Goal: Task Accomplishment & Management: Complete application form

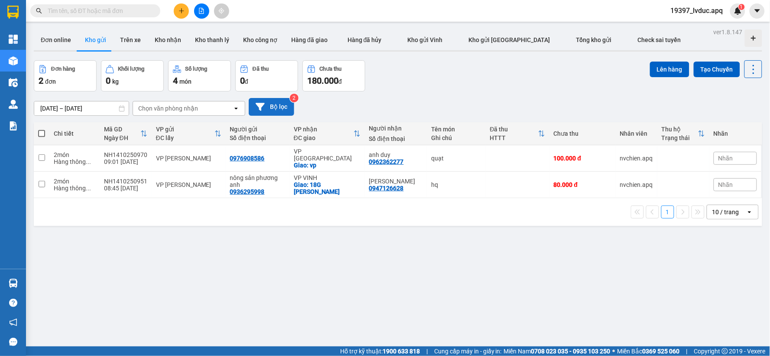
click at [271, 108] on button "Bộ lọc" at bounding box center [272, 107] width 46 height 18
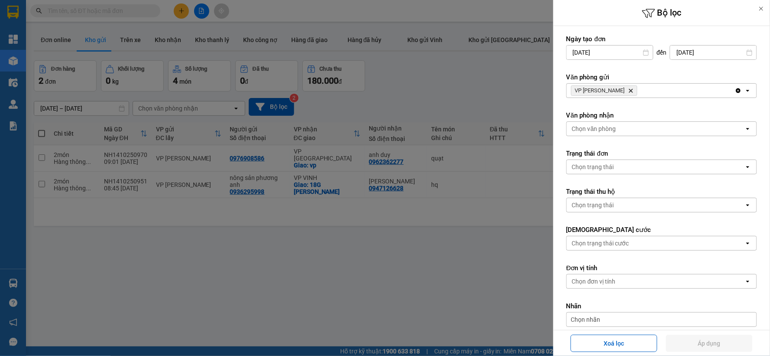
click at [628, 91] on icon "Delete" at bounding box center [630, 90] width 5 height 5
click at [617, 91] on div "VP NGỌC HỒI Delete" at bounding box center [651, 91] width 168 height 14
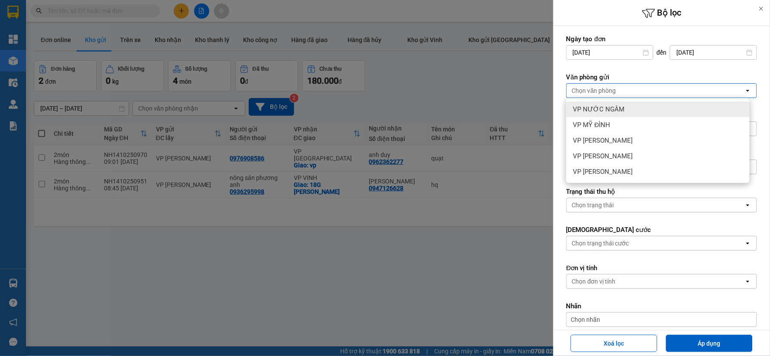
click at [613, 105] on span "VP NƯỚC NGẦM" at bounding box center [599, 109] width 52 height 9
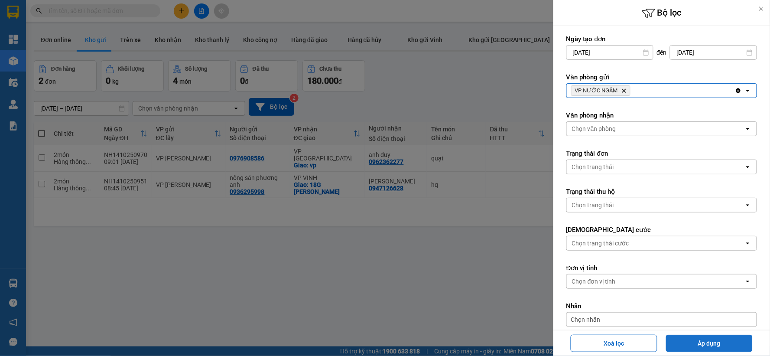
click at [703, 344] on button "Áp dụng" at bounding box center [709, 343] width 87 height 17
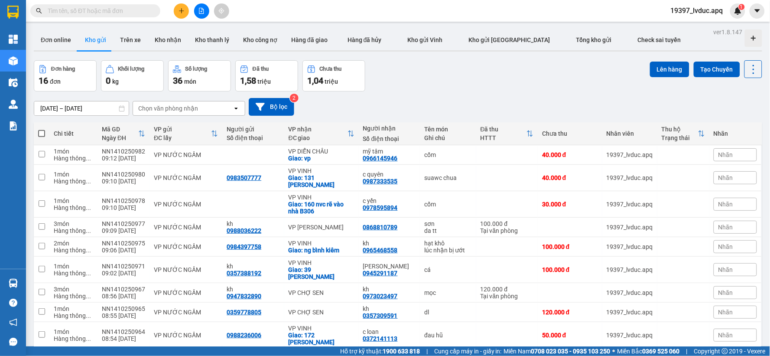
click at [201, 15] on button at bounding box center [201, 10] width 15 height 15
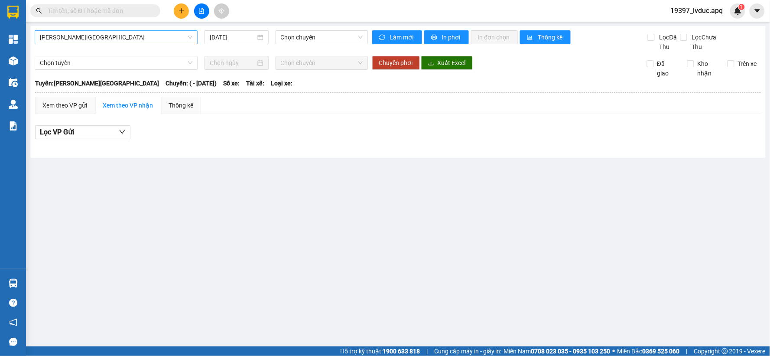
click at [109, 42] on span "[PERSON_NAME][GEOGRAPHIC_DATA]" at bounding box center [116, 37] width 153 height 13
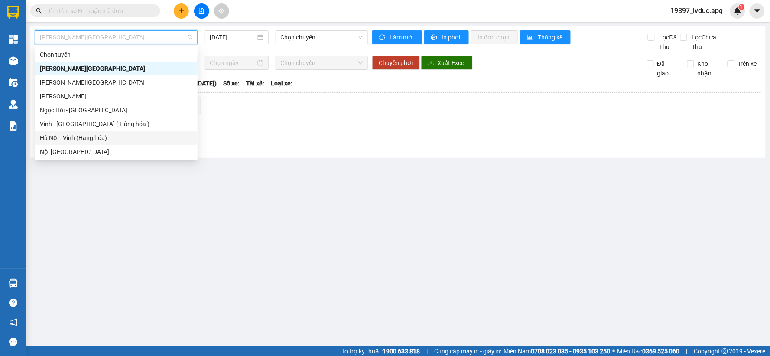
click at [62, 137] on div "Hà Nội - Vinh (Hàng hóa)" at bounding box center [116, 138] width 153 height 10
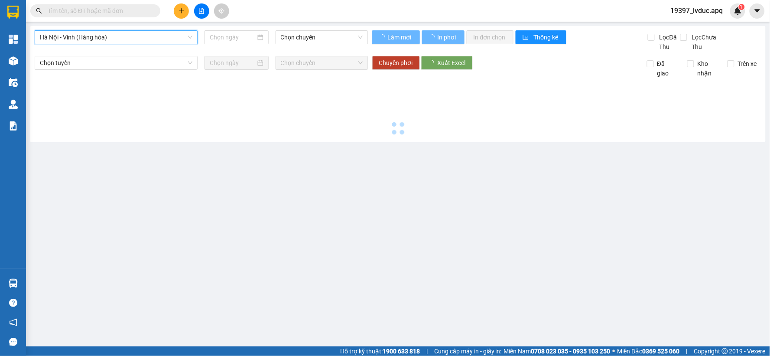
type input "[DATE]"
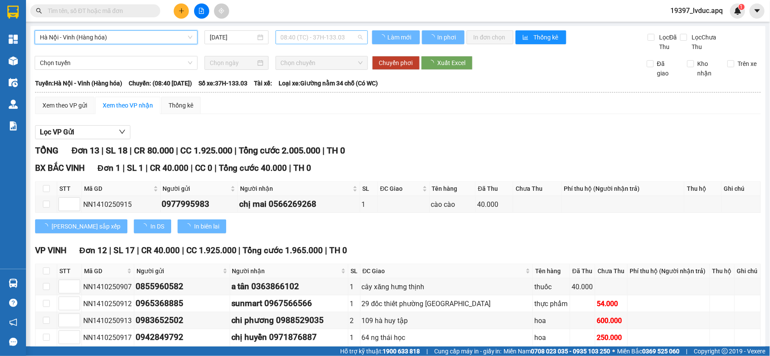
click at [311, 31] on span "08:40 (TC) - 37H-133.03" at bounding box center [322, 37] width 82 height 13
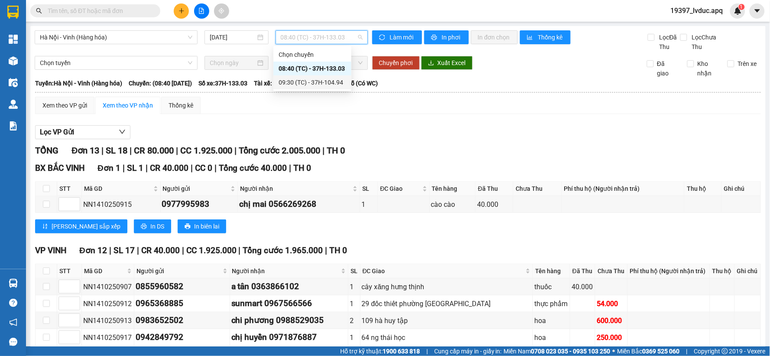
click at [316, 85] on div "09:30 (TC) - 37H-104.94" at bounding box center [313, 83] width 68 height 10
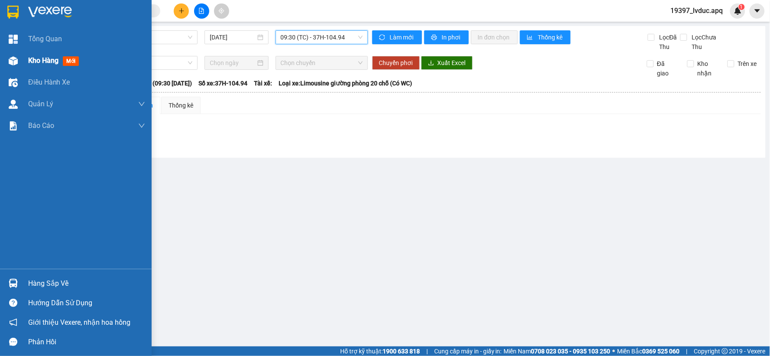
click at [29, 57] on span "Kho hàng" at bounding box center [43, 60] width 30 height 8
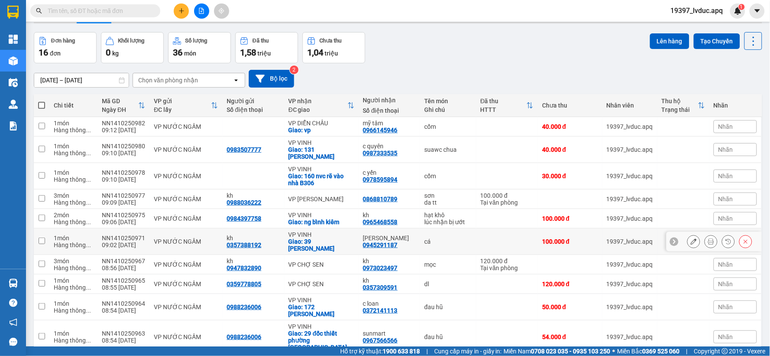
scroll to position [51, 0]
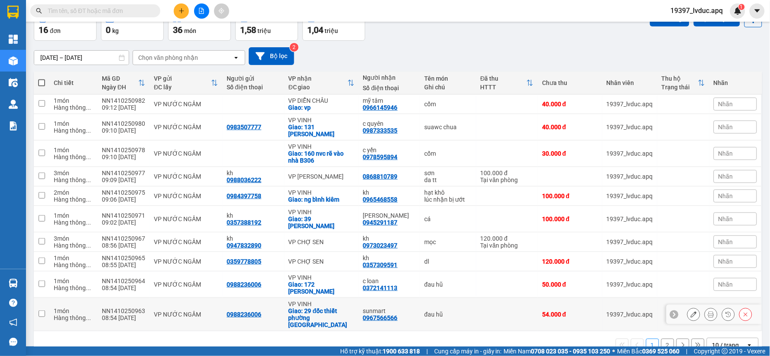
click at [392, 307] on div "sunmart" at bounding box center [389, 310] width 53 height 7
checkbox input "true"
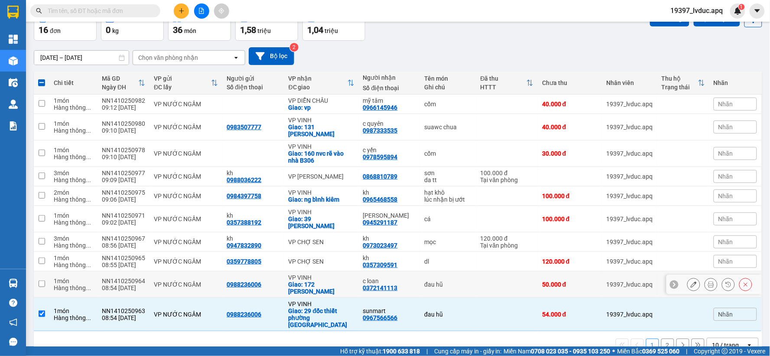
click at [392, 284] on div "0372141113" at bounding box center [380, 287] width 35 height 7
click at [284, 271] on td "VP [PERSON_NAME]: 172 [PERSON_NAME]" at bounding box center [321, 284] width 75 height 26
checkbox input "true"
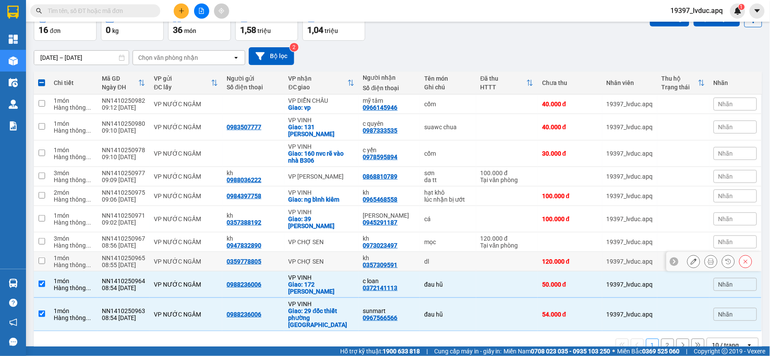
click at [292, 258] on div "VP CHỢ SEN" at bounding box center [322, 261] width 66 height 7
checkbox input "true"
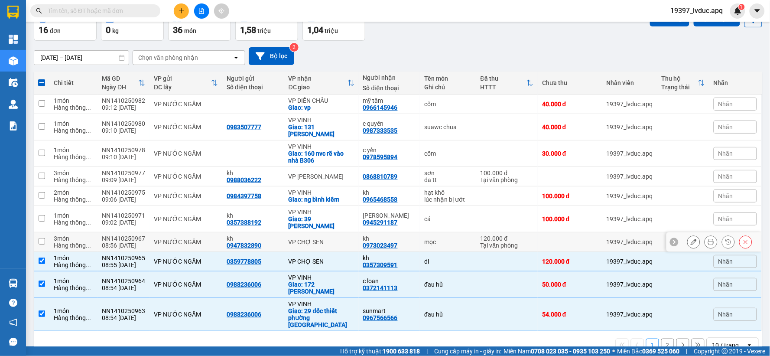
click at [297, 238] on div "VP CHỢ SEN" at bounding box center [322, 241] width 66 height 7
checkbox input "true"
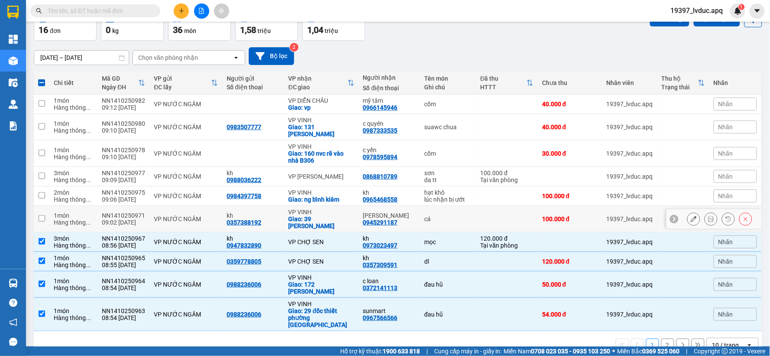
click at [306, 208] on div "VP VINH" at bounding box center [322, 211] width 66 height 7
checkbox input "true"
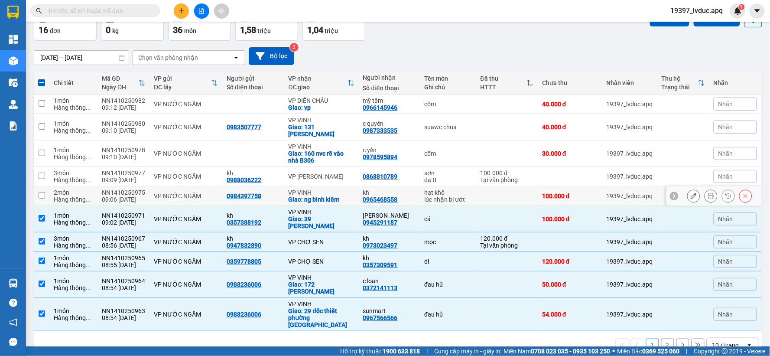
click at [312, 196] on div "Giao: ng bỉnh kiêm" at bounding box center [322, 199] width 66 height 7
checkbox input "true"
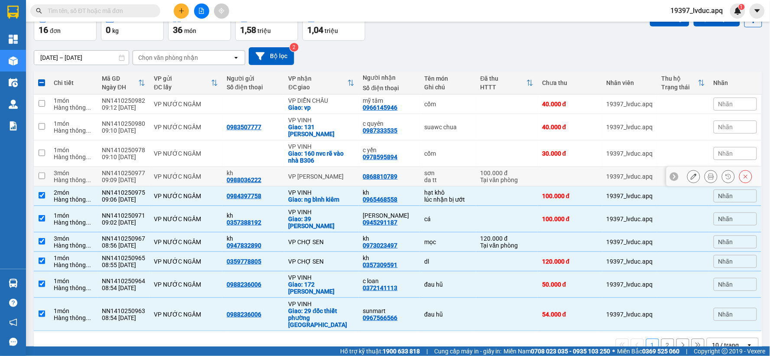
click at [313, 173] on div "VP [PERSON_NAME]" at bounding box center [322, 176] width 66 height 7
checkbox input "true"
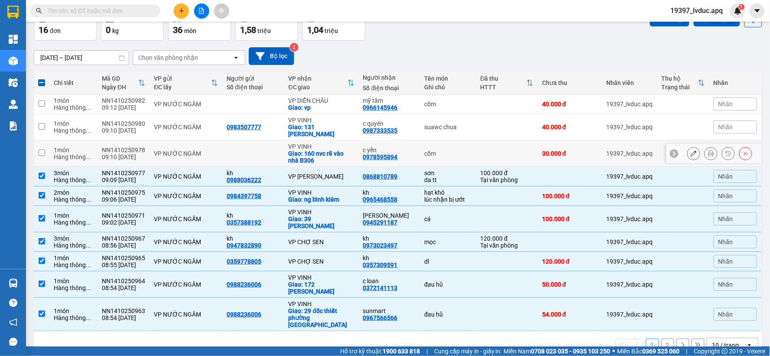
click at [326, 150] on div "Giao: 160 nvc rẽ vào nhà B306" at bounding box center [322, 157] width 66 height 14
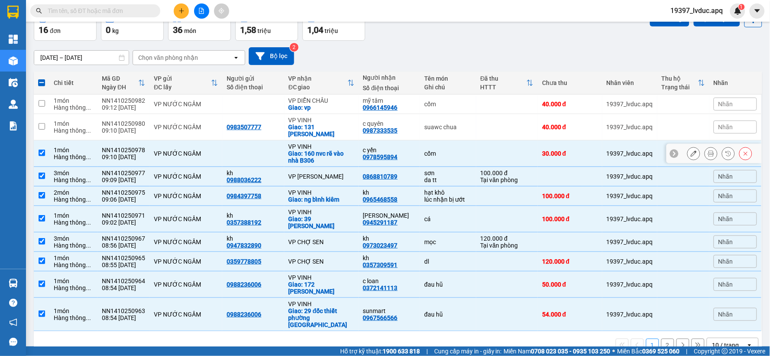
checkbox input "true"
click at [336, 117] on div "VP VINH" at bounding box center [322, 120] width 66 height 7
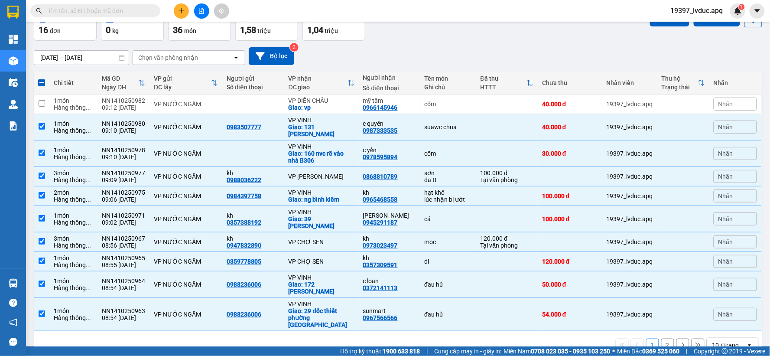
scroll to position [3, 0]
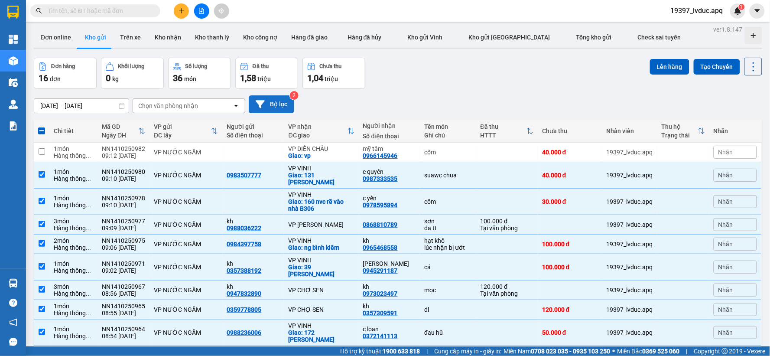
click at [276, 111] on button "Bộ lọc" at bounding box center [272, 104] width 46 height 18
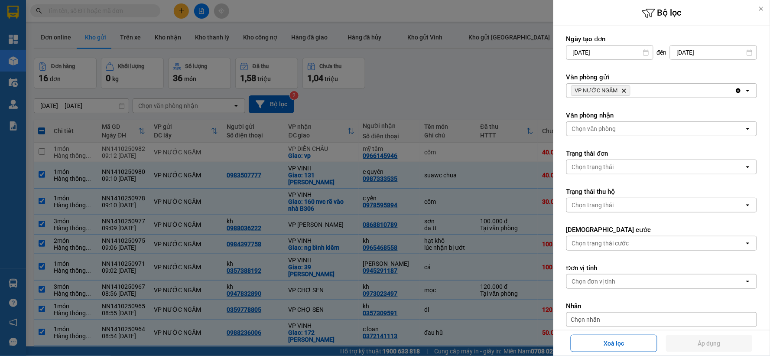
click at [623, 89] on icon "Delete" at bounding box center [624, 90] width 5 height 5
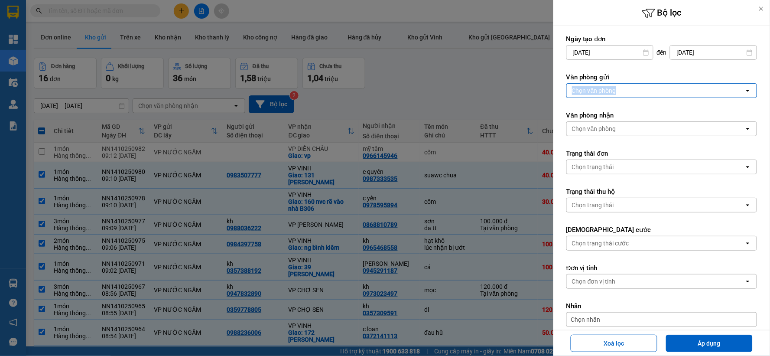
click at [623, 89] on div "Chọn văn phòng" at bounding box center [656, 91] width 178 height 14
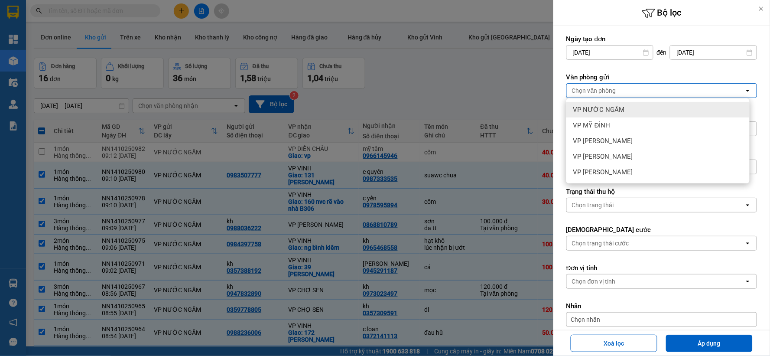
drag, startPoint x: 621, startPoint y: 96, endPoint x: 619, endPoint y: 105, distance: 8.8
click at [620, 103] on div "VP NƯỚC NGẦM" at bounding box center [657, 110] width 183 height 16
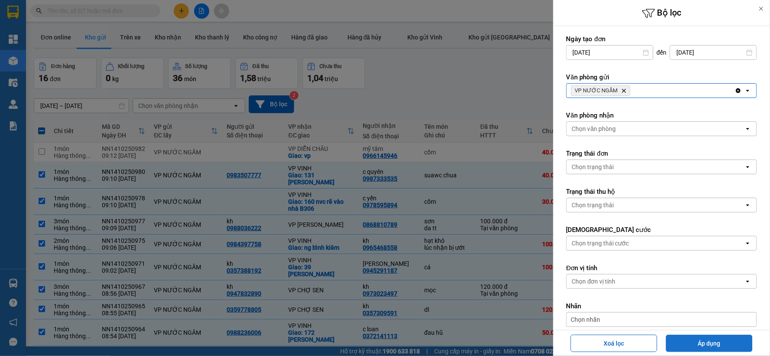
click at [694, 339] on button "Áp dụng" at bounding box center [709, 343] width 87 height 17
checkbox input "false"
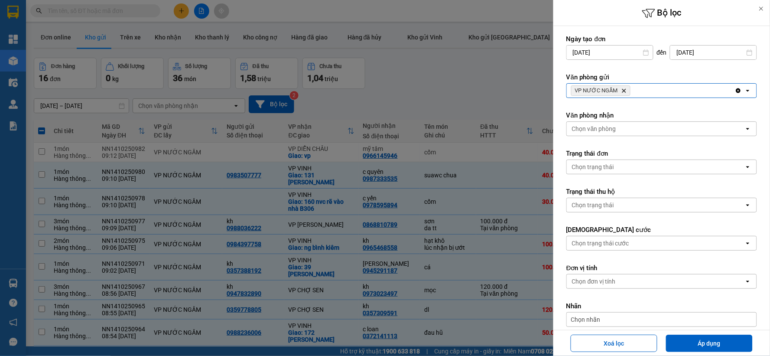
checkbox input "false"
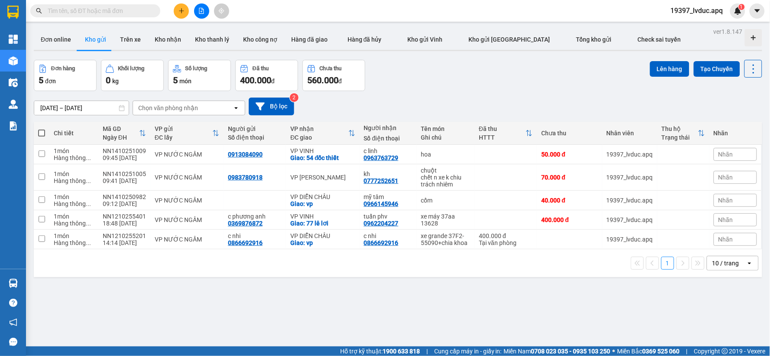
scroll to position [0, 0]
click at [275, 110] on button "Bộ lọc" at bounding box center [272, 107] width 46 height 18
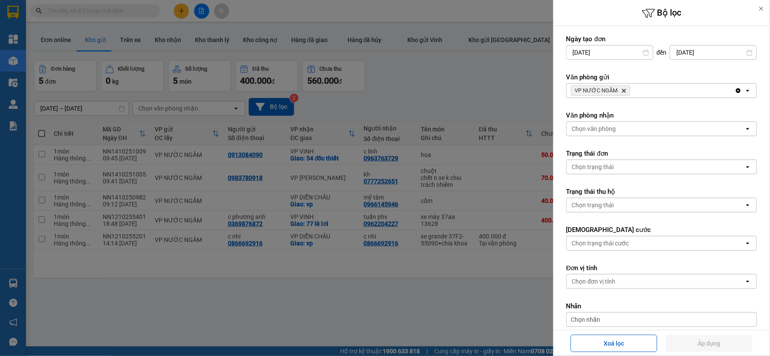
click at [621, 87] on span "VP NƯỚC NGẦM Delete" at bounding box center [600, 90] width 59 height 10
click at [622, 91] on icon "Delete" at bounding box center [624, 90] width 5 height 5
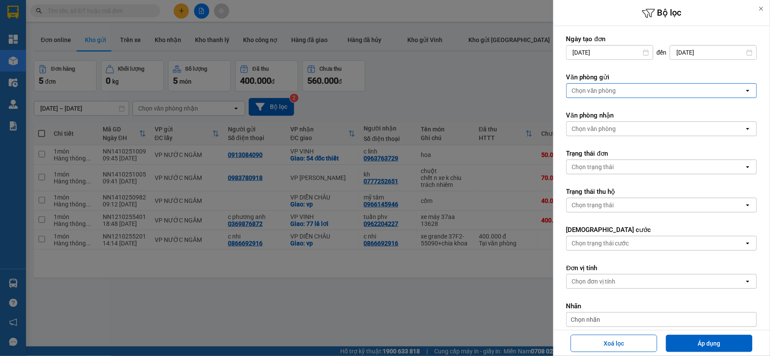
click at [621, 91] on div "Chọn văn phòng" at bounding box center [656, 91] width 178 height 14
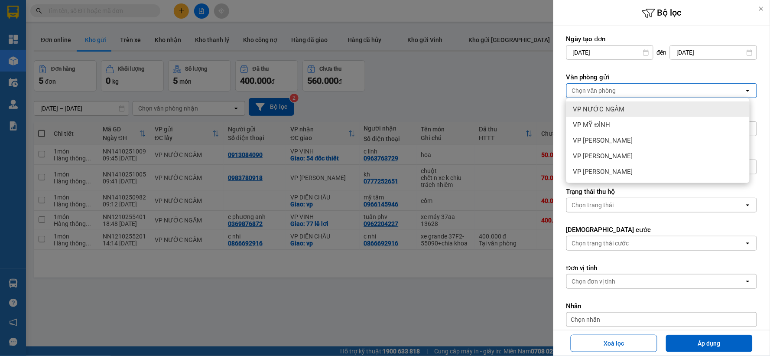
click at [506, 94] on div at bounding box center [385, 178] width 770 height 356
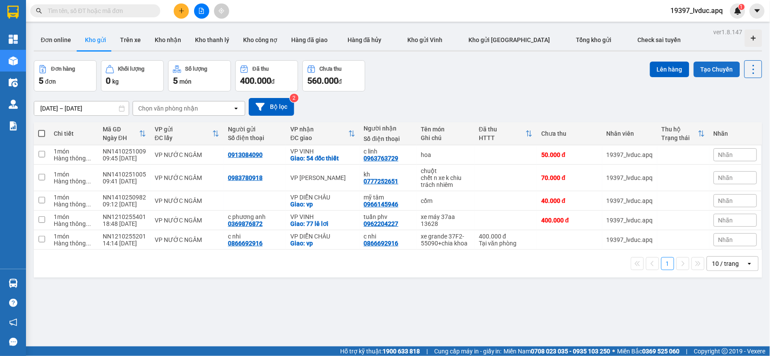
click at [707, 70] on button "Tạo Chuyến" at bounding box center [717, 70] width 46 height 16
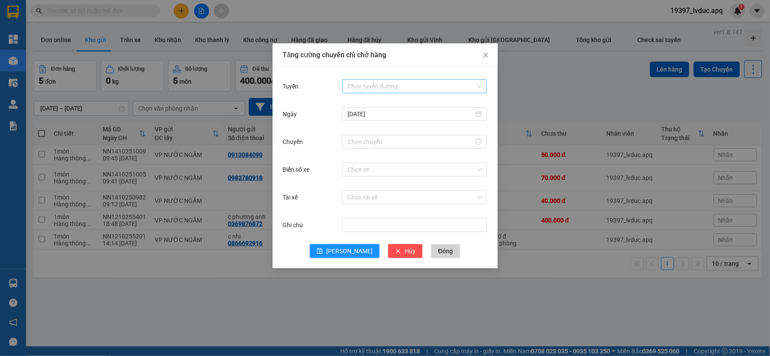
drag, startPoint x: 409, startPoint y: 79, endPoint x: 402, endPoint y: 88, distance: 11.1
click at [404, 86] on div "Chọn tuyến đường" at bounding box center [414, 86] width 145 height 17
drag, startPoint x: 386, startPoint y: 84, endPoint x: 374, endPoint y: 113, distance: 31.1
click at [386, 85] on input "Tuyến" at bounding box center [412, 86] width 128 height 13
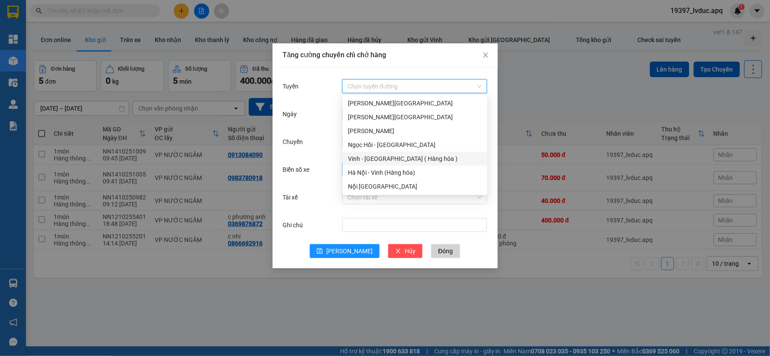
click at [358, 171] on div "Hà Nội - Vinh (Hàng hóa)" at bounding box center [415, 173] width 134 height 10
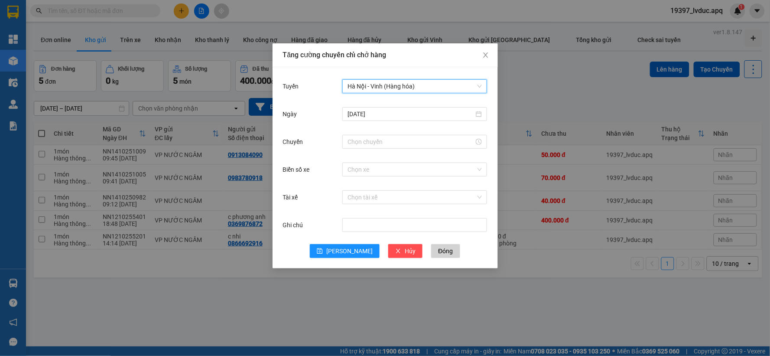
click at [365, 133] on div at bounding box center [414, 141] width 145 height 17
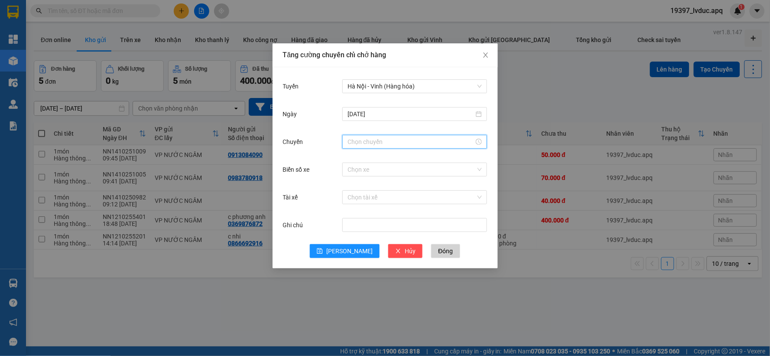
click at [355, 144] on input "Chuyến" at bounding box center [411, 142] width 127 height 10
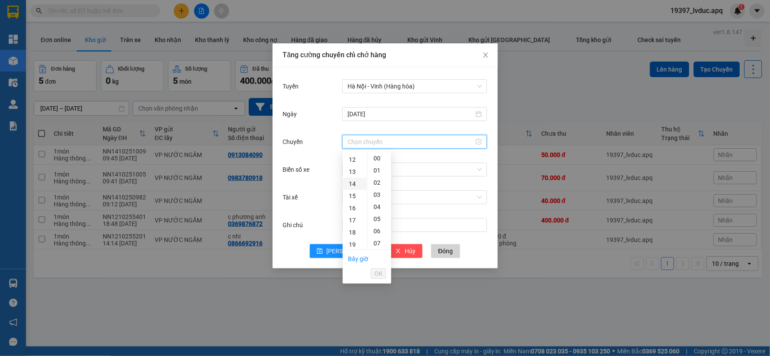
scroll to position [96, 0]
click at [355, 182] on div "10" at bounding box center [355, 183] width 24 height 12
click at [375, 208] on div "40" at bounding box center [380, 210] width 24 height 12
type input "10:40"
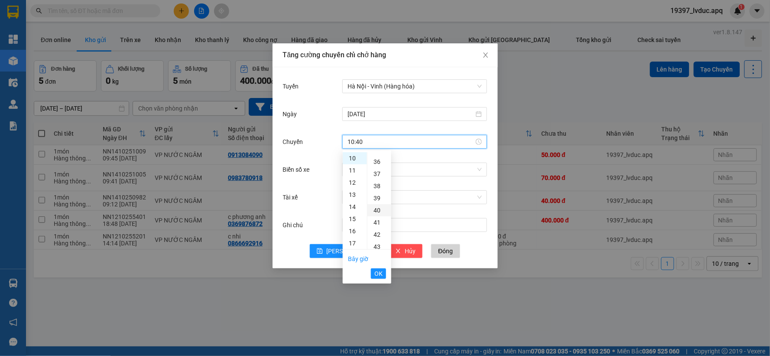
scroll to position [485, 0]
click at [378, 272] on span "OK" at bounding box center [378, 274] width 8 height 10
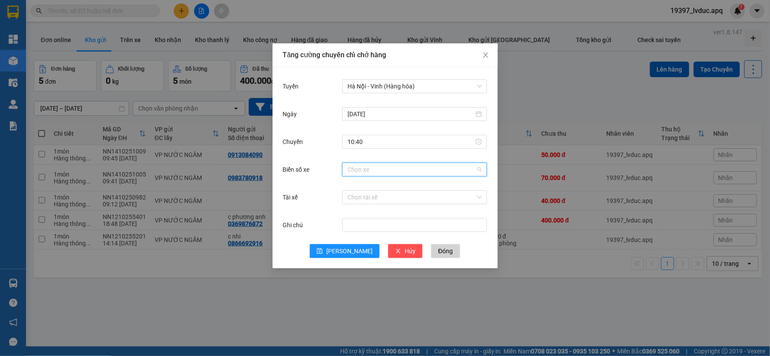
click at [391, 170] on input "Biển số xe" at bounding box center [412, 169] width 128 height 13
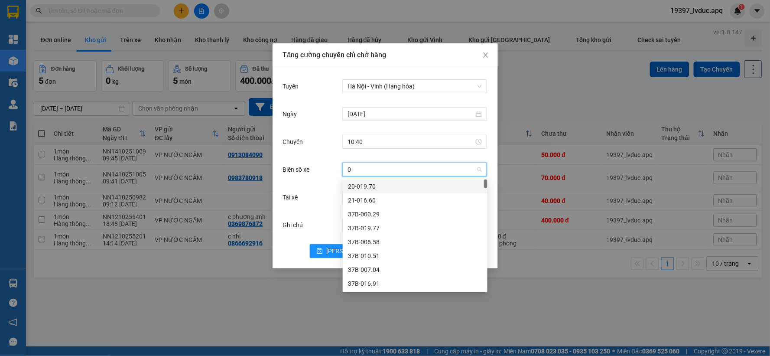
type input "09"
click at [384, 202] on div "37H-086.09" at bounding box center [415, 200] width 134 height 10
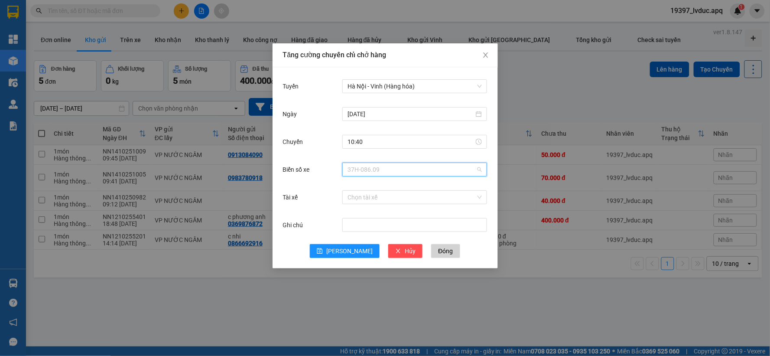
click at [383, 172] on span "37H-086.09" at bounding box center [415, 169] width 134 height 13
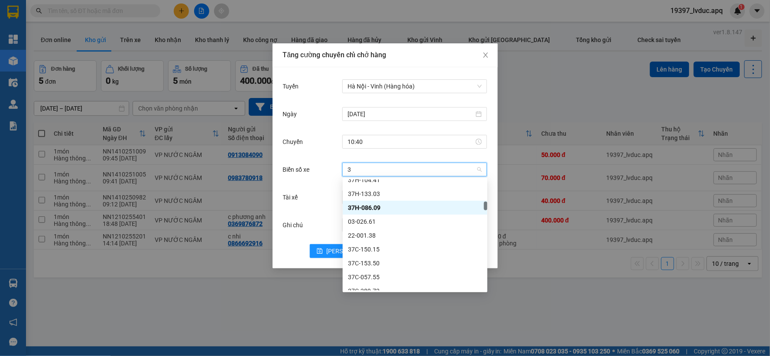
type input "38"
click at [388, 185] on div "37H-086.38" at bounding box center [415, 187] width 134 height 10
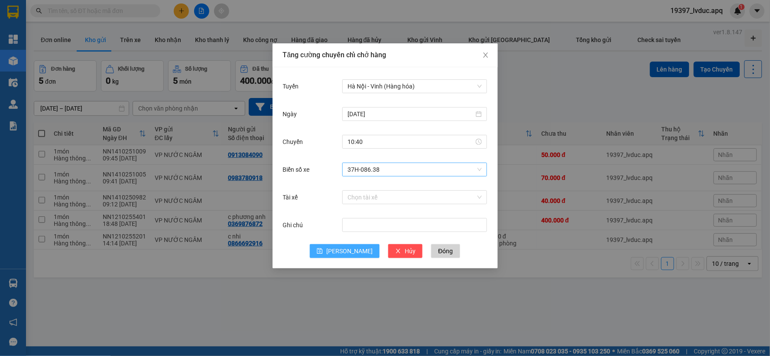
click at [350, 252] on span "[PERSON_NAME]" at bounding box center [349, 251] width 46 height 10
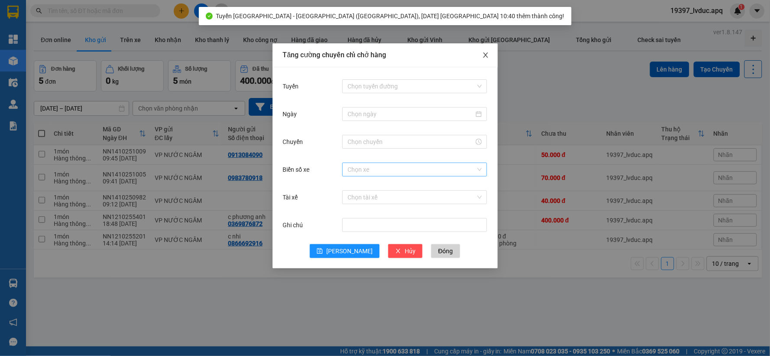
click at [491, 50] on span "Close" at bounding box center [486, 55] width 24 height 24
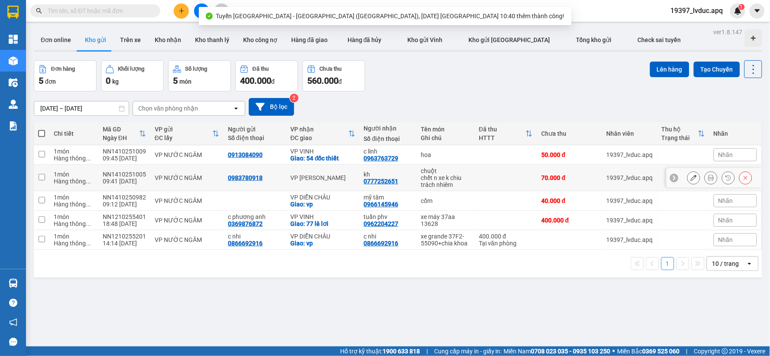
click at [322, 177] on div "VP [PERSON_NAME]" at bounding box center [322, 177] width 65 height 7
checkbox input "true"
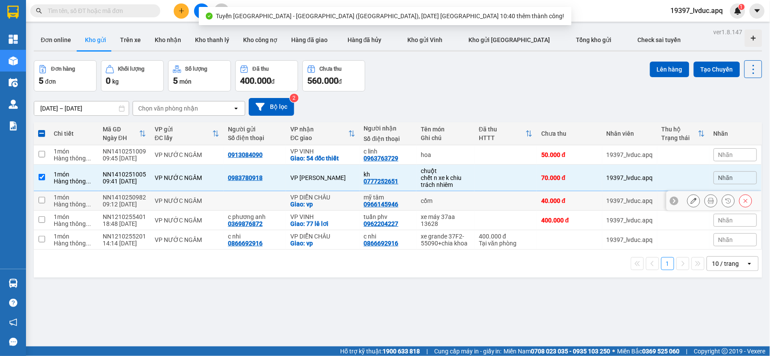
click at [319, 198] on div "VP DIỄN CHÂU" at bounding box center [322, 197] width 65 height 7
checkbox input "true"
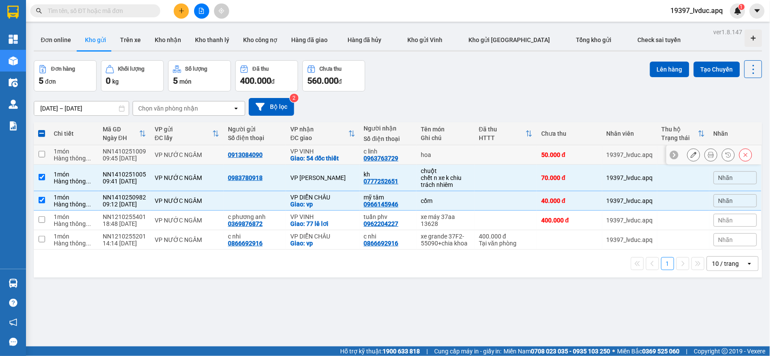
click at [319, 156] on div "Giao: 54 đốc thiết" at bounding box center [322, 158] width 65 height 7
checkbox input "true"
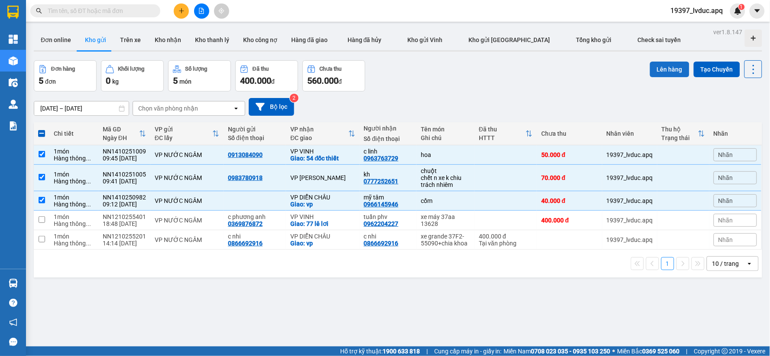
click at [656, 72] on button "Lên hàng" at bounding box center [669, 70] width 39 height 16
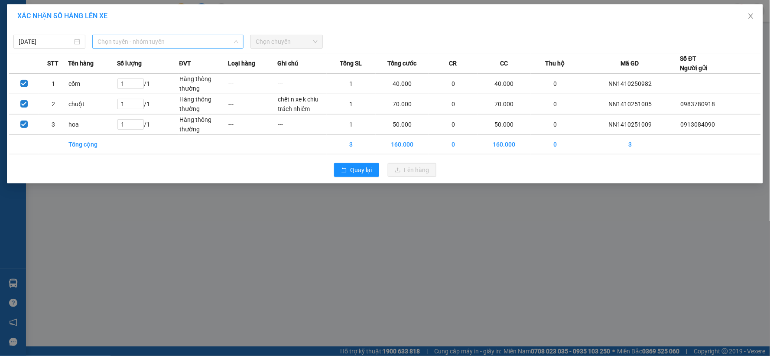
click at [202, 42] on span "Chọn tuyến - nhóm tuyến" at bounding box center [168, 41] width 141 height 13
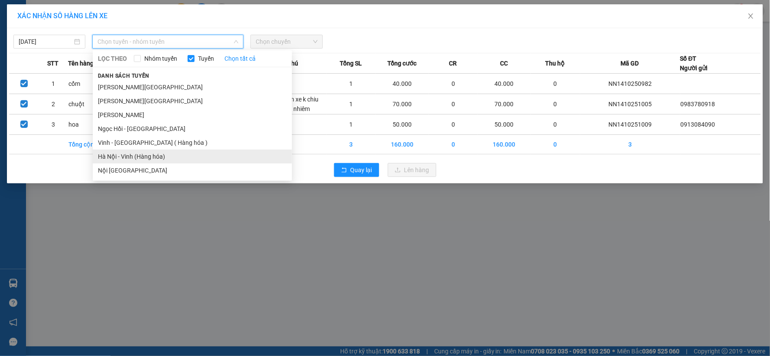
click at [139, 155] on li "Hà Nội - Vinh (Hàng hóa)" at bounding box center [192, 157] width 199 height 14
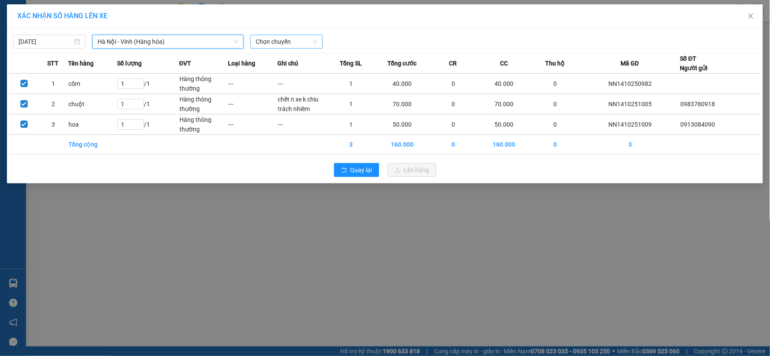
click at [311, 39] on span "Chọn chuyến" at bounding box center [287, 41] width 62 height 13
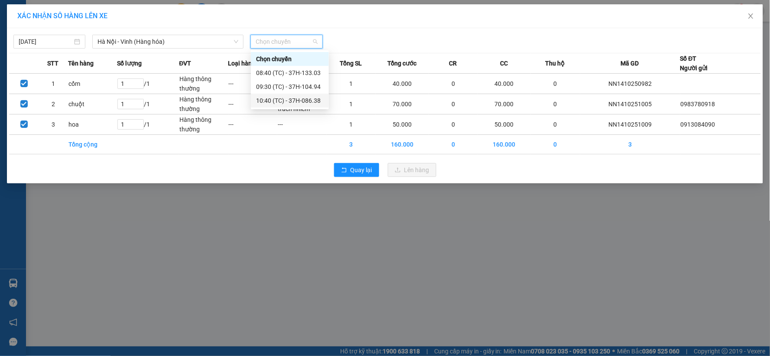
click at [295, 99] on div "10:40 (TC) - 37H-086.38" at bounding box center [290, 101] width 68 height 10
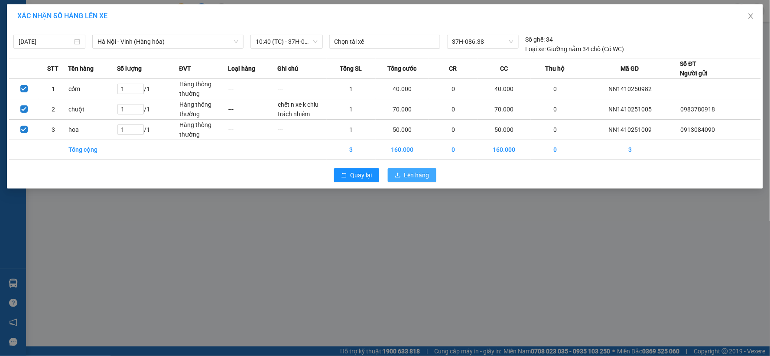
click at [409, 173] on span "Lên hàng" at bounding box center [416, 175] width 25 height 10
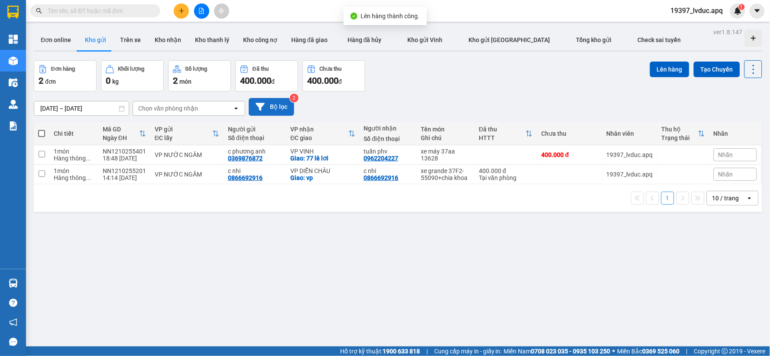
click at [270, 106] on button "Bộ lọc" at bounding box center [272, 107] width 46 height 18
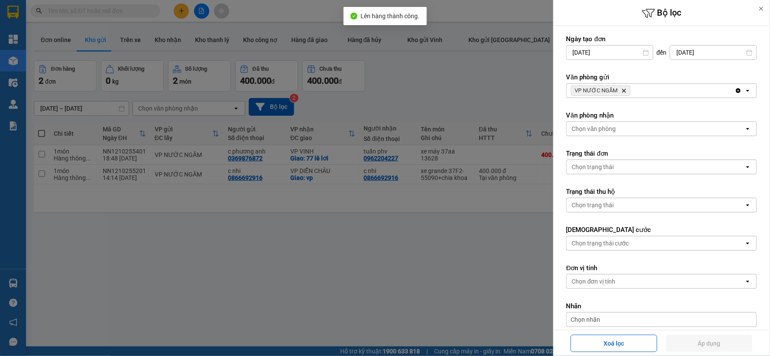
click at [623, 89] on icon "Delete" at bounding box center [624, 90] width 5 height 5
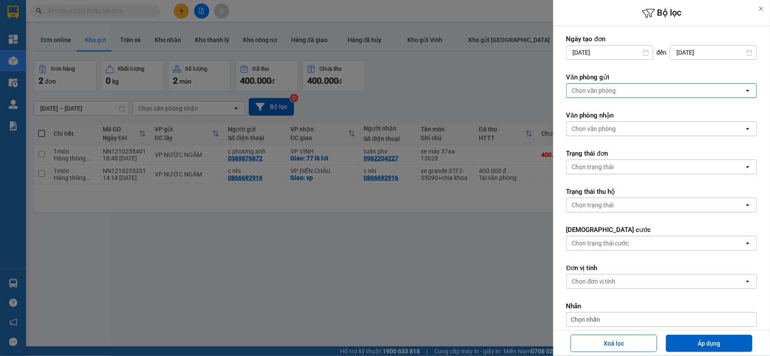
click at [623, 88] on div "Chọn văn phòng" at bounding box center [656, 91] width 178 height 14
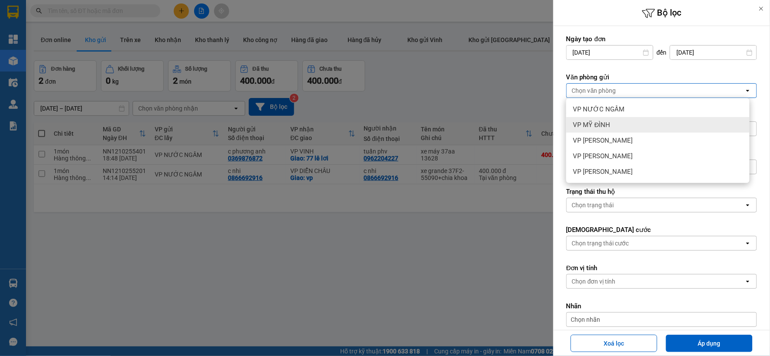
click at [605, 126] on span "VP MỸ ĐÌNH" at bounding box center [591, 124] width 37 height 9
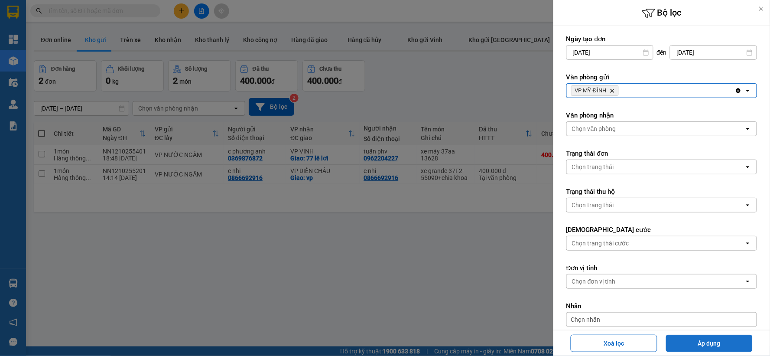
click at [713, 348] on button "Áp dụng" at bounding box center [709, 343] width 87 height 17
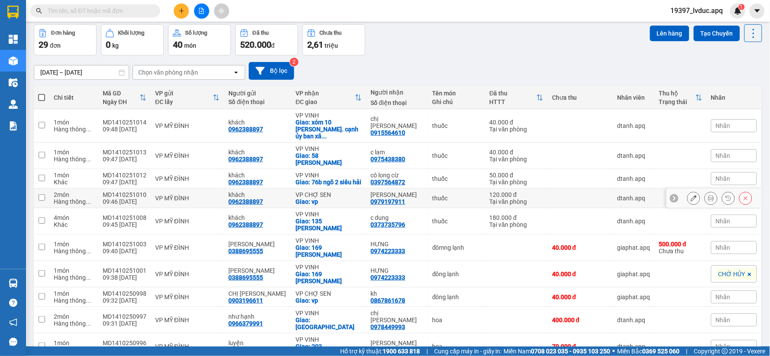
scroll to position [72, 0]
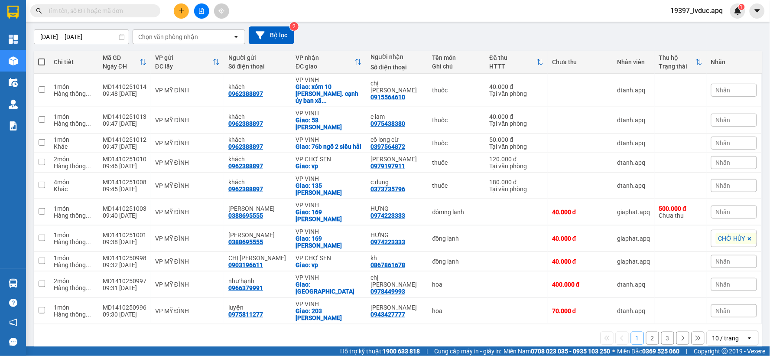
click at [707, 331] on div "10 / trang" at bounding box center [726, 338] width 39 height 14
click at [714, 304] on span "100 / trang" at bounding box center [722, 306] width 31 height 9
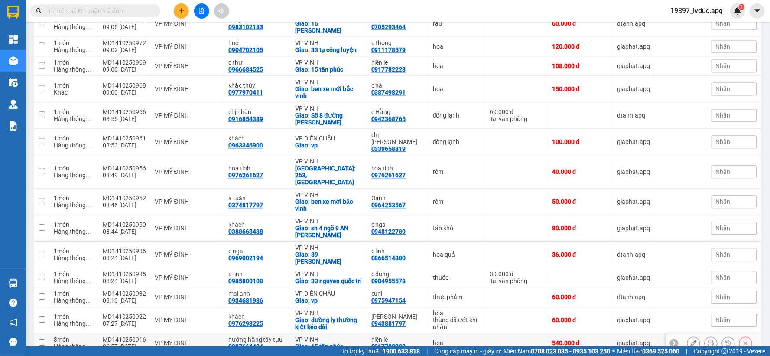
scroll to position [505, 0]
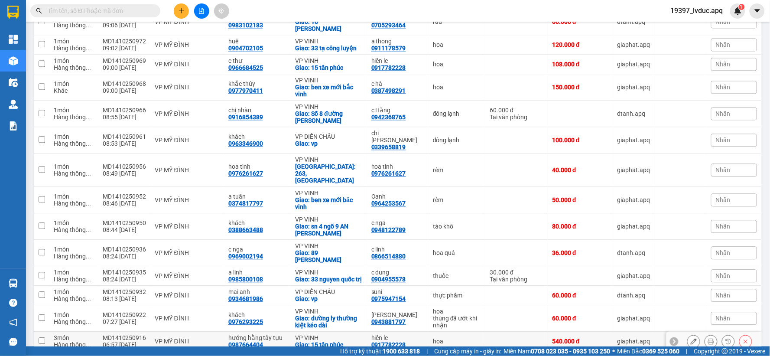
click at [159, 338] on div "VP MỸ ĐÌNH" at bounding box center [187, 341] width 65 height 7
checkbox input "true"
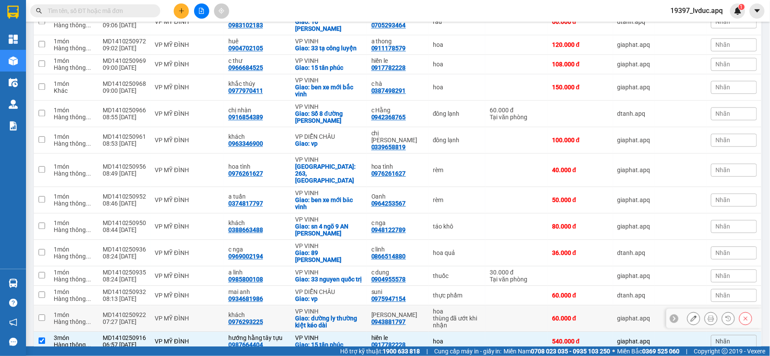
click at [167, 315] on div "VP MỸ ĐÌNH" at bounding box center [187, 318] width 65 height 7
checkbox input "true"
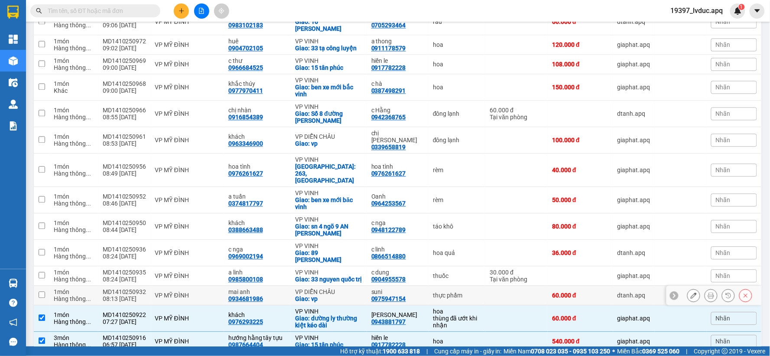
click at [180, 292] on div "VP MỸ ĐÌNH" at bounding box center [187, 295] width 65 height 7
checkbox input "true"
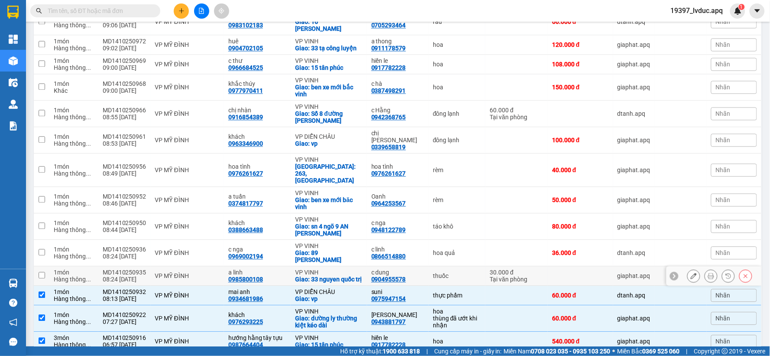
click at [190, 272] on div "VP MỸ ĐÌNH" at bounding box center [187, 275] width 65 height 7
checkbox input "true"
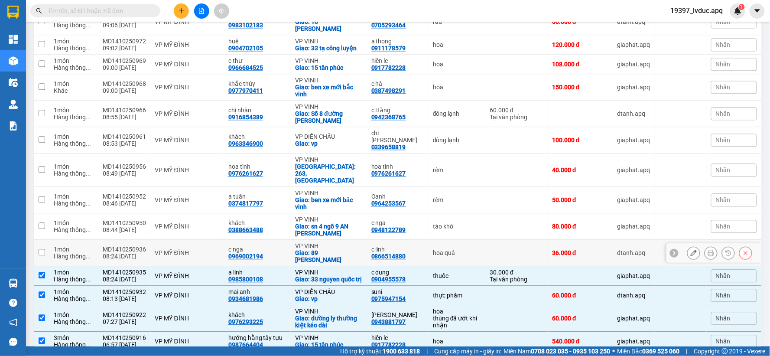
click at [194, 249] on div "VP MỸ ĐÌNH" at bounding box center [187, 252] width 65 height 7
checkbox input "true"
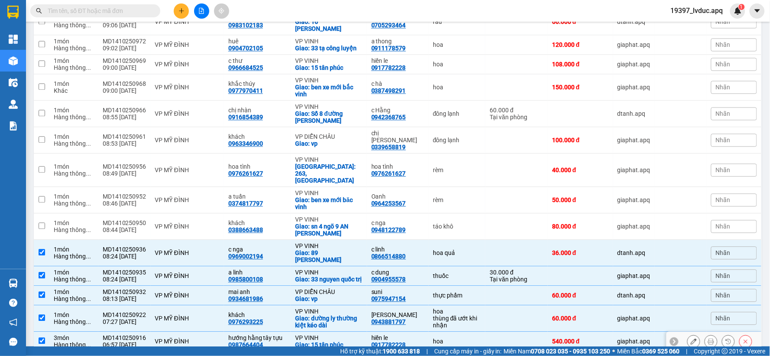
click at [193, 332] on td "VP MỸ ĐÌNH" at bounding box center [187, 342] width 73 height 20
checkbox input "false"
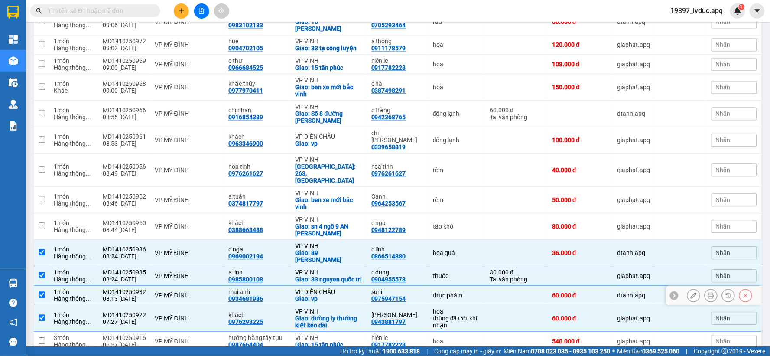
click at [177, 286] on td "VP MỸ ĐÌNH" at bounding box center [187, 296] width 73 height 20
checkbox input "false"
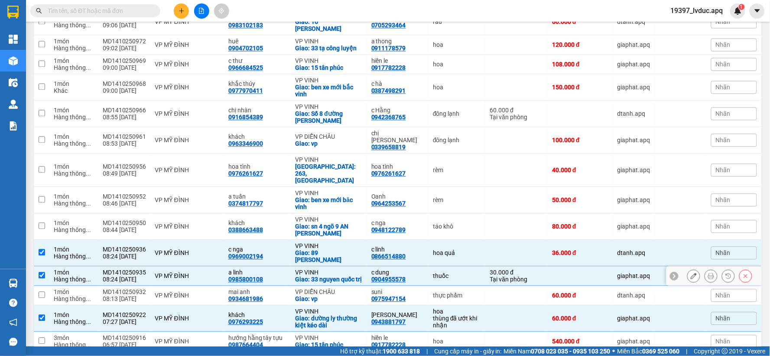
click at [181, 272] on div "VP MỸ ĐÌNH" at bounding box center [187, 275] width 65 height 7
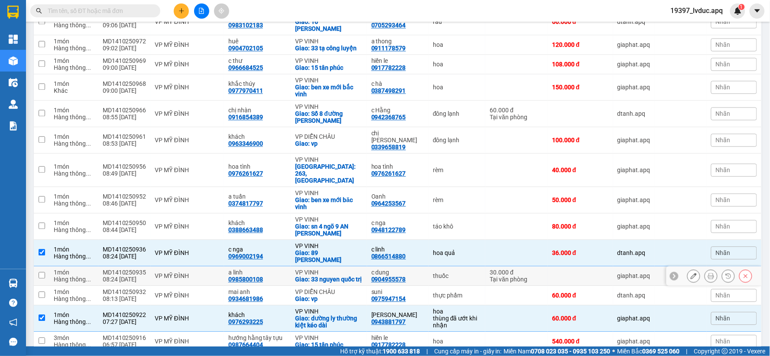
checkbox input "false"
click at [188, 249] on div "VP MỸ ĐÌNH" at bounding box center [187, 252] width 65 height 7
checkbox input "false"
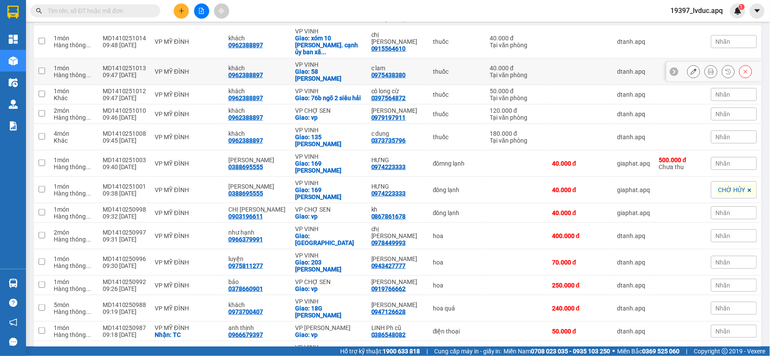
scroll to position [0, 0]
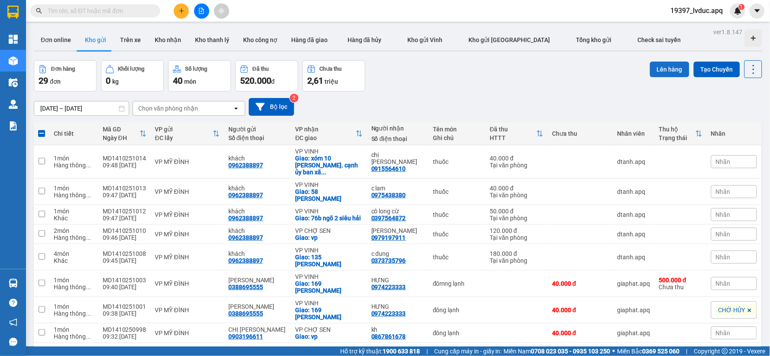
click at [664, 67] on button "Lên hàng" at bounding box center [669, 70] width 39 height 16
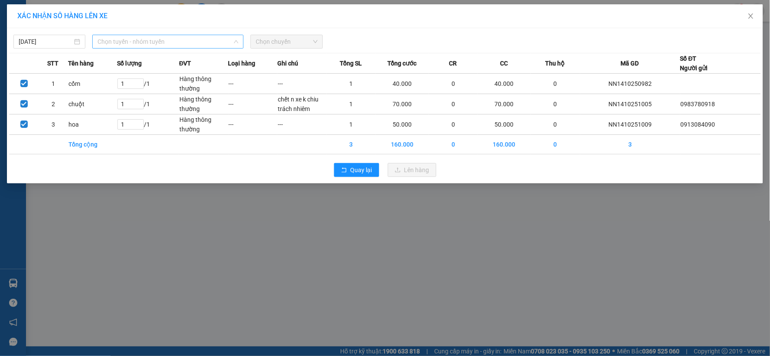
drag, startPoint x: 165, startPoint y: 38, endPoint x: 146, endPoint y: 114, distance: 78.2
click at [165, 40] on span "Chọn tuyến - nhóm tuyến" at bounding box center [168, 41] width 141 height 13
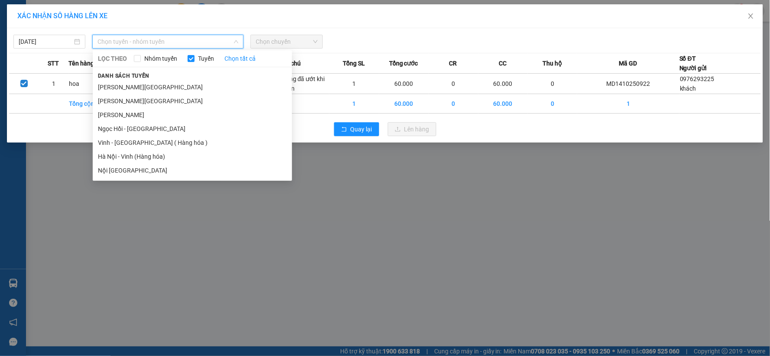
drag, startPoint x: 135, startPoint y: 151, endPoint x: 146, endPoint y: 146, distance: 12.1
click at [135, 151] on li "Hà Nội - Vinh (Hàng hóa)" at bounding box center [192, 157] width 199 height 14
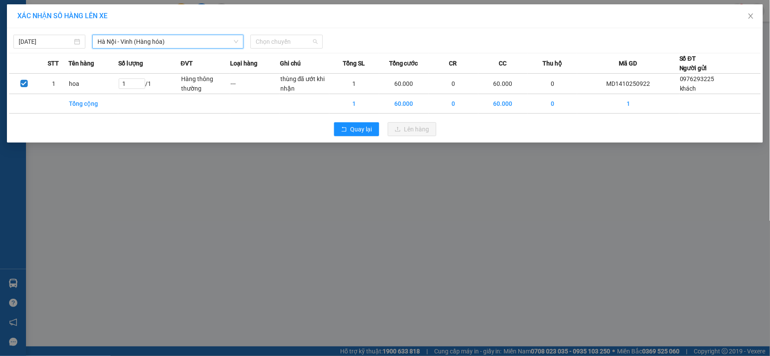
drag, startPoint x: 301, startPoint y: 40, endPoint x: 298, endPoint y: 75, distance: 34.8
click at [300, 42] on span "Chọn chuyến" at bounding box center [287, 41] width 62 height 13
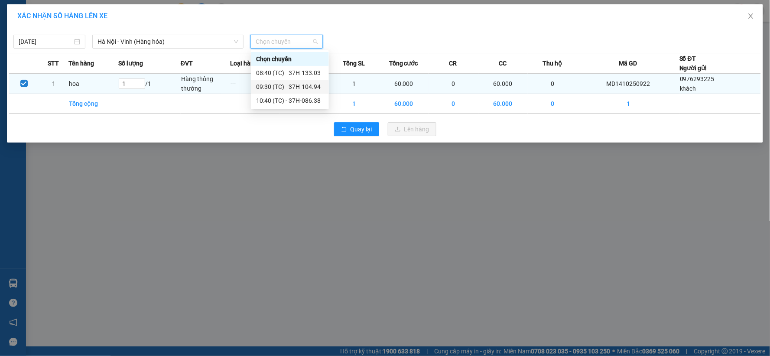
drag, startPoint x: 301, startPoint y: 88, endPoint x: 344, endPoint y: 102, distance: 45.6
click at [302, 88] on div "09:30 (TC) - 37H-104.94" at bounding box center [290, 87] width 68 height 10
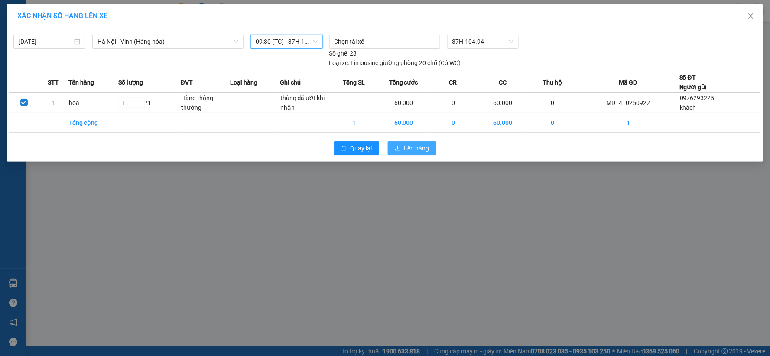
click at [426, 153] on span "Lên hàng" at bounding box center [416, 148] width 25 height 10
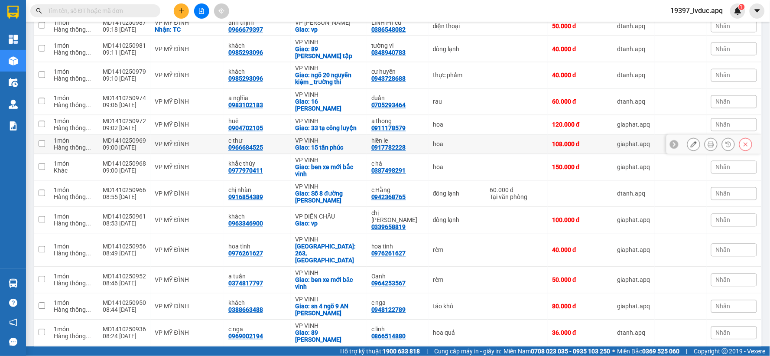
scroll to position [479, 0]
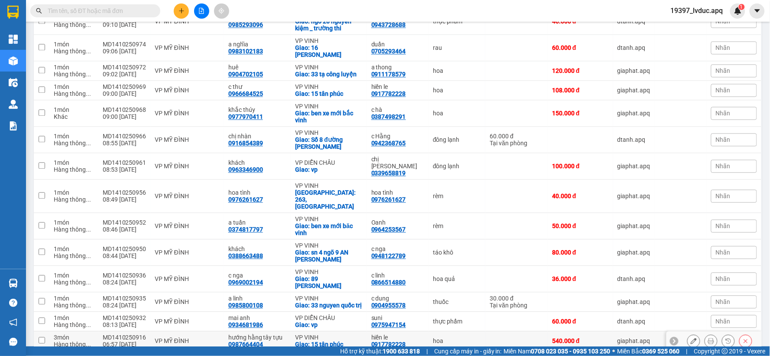
click at [148, 332] on td "MD1410250916 06:57 [DATE]" at bounding box center [124, 342] width 52 height 20
checkbox input "true"
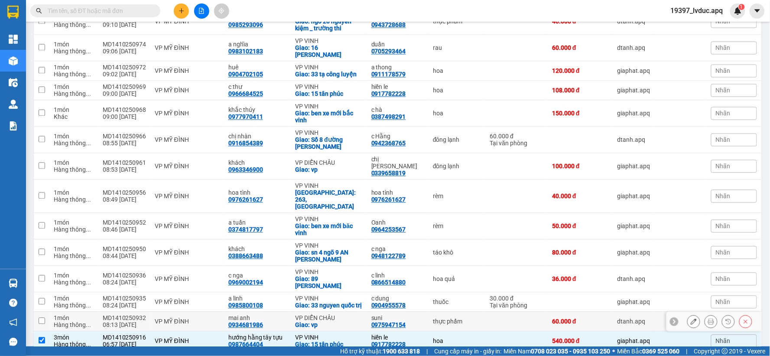
click at [148, 312] on td "MD1410250932 08:13 [DATE]" at bounding box center [124, 322] width 52 height 20
checkbox input "true"
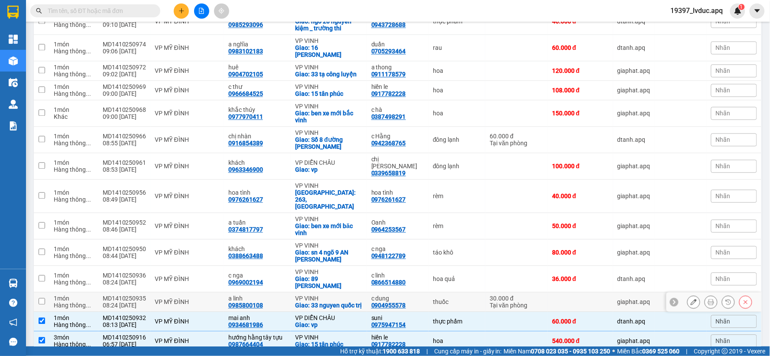
click at [153, 293] on td "VP MỸ ĐÌNH" at bounding box center [187, 303] width 73 height 20
checkbox input "true"
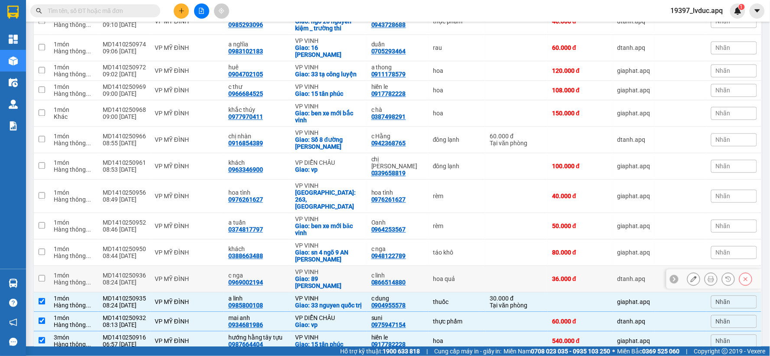
click at [160, 276] on div "VP MỸ ĐÌNH" at bounding box center [187, 279] width 65 height 7
checkbox input "true"
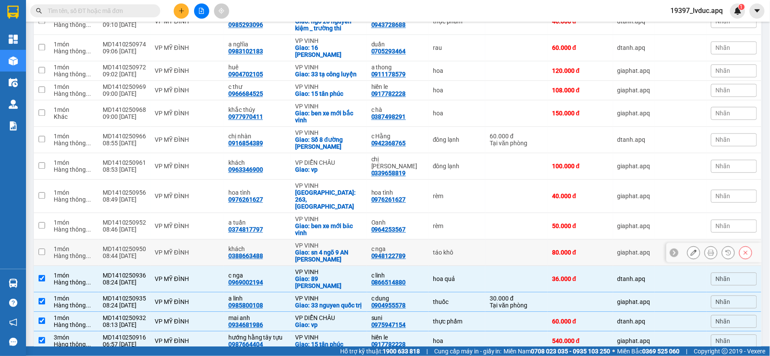
click at [166, 249] on div "VP MỸ ĐÌNH" at bounding box center [187, 252] width 65 height 7
checkbox input "true"
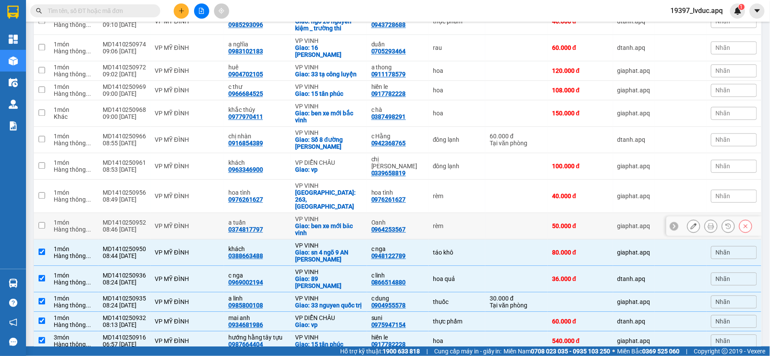
click at [171, 223] on div "VP MỸ ĐÌNH" at bounding box center [187, 226] width 65 height 7
checkbox input "true"
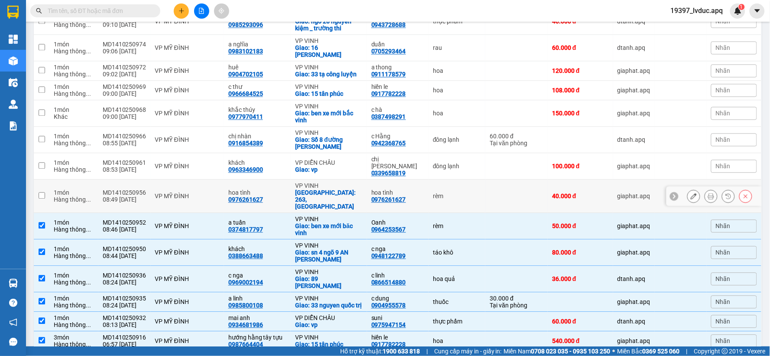
click at [180, 193] on div "VP MỸ ĐÌNH" at bounding box center [187, 196] width 65 height 7
checkbox input "true"
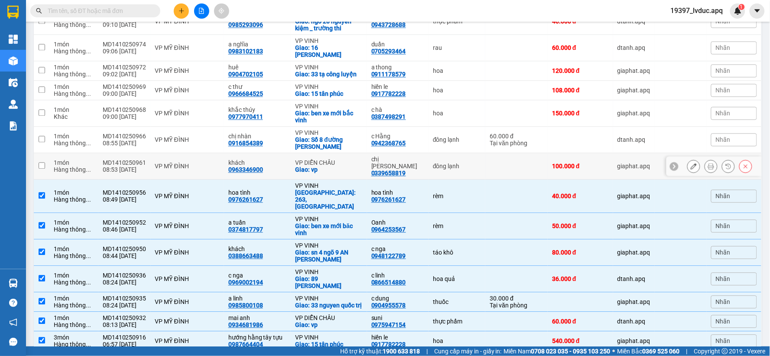
click at [192, 163] on div "VP MỸ ĐÌNH" at bounding box center [187, 166] width 65 height 7
checkbox input "true"
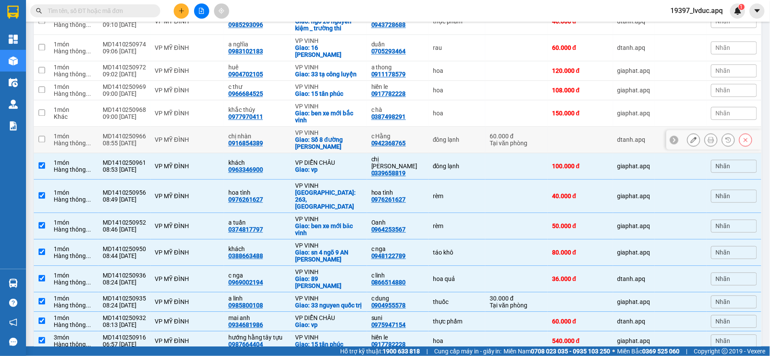
click at [201, 137] on div "VP MỸ ĐÌNH" at bounding box center [187, 140] width 65 height 7
checkbox input "true"
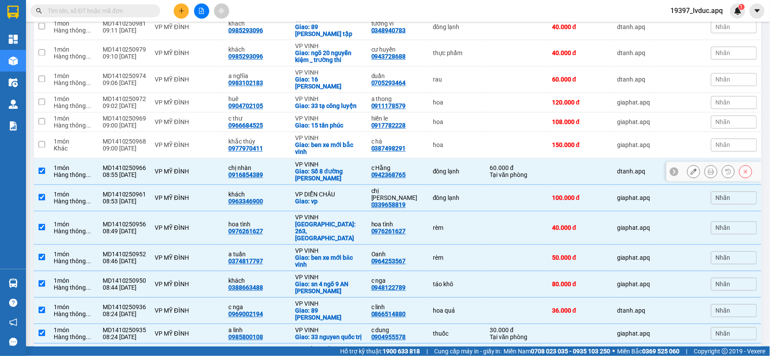
scroll to position [431, 0]
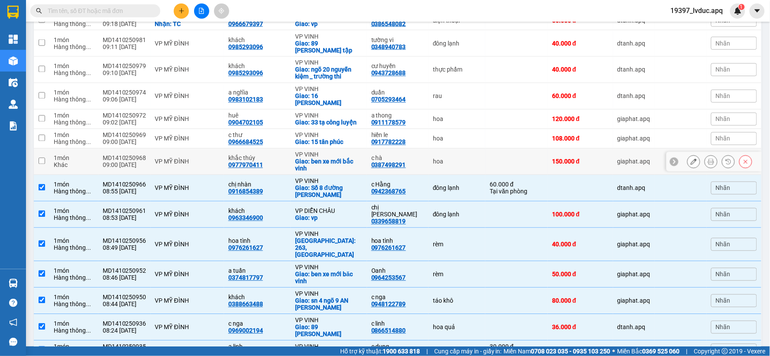
click at [171, 149] on td "VP MỸ ĐÌNH" at bounding box center [187, 162] width 73 height 26
checkbox input "true"
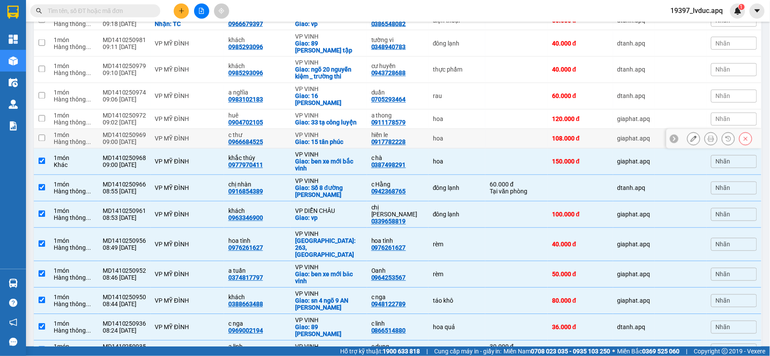
click at [199, 135] on div "VP MỸ ĐÌNH" at bounding box center [187, 138] width 65 height 7
checkbox input "true"
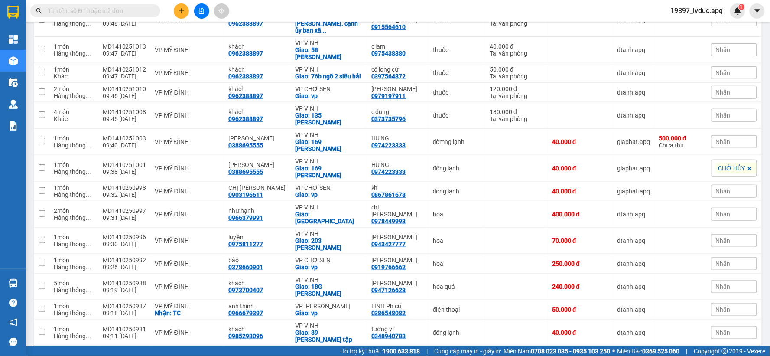
scroll to position [0, 0]
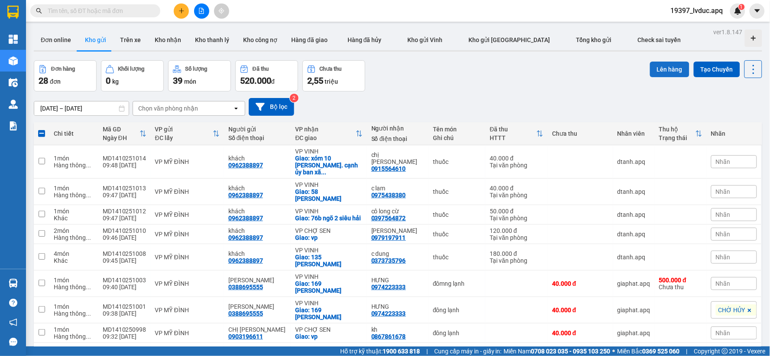
drag, startPoint x: 661, startPoint y: 66, endPoint x: 652, endPoint y: 66, distance: 9.1
click at [658, 66] on button "Lên hàng" at bounding box center [669, 70] width 39 height 16
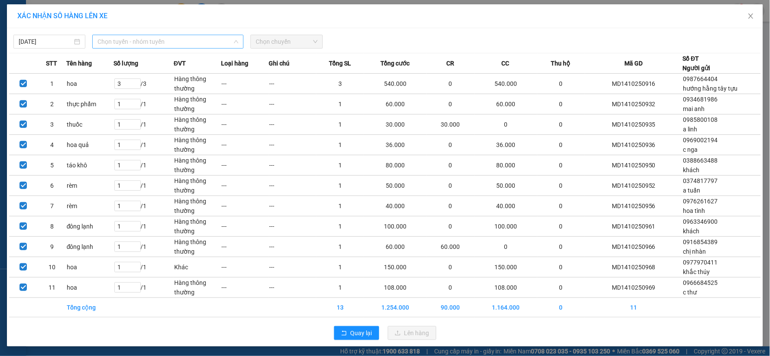
click at [192, 37] on span "Chọn tuyến - nhóm tuyến" at bounding box center [168, 41] width 141 height 13
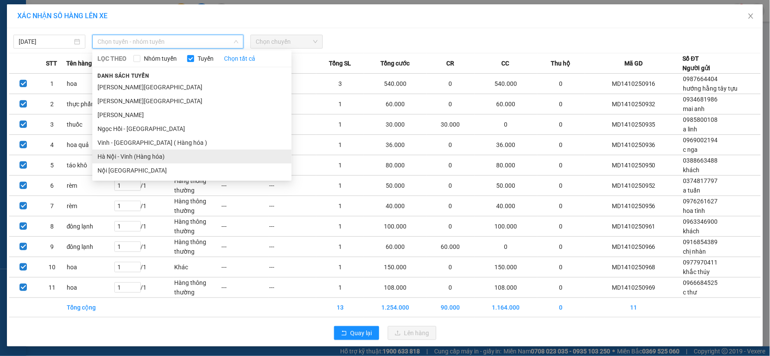
click at [154, 157] on li "Hà Nội - Vinh (Hàng hóa)" at bounding box center [191, 157] width 199 height 14
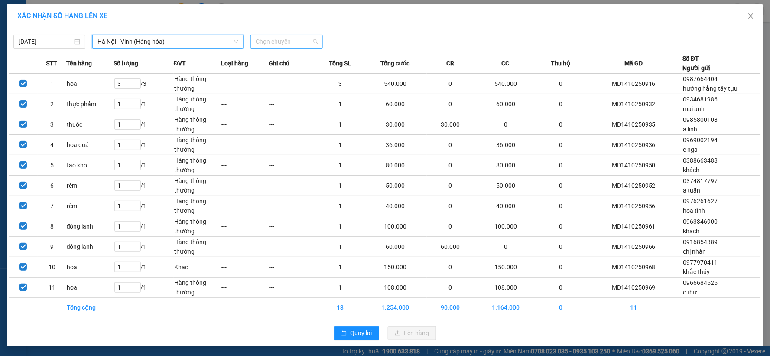
click at [275, 42] on span "Chọn chuyến" at bounding box center [287, 41] width 62 height 13
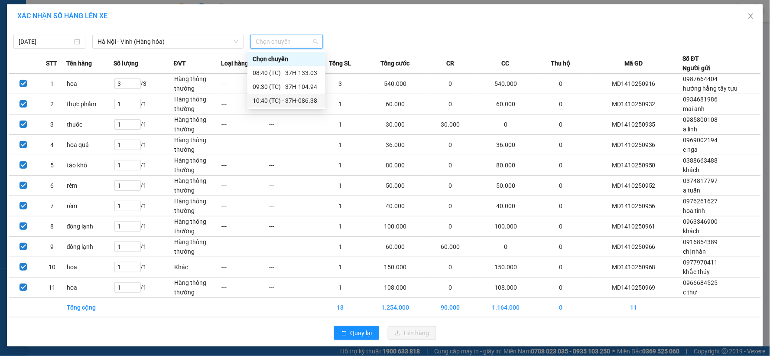
click at [288, 100] on div "10:40 (TC) - 37H-086.38" at bounding box center [287, 101] width 68 height 10
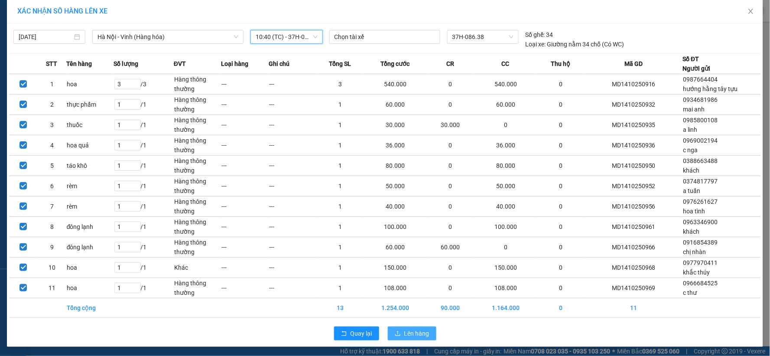
scroll to position [6, 0]
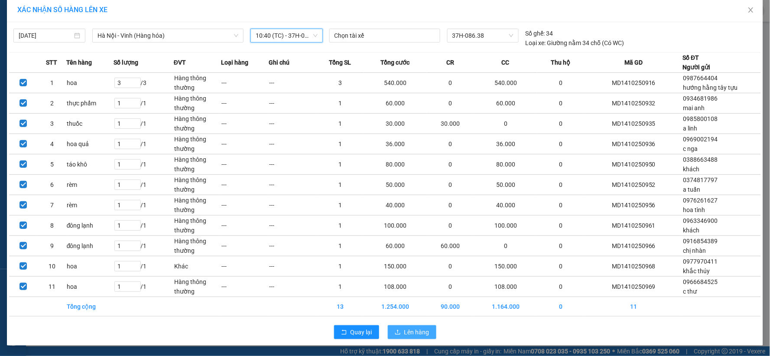
click at [404, 327] on span "Lên hàng" at bounding box center [416, 332] width 25 height 10
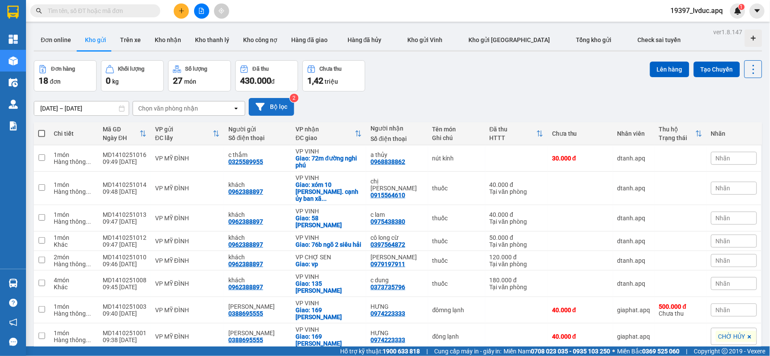
click at [265, 113] on button "Bộ lọc" at bounding box center [272, 107] width 46 height 18
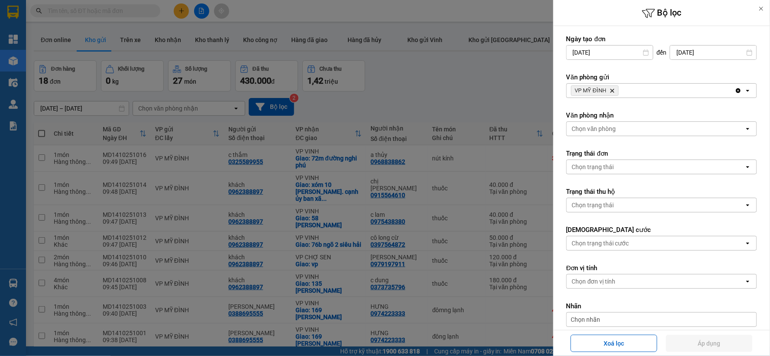
click at [611, 92] on icon "Delete" at bounding box center [612, 90] width 5 height 5
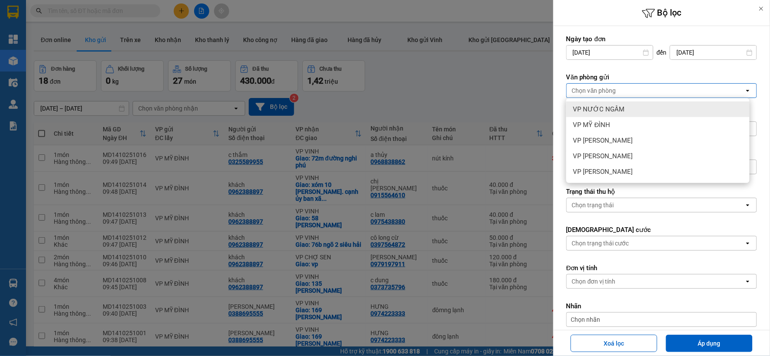
drag, startPoint x: 606, startPoint y: 106, endPoint x: 607, endPoint y: 111, distance: 5.4
click at [605, 107] on span "VP NƯỚC NGẦM" at bounding box center [599, 109] width 52 height 9
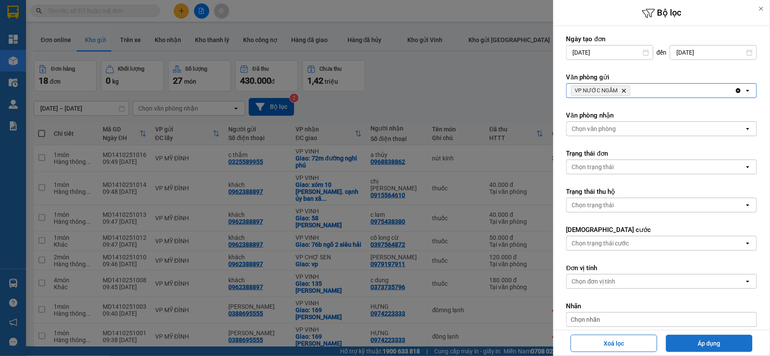
click at [678, 341] on button "Áp dụng" at bounding box center [709, 343] width 87 height 17
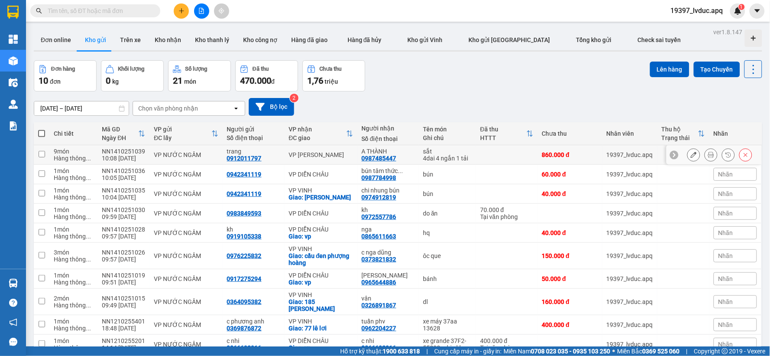
click at [340, 159] on td "VP [PERSON_NAME]" at bounding box center [320, 155] width 73 height 20
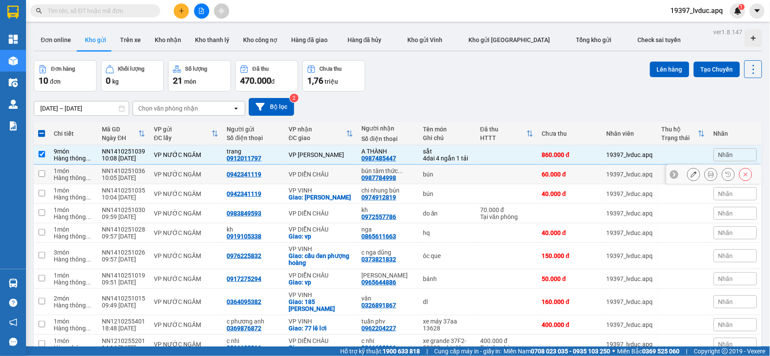
click at [320, 153] on div "VP [PERSON_NAME]" at bounding box center [321, 154] width 64 height 7
checkbox input "false"
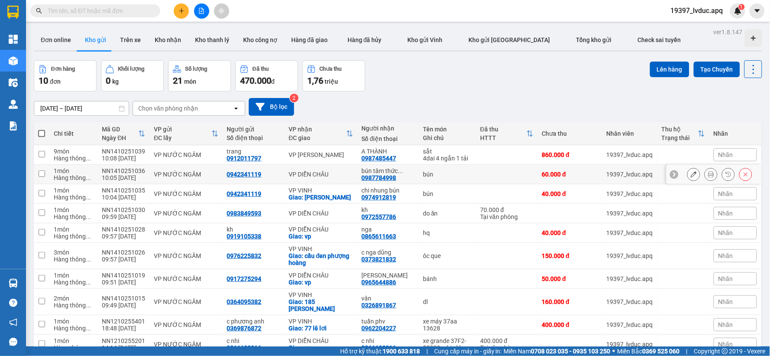
click at [311, 177] on div "VP DIỄN CHÂU" at bounding box center [321, 174] width 64 height 7
checkbox input "true"
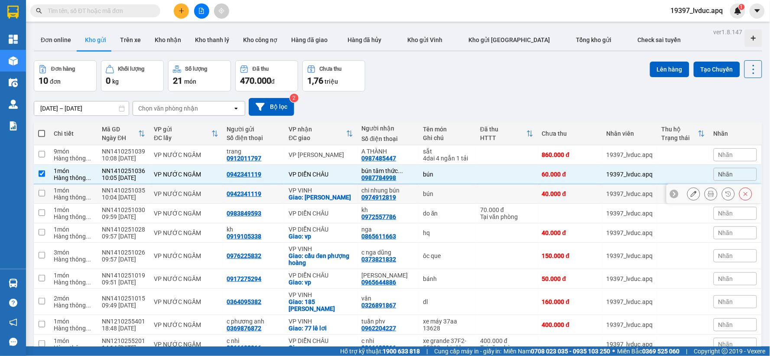
click at [314, 195] on div "Giao: [PERSON_NAME]" at bounding box center [321, 197] width 64 height 7
checkbox input "true"
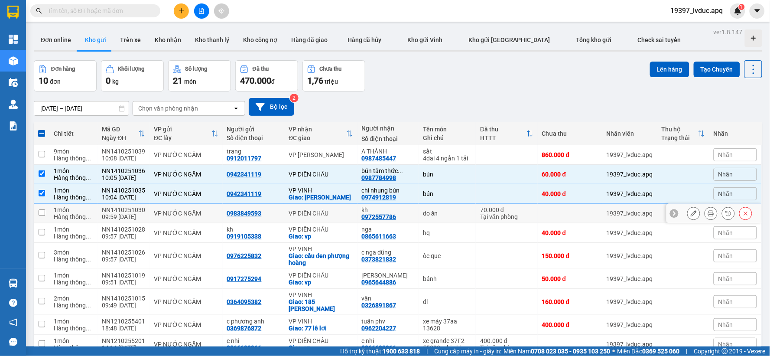
click at [314, 215] on div "VP DIỄN CHÂU" at bounding box center [321, 213] width 64 height 7
checkbox input "true"
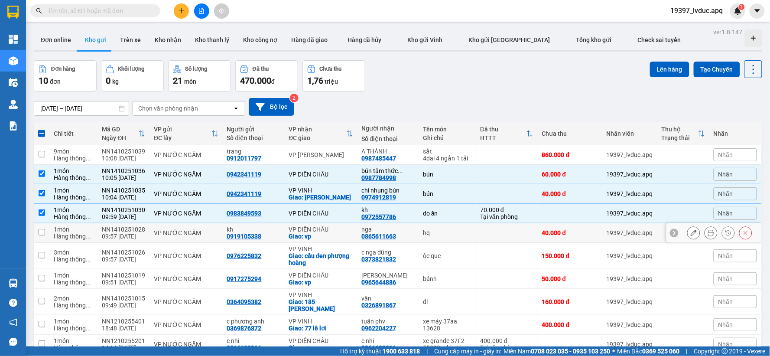
click at [312, 228] on div "VP DIỄN CHÂU" at bounding box center [321, 229] width 64 height 7
checkbox input "true"
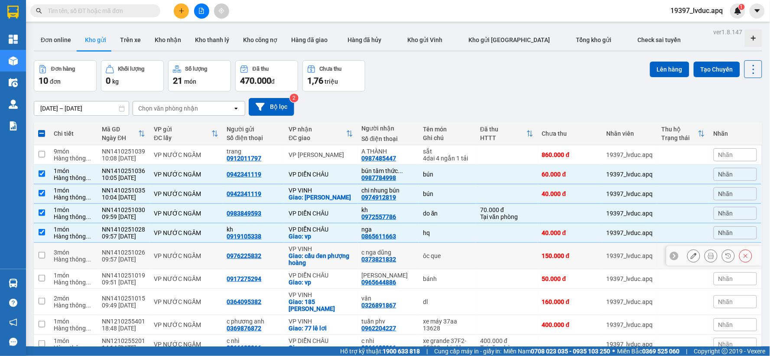
click at [310, 245] on div "VP VINH" at bounding box center [321, 248] width 64 height 7
checkbox input "true"
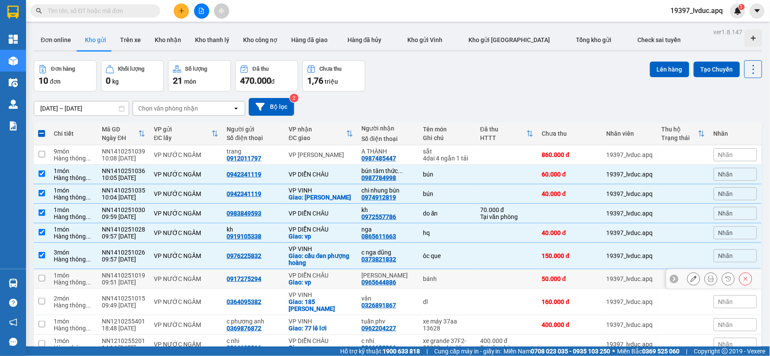
click at [308, 272] on div "VP DIỄN CHÂU" at bounding box center [321, 275] width 64 height 7
checkbox input "true"
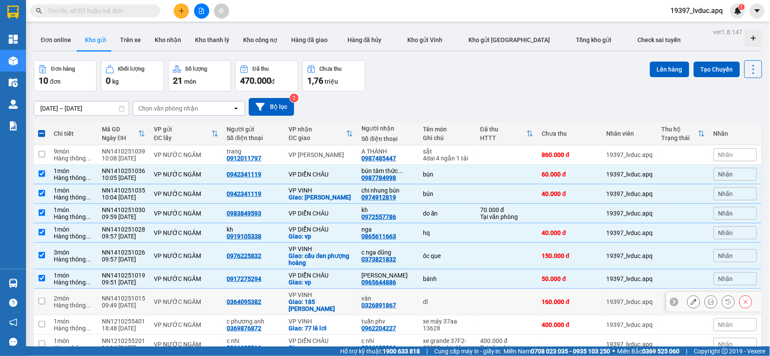
click at [308, 301] on div "Giao: 185 [PERSON_NAME]" at bounding box center [321, 305] width 64 height 14
checkbox input "true"
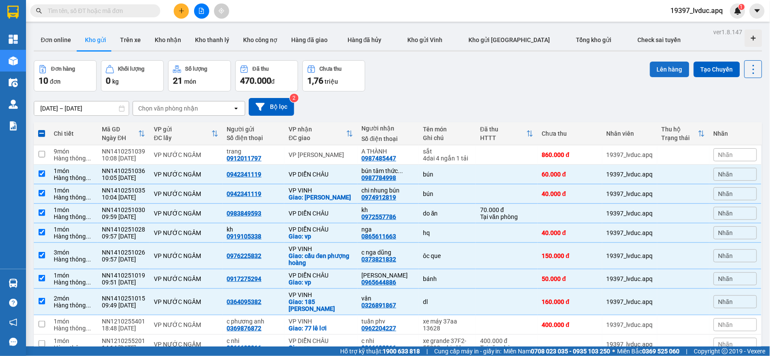
click at [669, 62] on button "Lên hàng" at bounding box center [669, 70] width 39 height 16
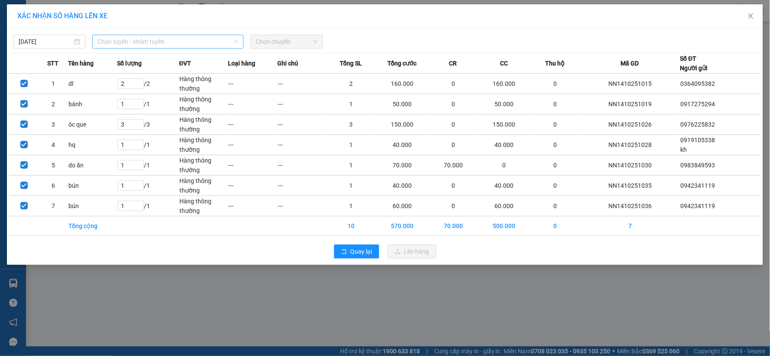
drag, startPoint x: 199, startPoint y: 47, endPoint x: 186, endPoint y: 50, distance: 12.6
click at [198, 47] on span "Chọn tuyến - nhóm tuyến" at bounding box center [168, 41] width 141 height 13
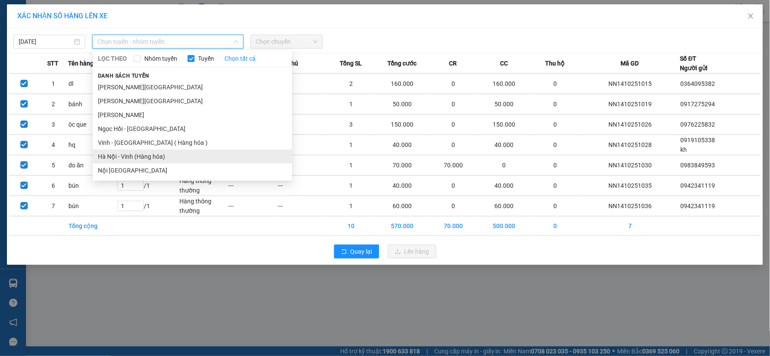
click at [131, 152] on li "Hà Nội - Vinh (Hàng hóa)" at bounding box center [192, 157] width 199 height 14
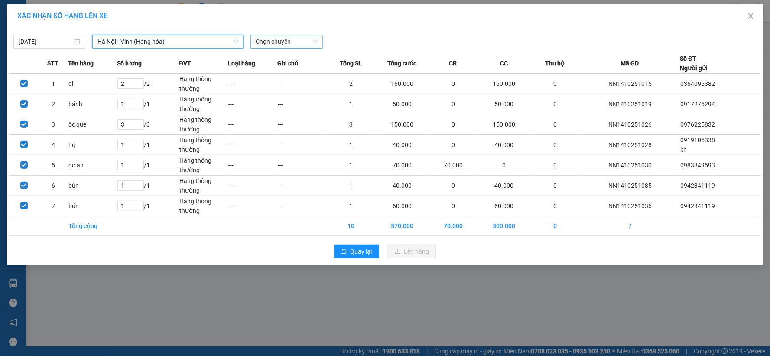
drag, startPoint x: 303, startPoint y: 39, endPoint x: 297, endPoint y: 47, distance: 9.3
click at [301, 41] on span "Chọn chuyến" at bounding box center [287, 41] width 62 height 13
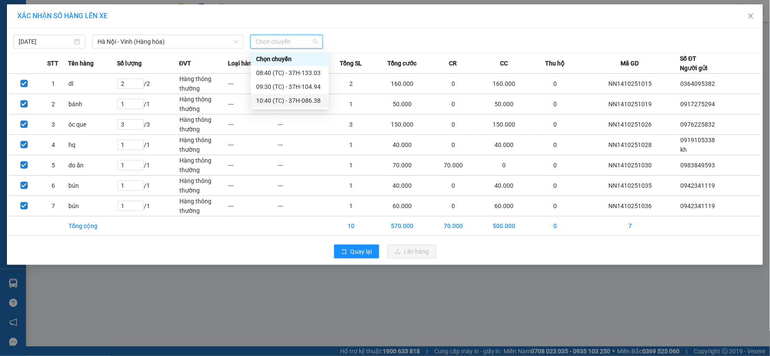
click at [284, 101] on div "10:40 (TC) - 37H-086.38" at bounding box center [290, 101] width 68 height 10
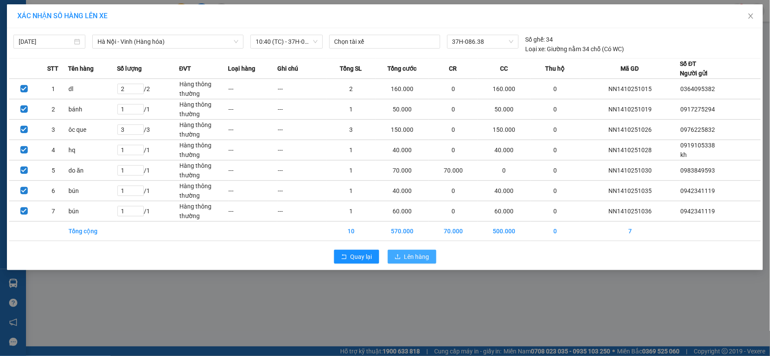
click at [410, 253] on span "Lên hàng" at bounding box center [416, 257] width 25 height 10
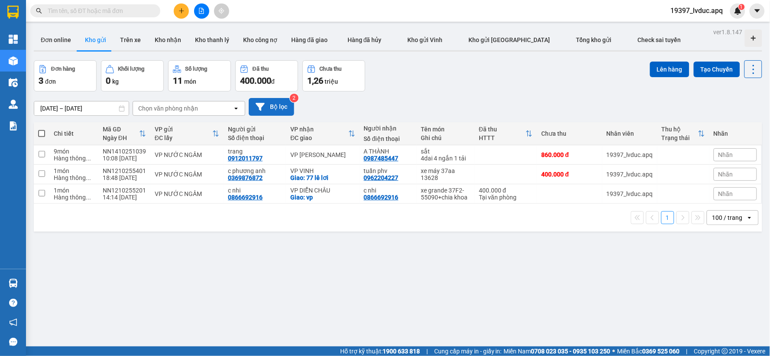
click at [283, 101] on button "Bộ lọc" at bounding box center [272, 107] width 46 height 18
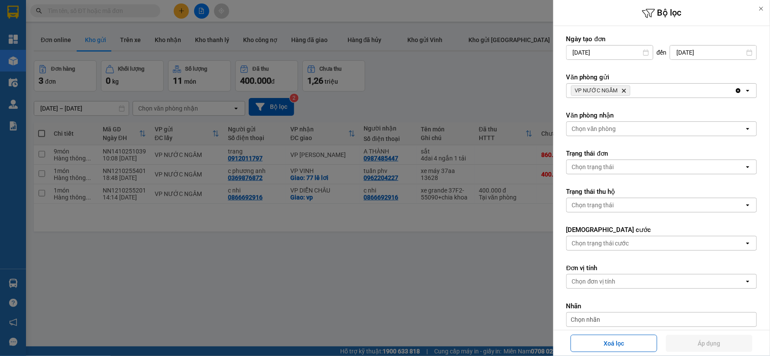
click at [624, 89] on icon "Delete" at bounding box center [624, 90] width 5 height 5
click at [624, 90] on div "VP NƯỚC NGẦM Delete" at bounding box center [651, 91] width 168 height 14
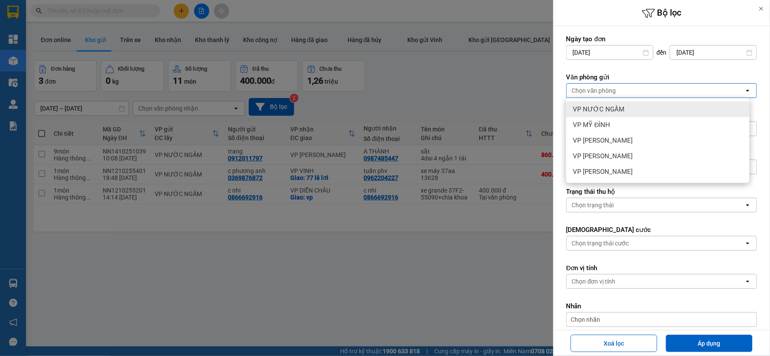
click at [620, 110] on span "VP NƯỚC NGẦM" at bounding box center [599, 109] width 52 height 9
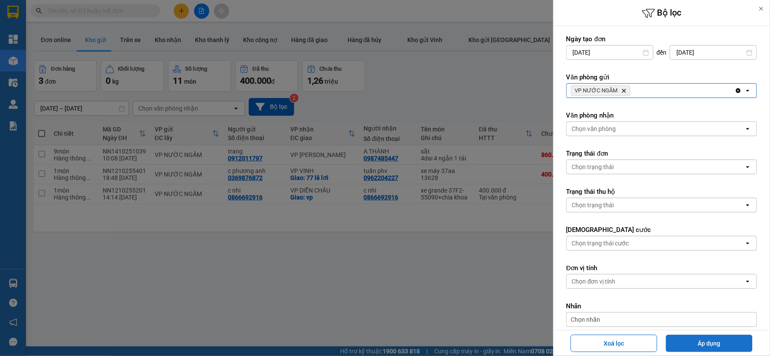
click at [703, 344] on button "Áp dụng" at bounding box center [709, 343] width 87 height 17
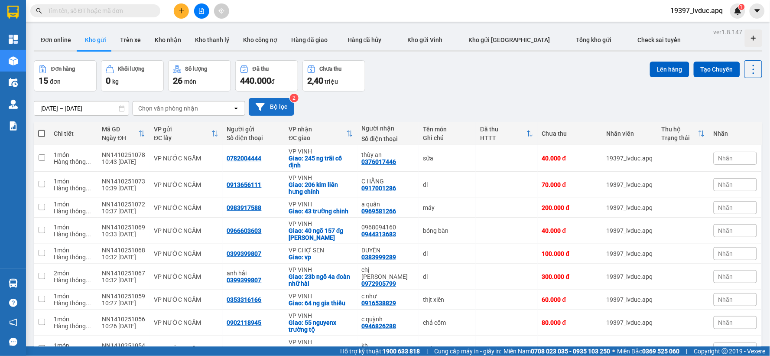
click at [284, 105] on button "Bộ lọc" at bounding box center [272, 107] width 46 height 18
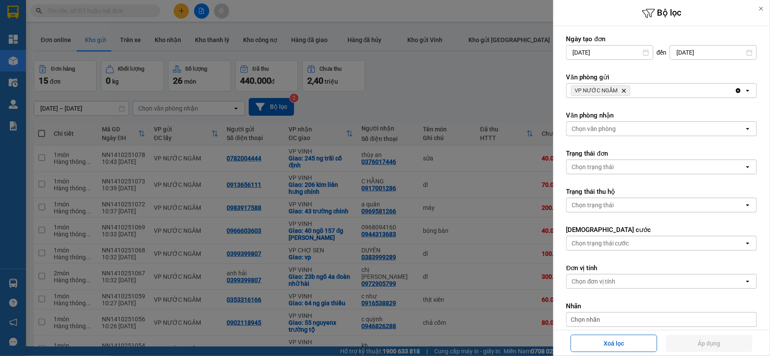
click at [623, 88] on icon "Delete" at bounding box center [624, 90] width 5 height 5
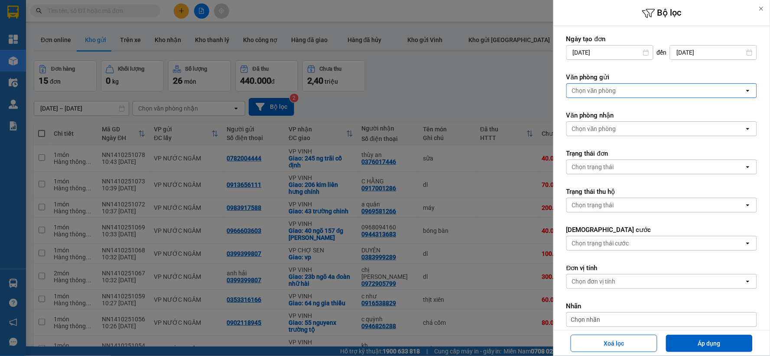
click at [623, 88] on div "Chọn văn phòng" at bounding box center [656, 91] width 178 height 14
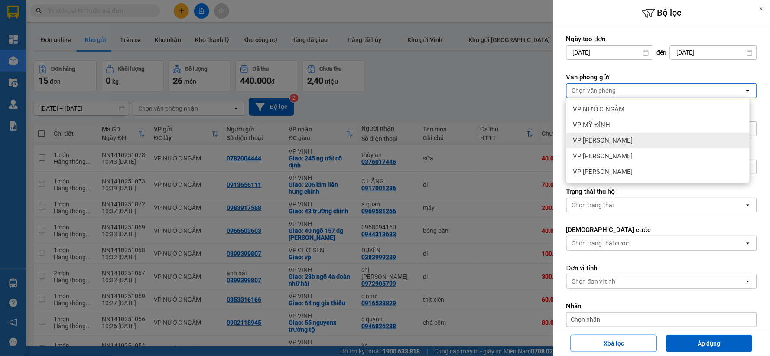
click at [612, 142] on span "VP [PERSON_NAME]" at bounding box center [603, 140] width 60 height 9
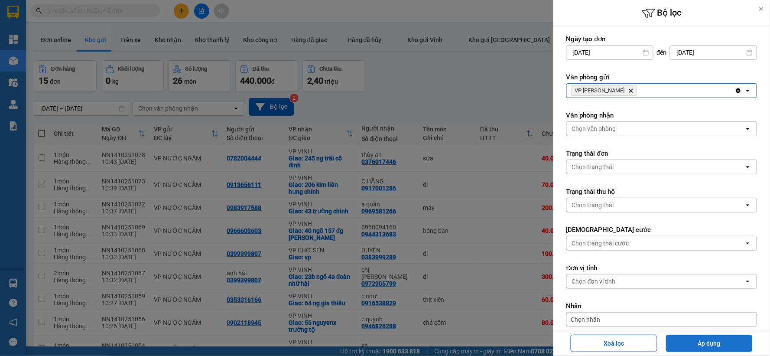
click at [699, 343] on button "Áp dụng" at bounding box center [709, 343] width 87 height 17
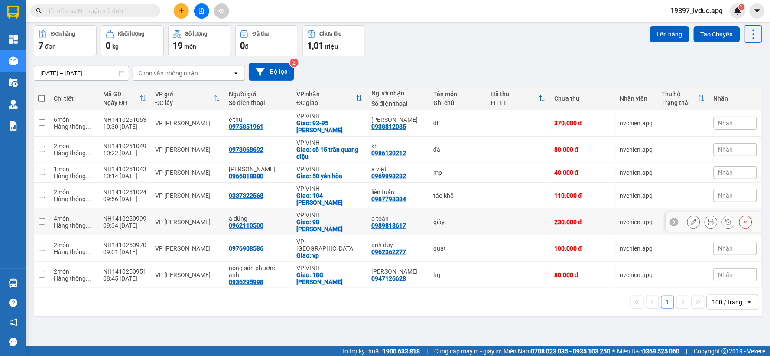
scroll to position [40, 0]
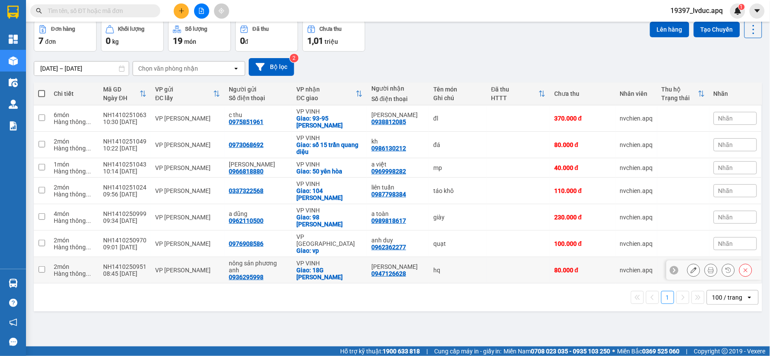
click at [184, 262] on td "VP [PERSON_NAME]" at bounding box center [188, 270] width 74 height 26
checkbox input "true"
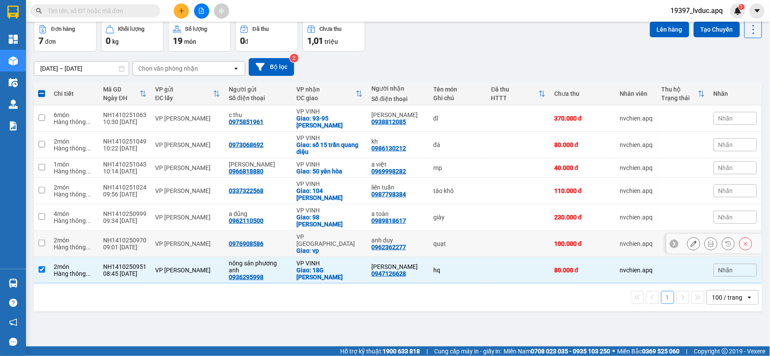
click at [159, 240] on div "VP [PERSON_NAME]" at bounding box center [187, 243] width 65 height 7
checkbox input "true"
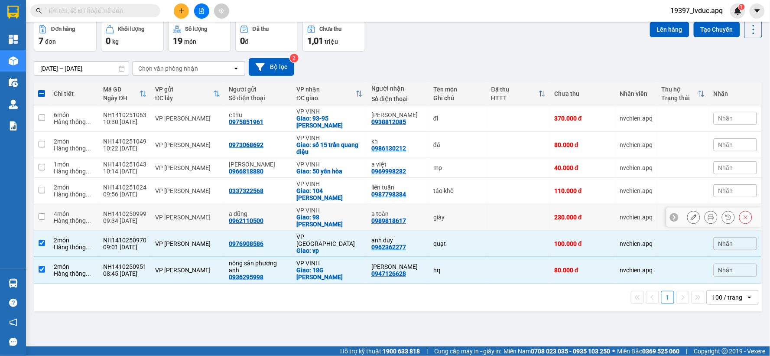
click at [151, 210] on td "VP [PERSON_NAME]" at bounding box center [188, 217] width 74 height 26
checkbox input "true"
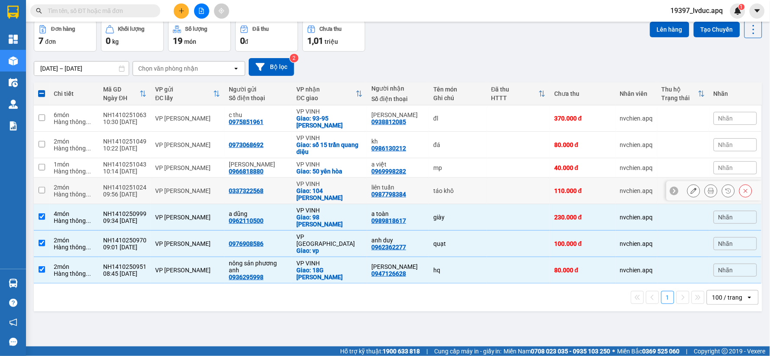
click at [166, 187] on div "VP [PERSON_NAME]" at bounding box center [187, 190] width 65 height 7
checkbox input "true"
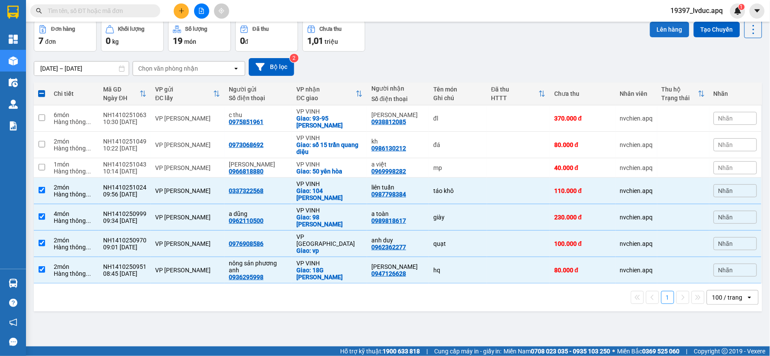
click at [654, 25] on button "Lên hàng" at bounding box center [669, 30] width 39 height 16
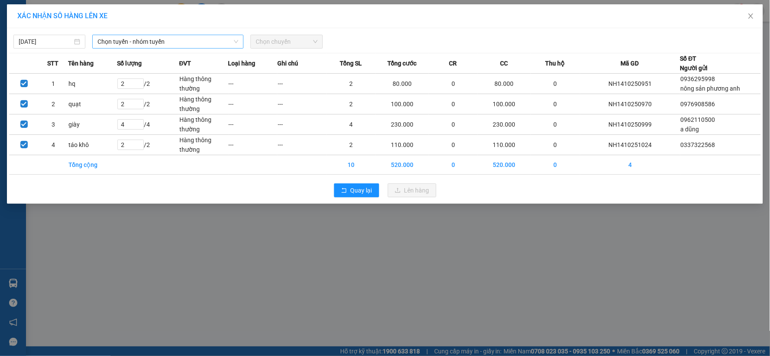
click at [165, 39] on span "Chọn tuyến - nhóm tuyến" at bounding box center [168, 41] width 141 height 13
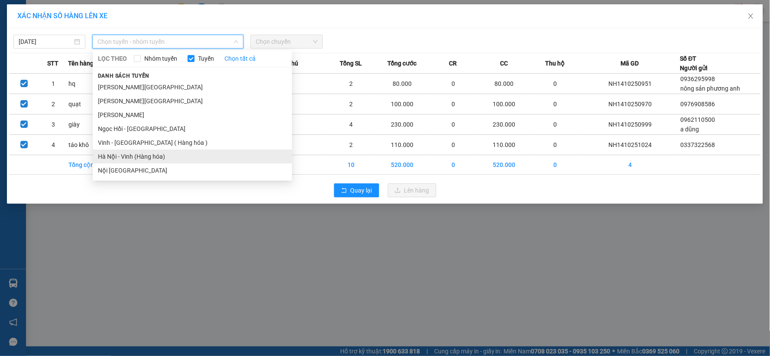
click at [130, 153] on li "Hà Nội - Vinh (Hàng hóa)" at bounding box center [192, 157] width 199 height 14
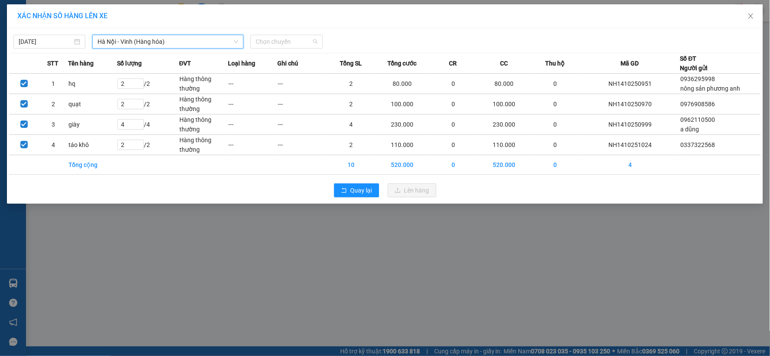
drag, startPoint x: 298, startPoint y: 43, endPoint x: 299, endPoint y: 74, distance: 30.8
click at [297, 44] on span "Chọn chuyến" at bounding box center [287, 41] width 62 height 13
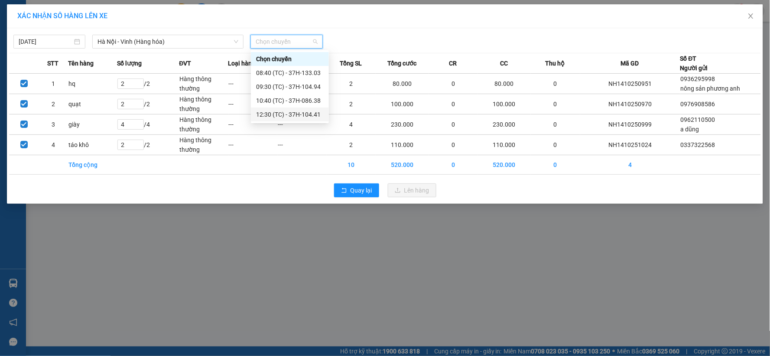
click at [296, 110] on div "12:30 (TC) - 37H-104.41" at bounding box center [290, 115] width 68 height 10
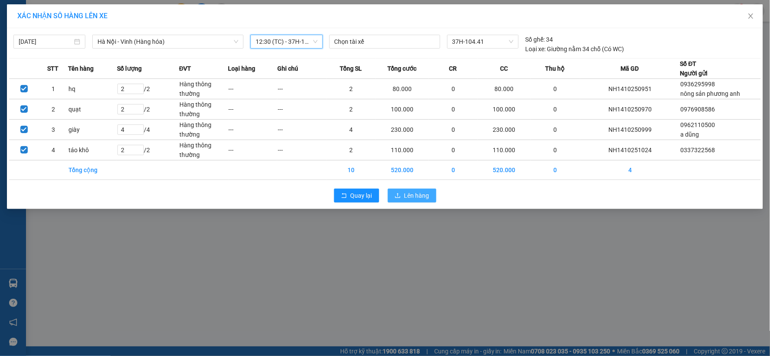
click at [422, 197] on span "Lên hàng" at bounding box center [416, 196] width 25 height 10
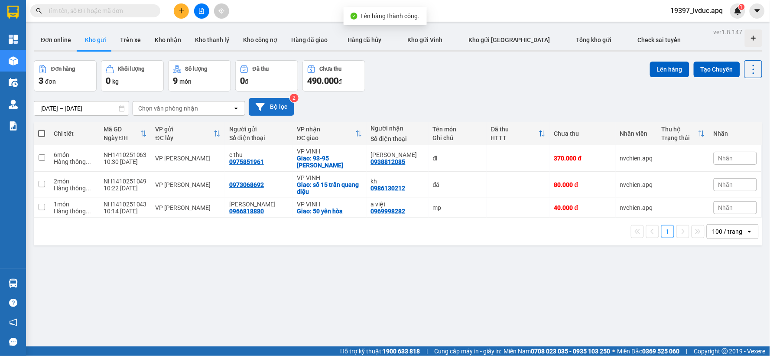
click at [266, 113] on button "Bộ lọc" at bounding box center [272, 107] width 46 height 18
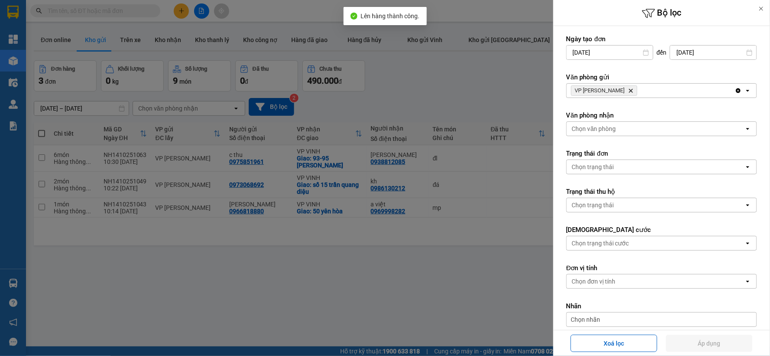
click at [629, 90] on icon "VP NGỌC HỒI, close by backspace" at bounding box center [631, 91] width 4 height 4
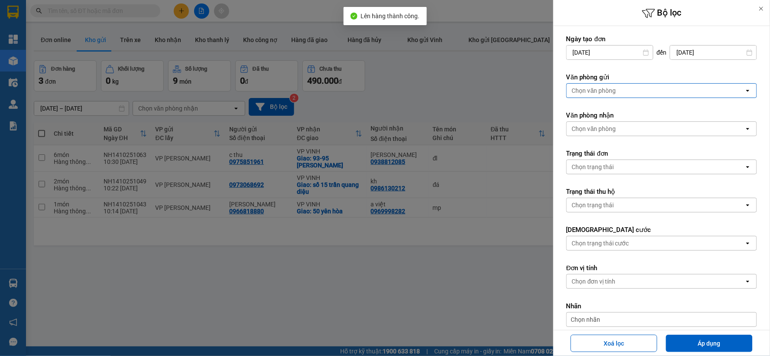
click at [617, 90] on div "Chọn văn phòng" at bounding box center [656, 91] width 178 height 14
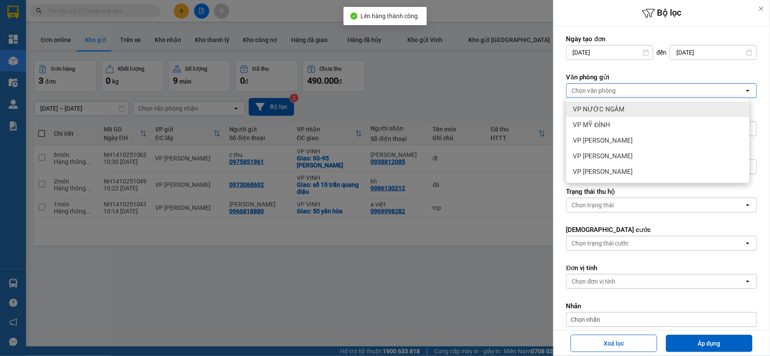
click at [615, 103] on div "VP NƯỚC NGẦM" at bounding box center [657, 109] width 183 height 16
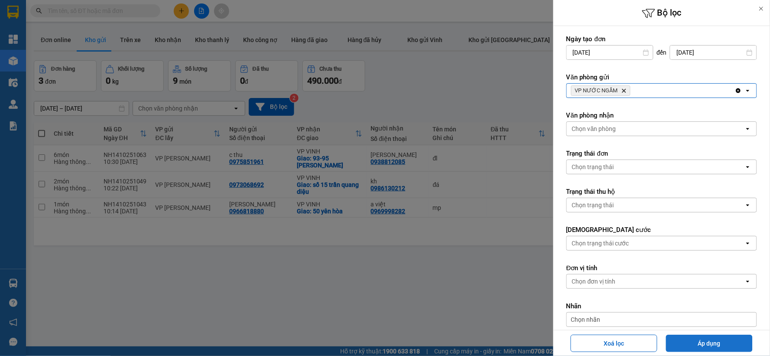
drag, startPoint x: 694, startPoint y: 340, endPoint x: 691, endPoint y: 335, distance: 6.3
click at [694, 339] on button "Áp dụng" at bounding box center [709, 343] width 87 height 17
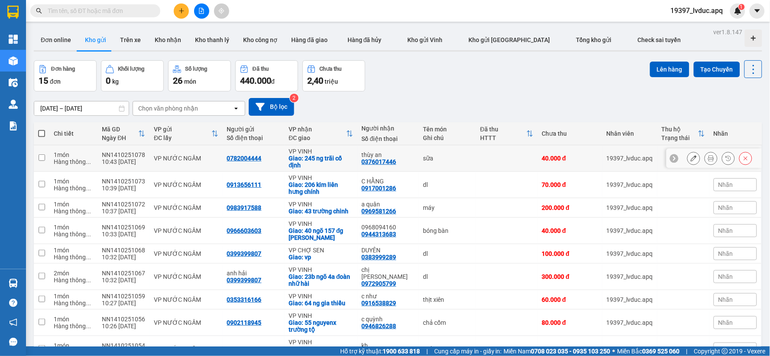
click at [316, 162] on div "Giao: 245 ng trãi cố định" at bounding box center [321, 162] width 64 height 14
checkbox input "true"
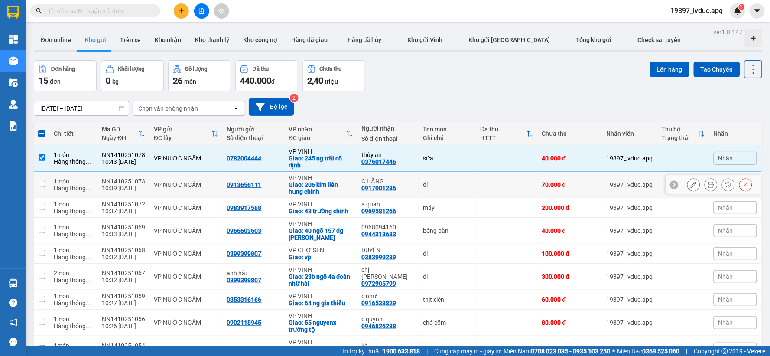
click at [322, 181] on div "Giao: 206 kim liên hưng chính" at bounding box center [321, 188] width 64 height 14
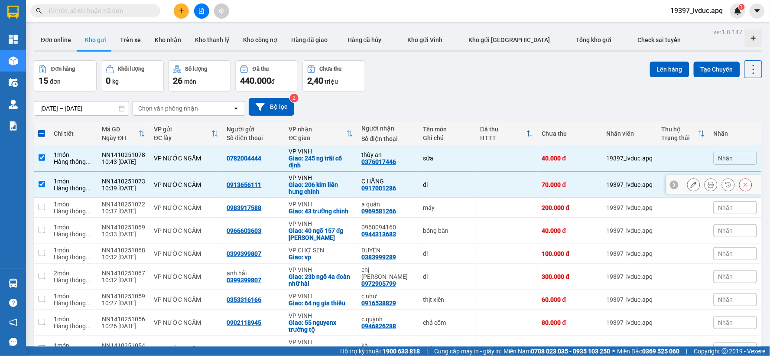
checkbox input "true"
click at [339, 208] on div "Giao: 43 trường chinh" at bounding box center [321, 211] width 64 height 7
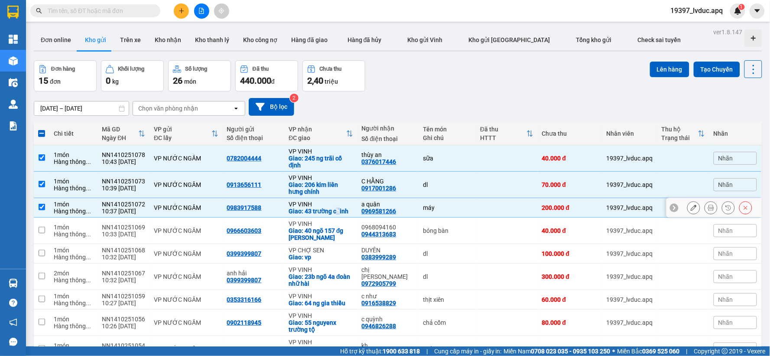
click at [339, 208] on div "Giao: 43 trường chinh" at bounding box center [321, 211] width 64 height 7
checkbox input "false"
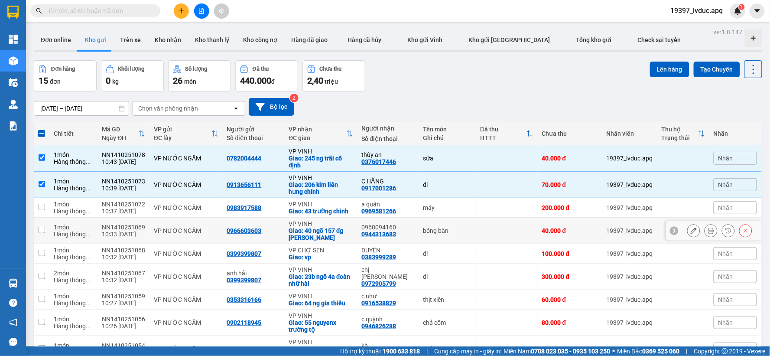
click at [321, 227] on div "Giao: 40 ngõ 157 đg [PERSON_NAME]" at bounding box center [321, 234] width 64 height 14
checkbox input "true"
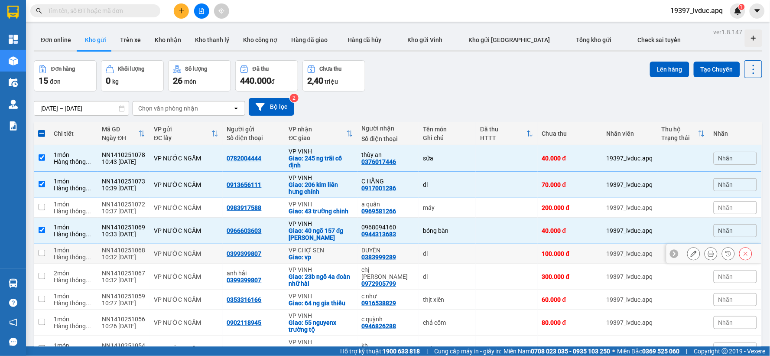
click at [333, 251] on div "VP CHỢ SEN" at bounding box center [321, 250] width 64 height 7
checkbox input "true"
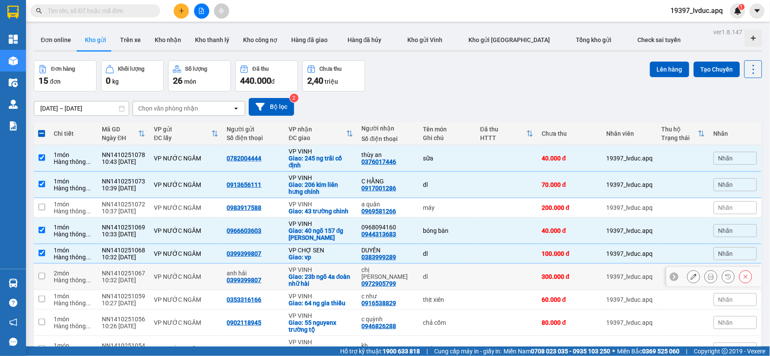
click at [340, 281] on div "Giao: 23b ngõ 4a đoàn nhữ hài" at bounding box center [321, 280] width 64 height 14
checkbox input "true"
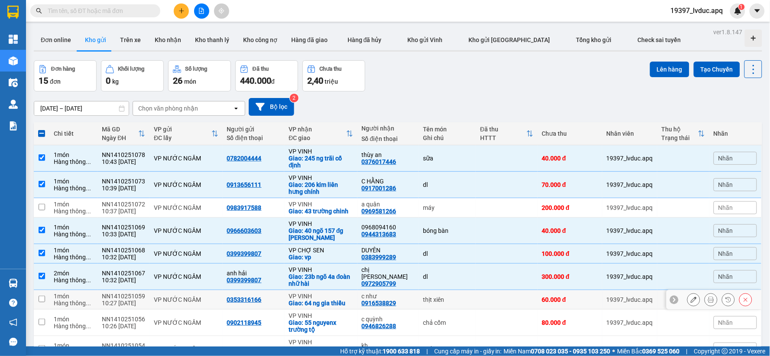
click at [345, 296] on div "VP VINH" at bounding box center [321, 296] width 64 height 7
checkbox input "true"
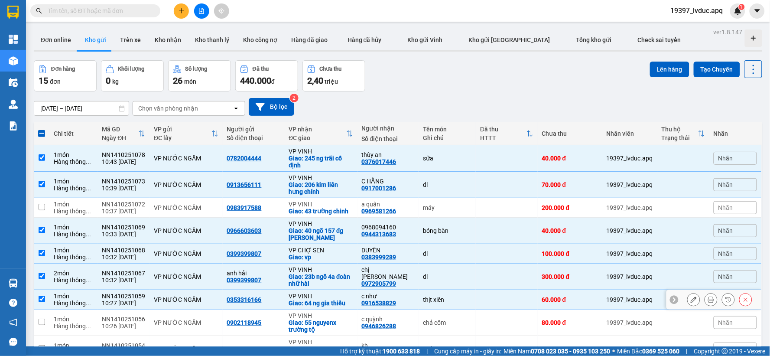
scroll to position [96, 0]
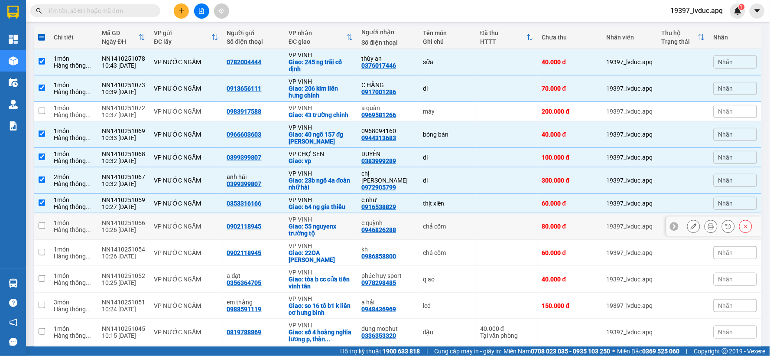
click at [330, 225] on div "Giao: 55 nguyenx trường tộ" at bounding box center [321, 230] width 64 height 14
checkbox input "true"
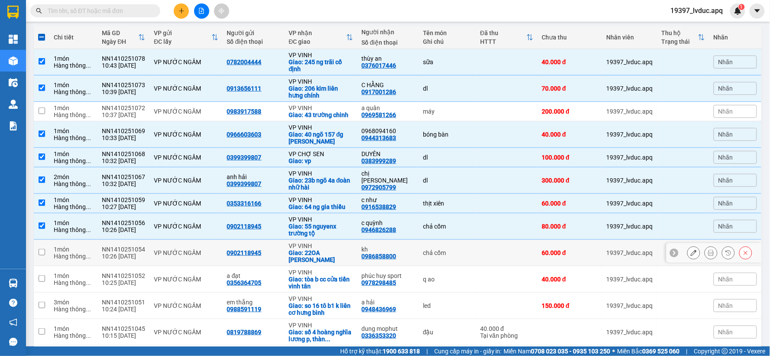
click at [331, 249] on div "Giao: 22OA [PERSON_NAME]" at bounding box center [321, 256] width 64 height 14
checkbox input "true"
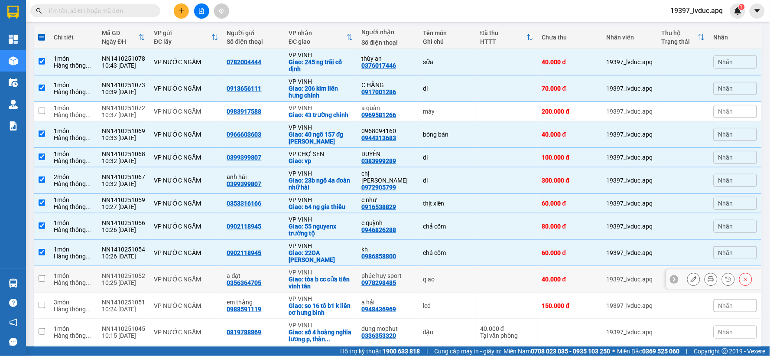
click at [329, 271] on div "VP VINH" at bounding box center [321, 272] width 64 height 7
checkbox input "true"
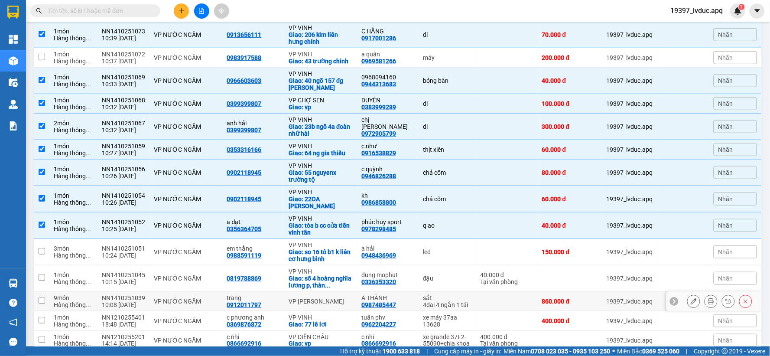
scroll to position [191, 0]
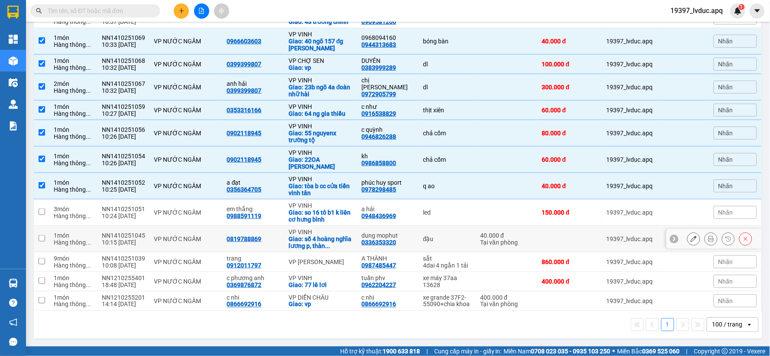
click at [432, 238] on div "đậu" at bounding box center [447, 238] width 49 height 7
checkbox input "true"
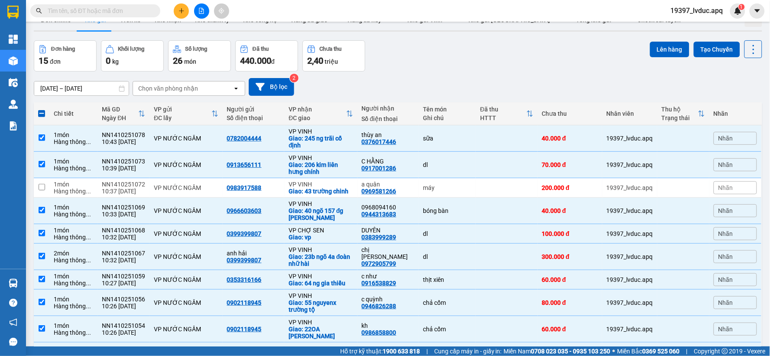
scroll to position [0, 0]
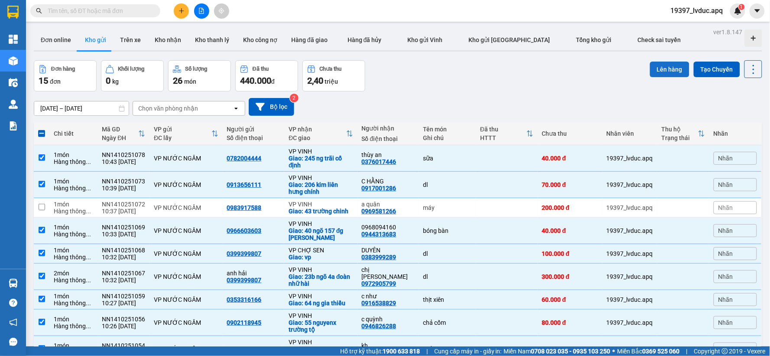
click at [665, 72] on button "Lên hàng" at bounding box center [669, 70] width 39 height 16
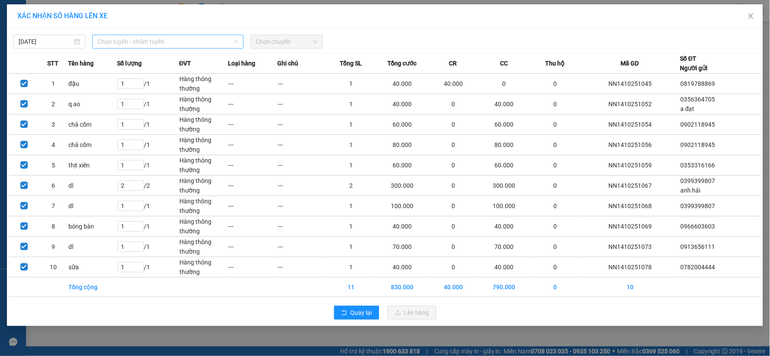
click at [170, 42] on span "Chọn tuyến - nhóm tuyến" at bounding box center [168, 41] width 141 height 13
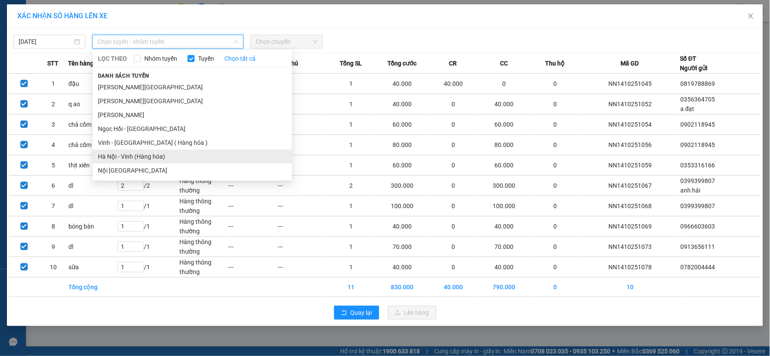
drag, startPoint x: 135, startPoint y: 154, endPoint x: 157, endPoint y: 142, distance: 25.0
click at [135, 154] on li "Hà Nội - Vinh (Hàng hóa)" at bounding box center [192, 157] width 199 height 14
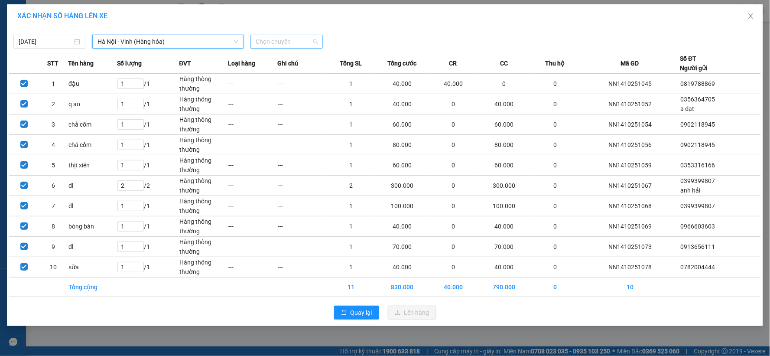
click at [284, 41] on span "Chọn chuyến" at bounding box center [287, 41] width 62 height 13
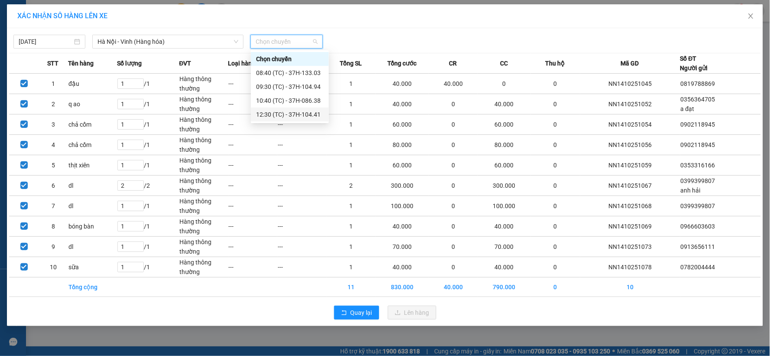
click at [291, 112] on div "12:30 (TC) - 37H-104.41" at bounding box center [290, 115] width 68 height 10
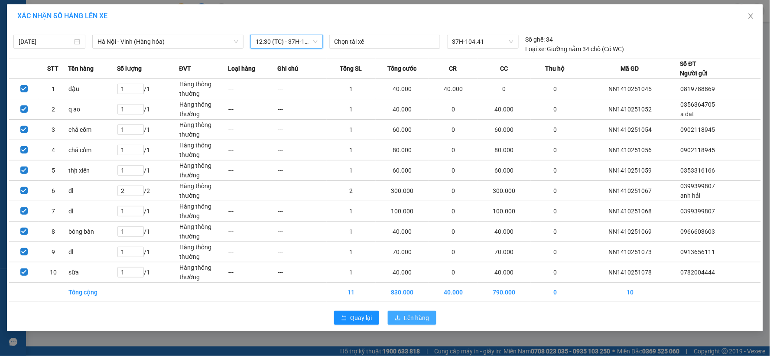
click at [411, 311] on button "Lên hàng" at bounding box center [412, 318] width 49 height 14
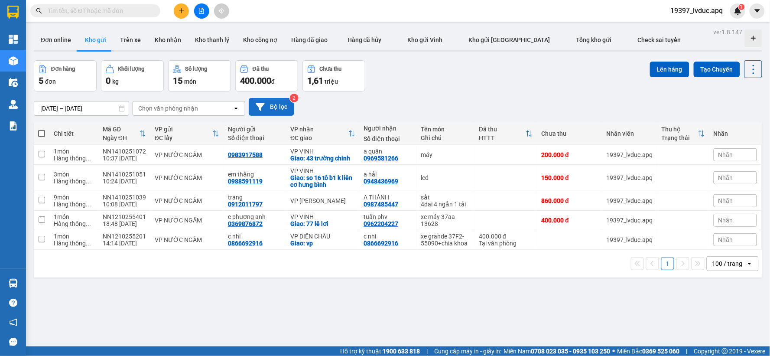
click at [280, 110] on button "Bộ lọc" at bounding box center [272, 107] width 46 height 18
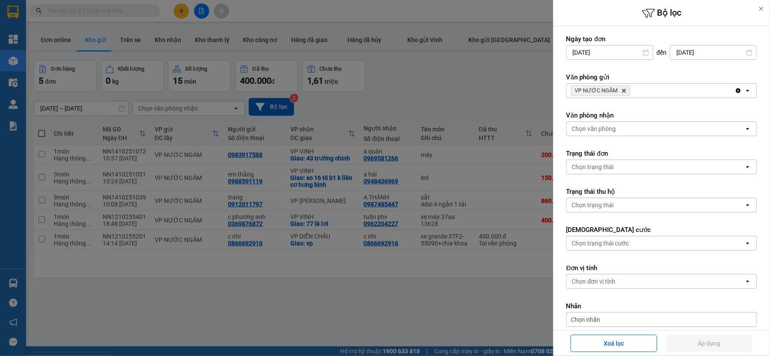
click at [584, 334] on div "Xoá lọc Áp dụng" at bounding box center [662, 342] width 212 height 21
click at [584, 339] on button "Xoá lọc" at bounding box center [614, 343] width 87 height 17
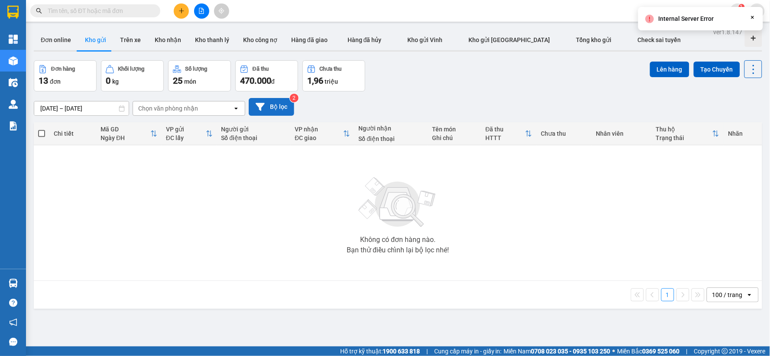
click at [272, 107] on button "Bộ lọc" at bounding box center [272, 107] width 46 height 18
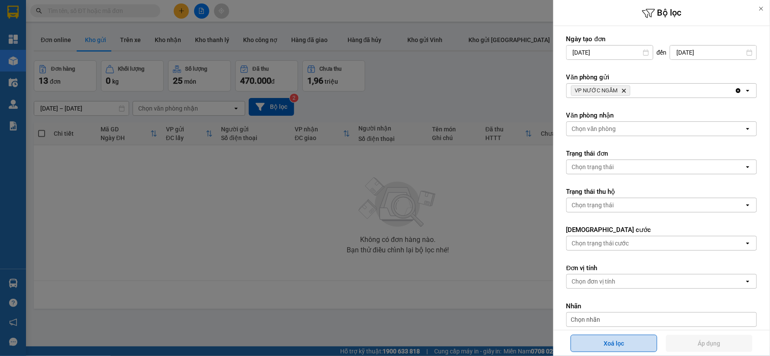
click at [595, 339] on button "Xoá lọc" at bounding box center [614, 343] width 87 height 17
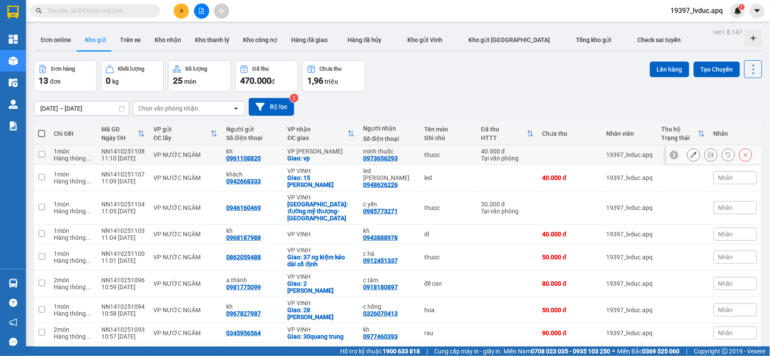
click at [424, 154] on div "thuoc" at bounding box center [448, 154] width 48 height 7
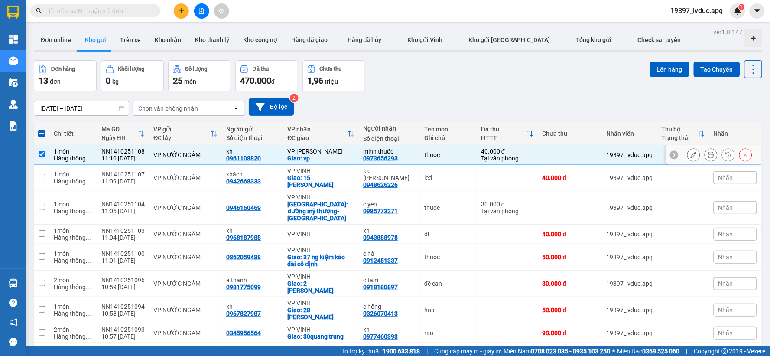
click at [424, 154] on div "thuoc" at bounding box center [448, 154] width 48 height 7
checkbox input "false"
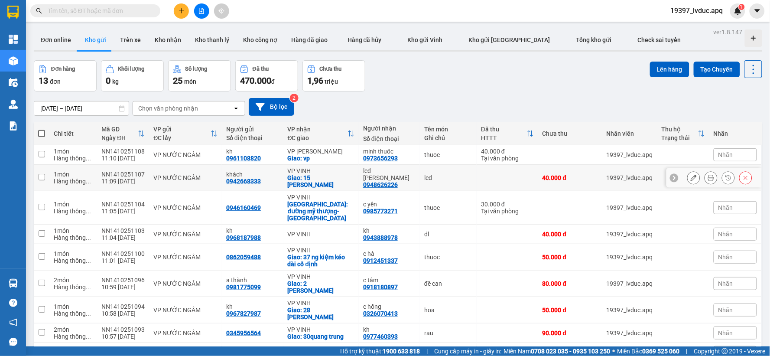
click at [426, 169] on td "led" at bounding box center [448, 178] width 57 height 26
checkbox input "true"
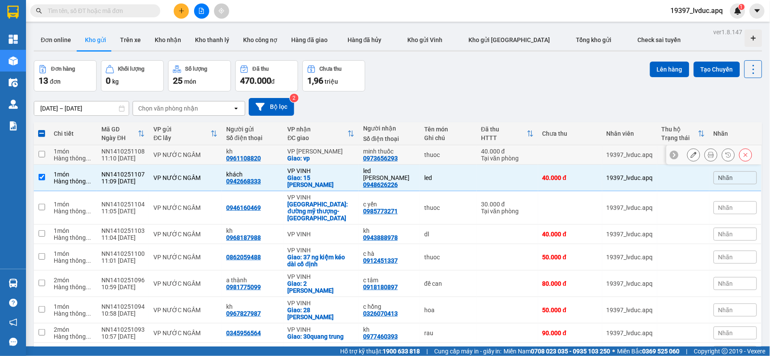
click at [428, 156] on div "thuoc" at bounding box center [448, 154] width 48 height 7
checkbox input "true"
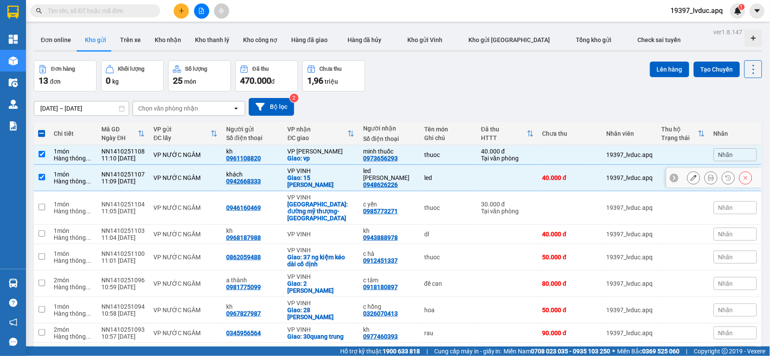
scroll to position [48, 0]
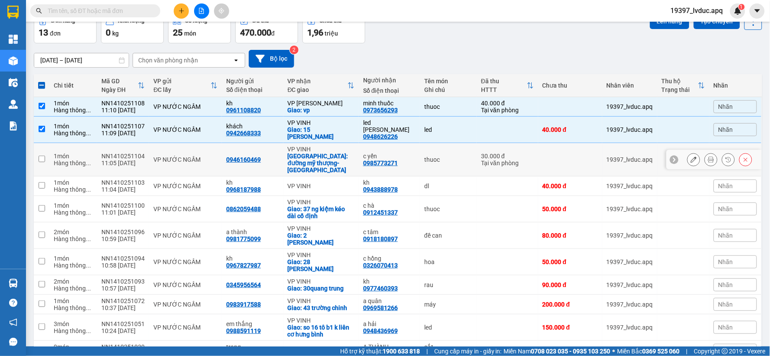
click at [430, 158] on td "thuoc" at bounding box center [448, 159] width 57 height 33
checkbox input "true"
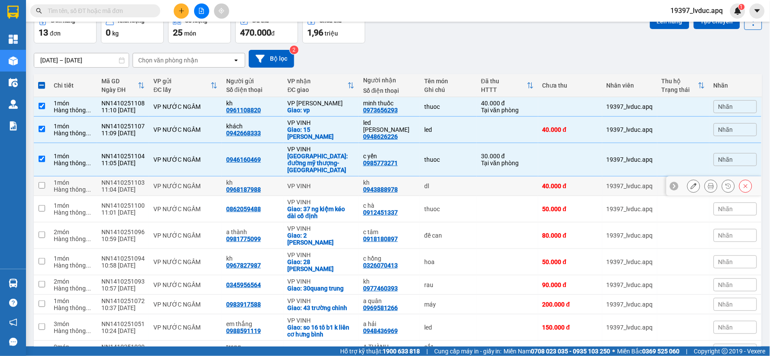
click at [430, 182] on div "dl" at bounding box center [448, 185] width 48 height 7
checkbox input "true"
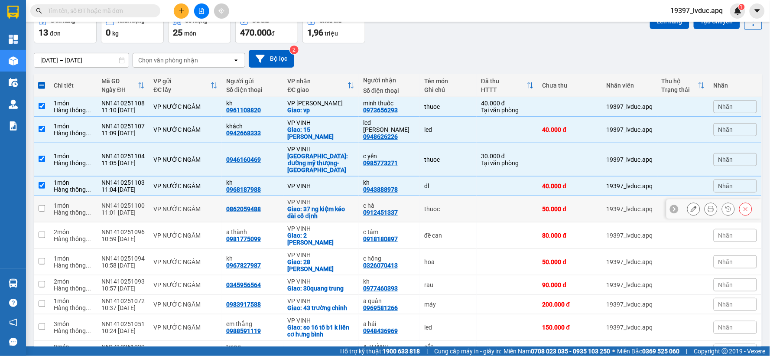
click at [426, 196] on td "thuoc" at bounding box center [448, 209] width 57 height 26
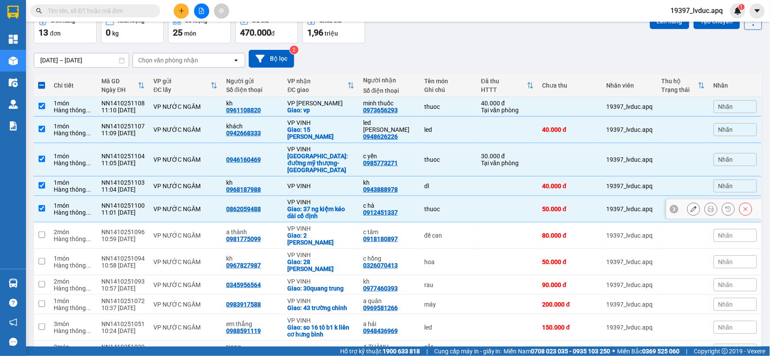
click at [426, 196] on td "thuoc" at bounding box center [448, 209] width 57 height 26
checkbox input "false"
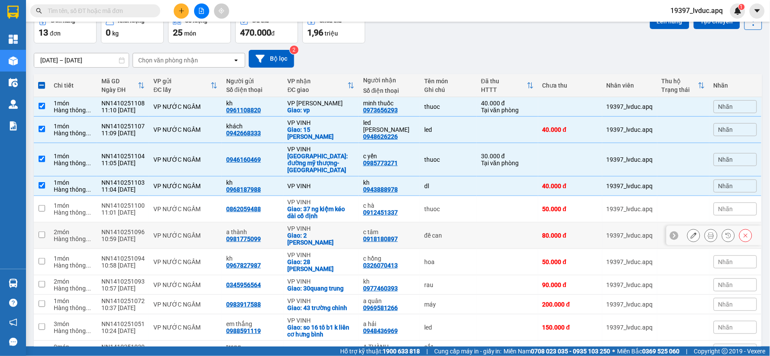
click at [443, 232] on div "đề can" at bounding box center [448, 235] width 48 height 7
checkbox input "true"
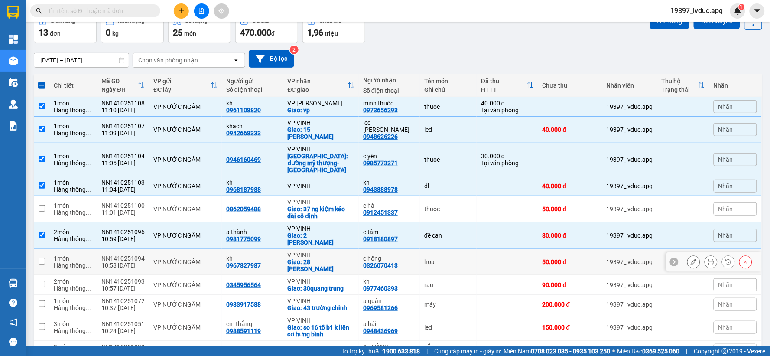
click at [437, 258] on div "hoa" at bounding box center [448, 261] width 48 height 7
checkbox input "true"
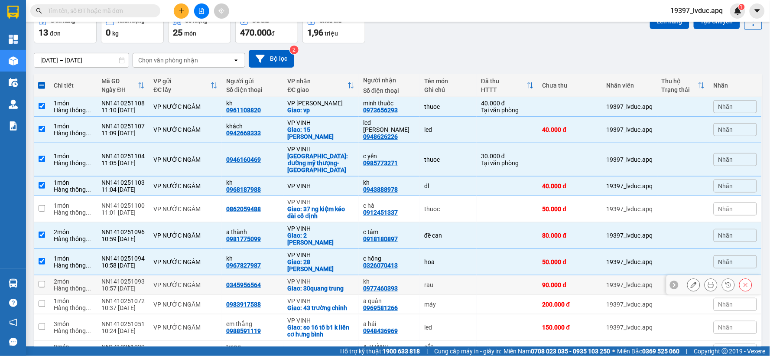
click at [433, 275] on td "rau" at bounding box center [448, 285] width 57 height 20
checkbox input "true"
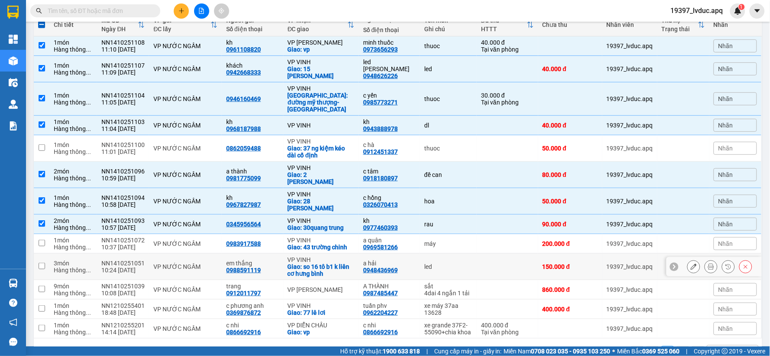
scroll to position [110, 0]
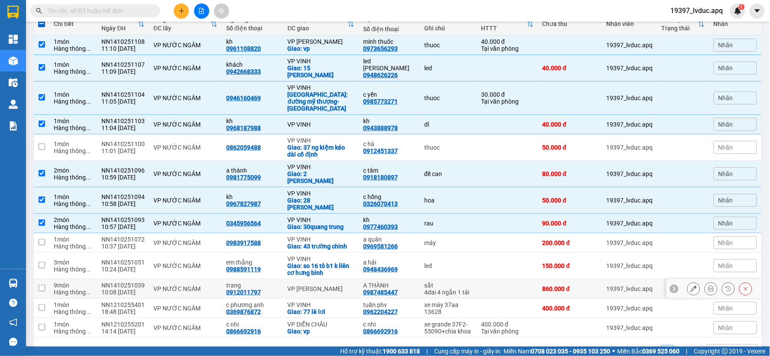
click at [435, 282] on div "sắt" at bounding box center [448, 285] width 48 height 7
checkbox input "true"
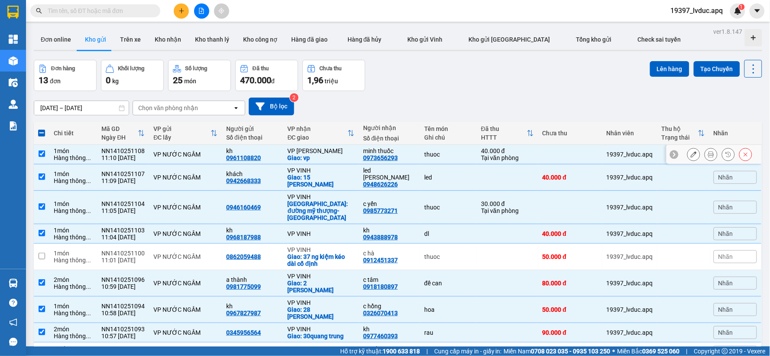
scroll to position [0, 0]
click at [662, 72] on button "Lên hàng" at bounding box center [669, 70] width 39 height 16
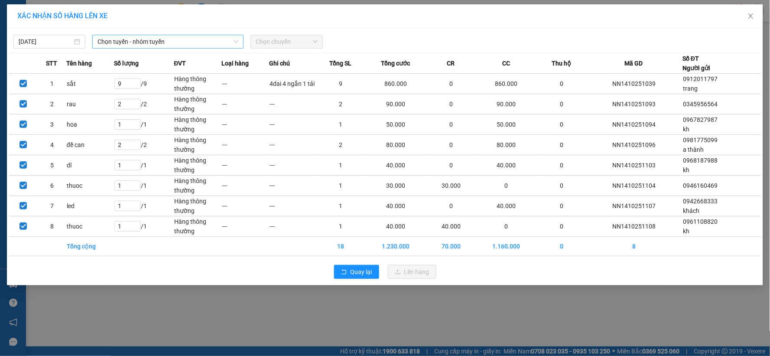
drag, startPoint x: 179, startPoint y: 43, endPoint x: 176, endPoint y: 32, distance: 12.2
click at [179, 42] on span "Chọn tuyến - nhóm tuyến" at bounding box center [168, 41] width 141 height 13
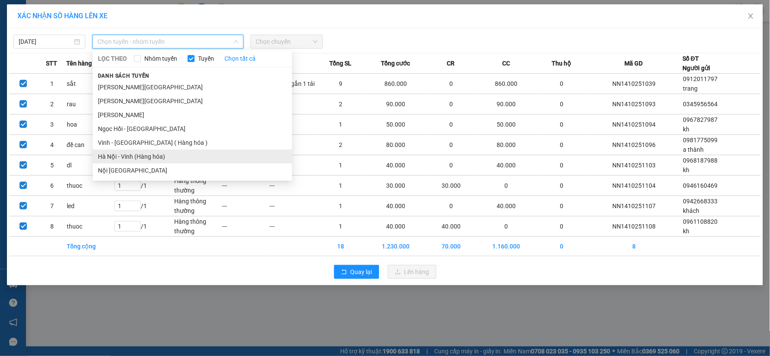
click at [131, 157] on li "Hà Nội - Vinh (Hàng hóa)" at bounding box center [192, 157] width 199 height 14
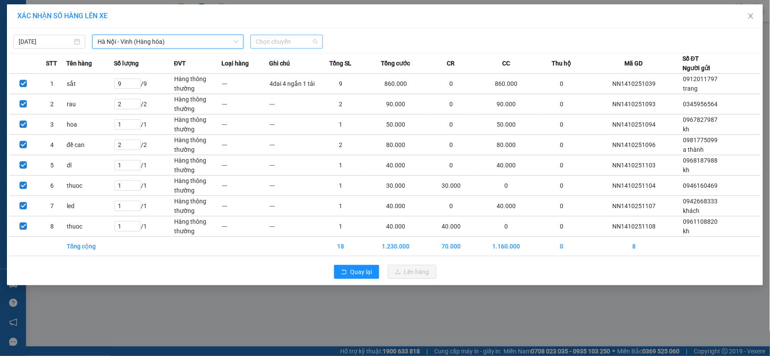
click at [285, 40] on span "Chọn chuyến" at bounding box center [287, 41] width 62 height 13
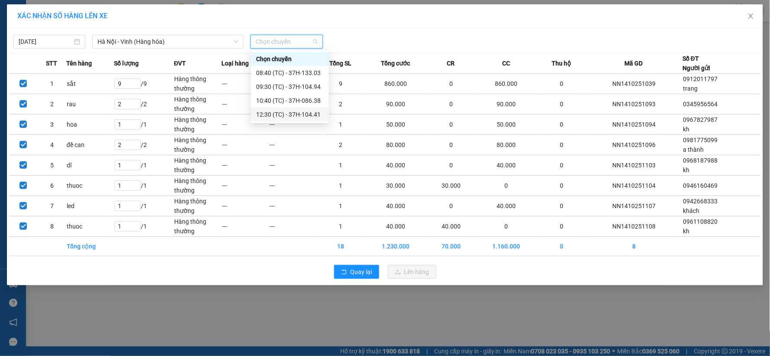
click at [296, 114] on div "12:30 (TC) - 37H-104.41" at bounding box center [290, 115] width 68 height 10
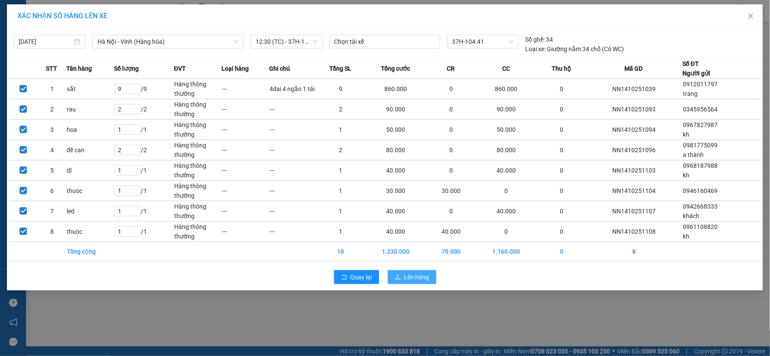
click at [403, 278] on button "Lên hàng" at bounding box center [412, 277] width 49 height 14
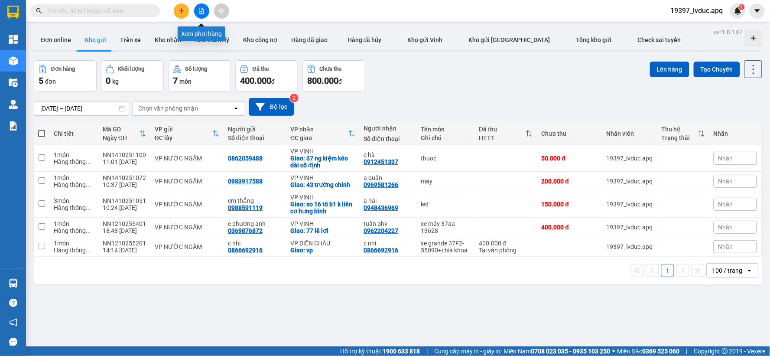
click at [200, 14] on button at bounding box center [201, 10] width 15 height 15
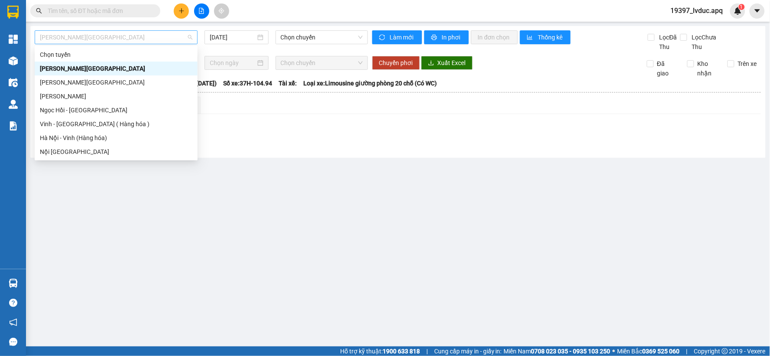
click at [151, 36] on span "[PERSON_NAME][GEOGRAPHIC_DATA]" at bounding box center [116, 37] width 153 height 13
click at [127, 139] on div "Hà Nội - Vinh (Hàng hóa)" at bounding box center [116, 138] width 153 height 10
type input "[DATE]"
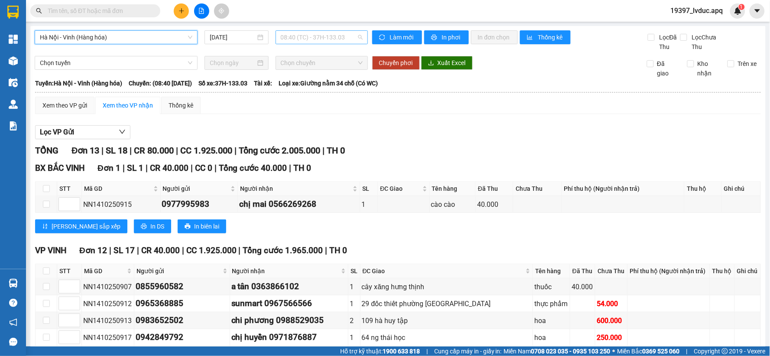
click at [304, 36] on span "08:40 (TC) - 37H-133.03" at bounding box center [322, 37] width 82 height 13
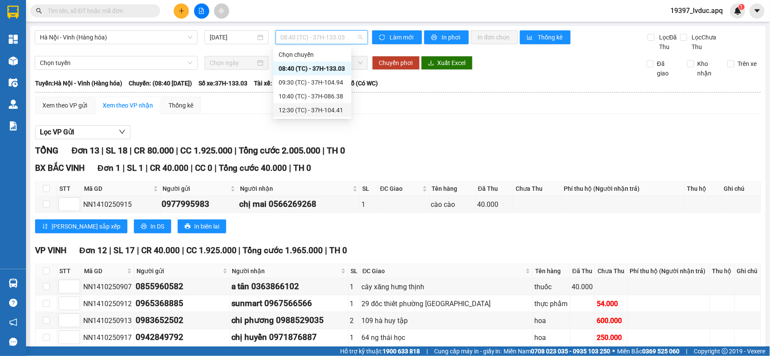
click at [318, 106] on div "12:30 (TC) - 37H-104.41" at bounding box center [313, 110] width 68 height 10
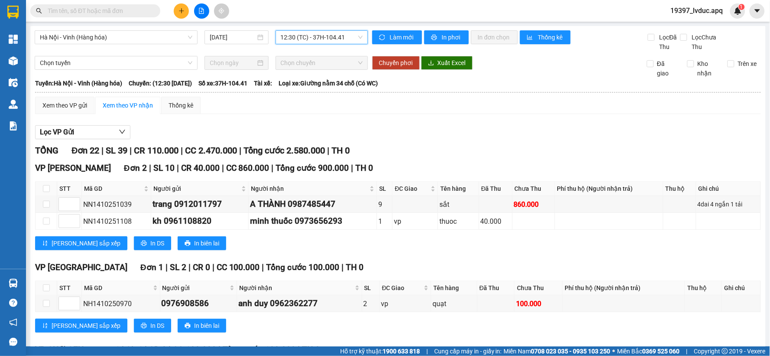
click at [319, 42] on span "12:30 (TC) - 37H-104.41" at bounding box center [322, 37] width 82 height 13
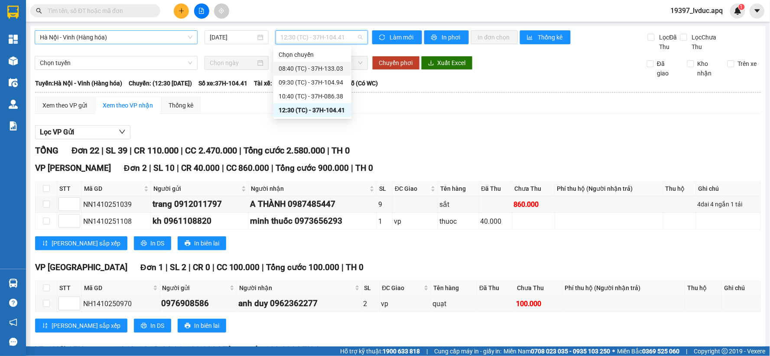
click at [124, 35] on span "Hà Nội - Vinh (Hàng hóa)" at bounding box center [116, 37] width 153 height 13
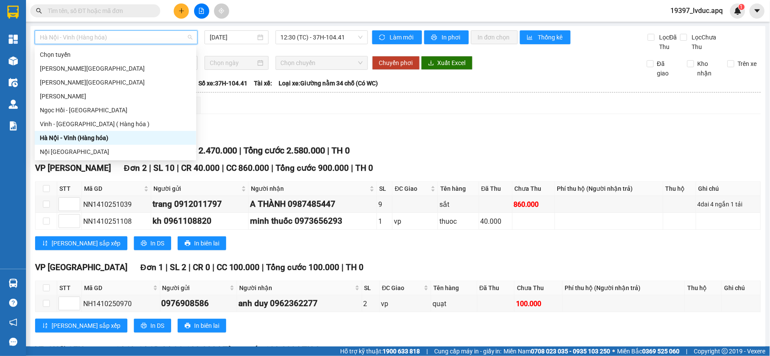
click at [118, 137] on div "Hà Nội - Vinh (Hàng hóa)" at bounding box center [115, 138] width 151 height 10
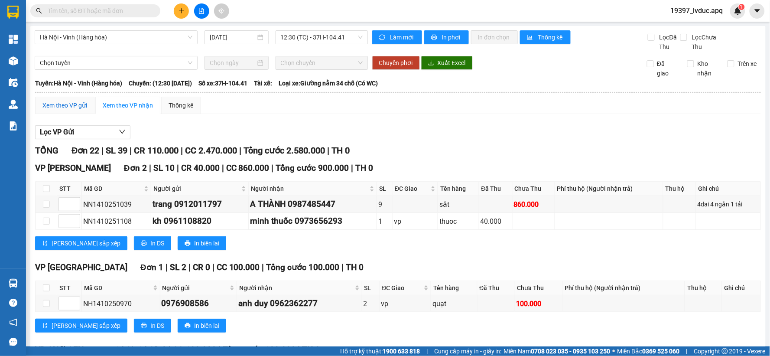
click at [84, 104] on div "Xem theo VP gửi" at bounding box center [64, 106] width 45 height 10
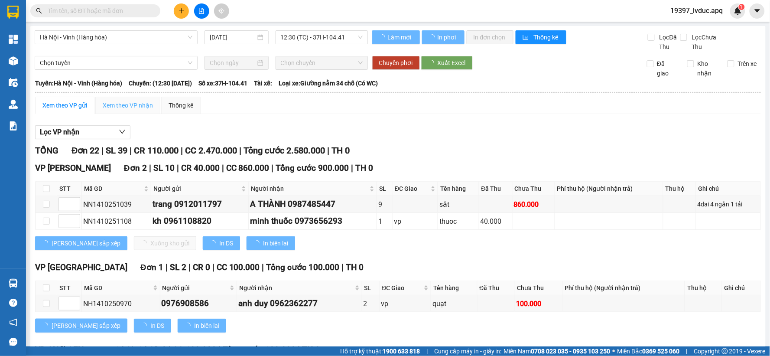
click at [124, 111] on div "Xem theo VP nhận" at bounding box center [127, 105] width 65 height 17
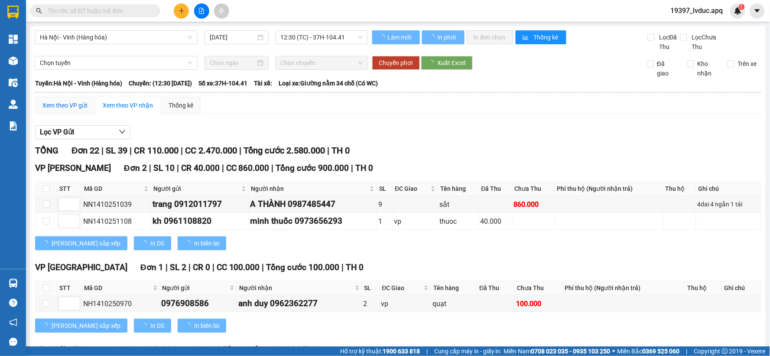
click at [84, 105] on div "Xem theo VP gửi" at bounding box center [64, 106] width 45 height 10
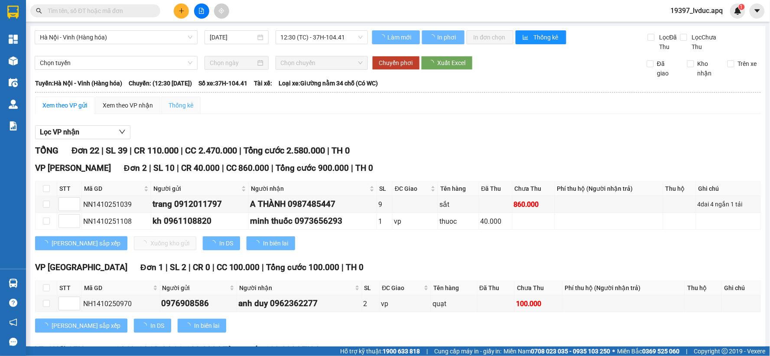
click at [166, 107] on div "Thống kê" at bounding box center [180, 105] width 39 height 17
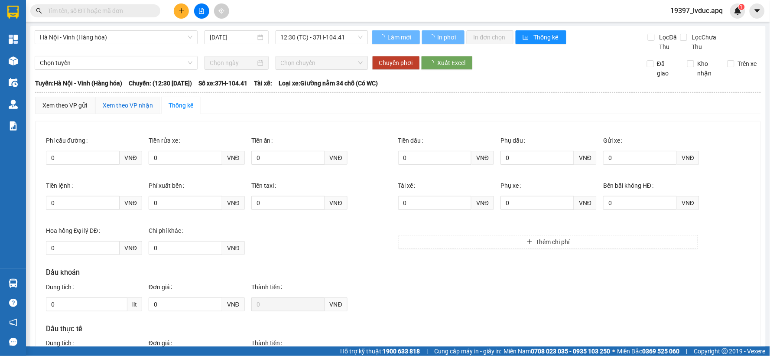
click at [121, 107] on div "Xem theo VP nhận" at bounding box center [128, 106] width 50 height 10
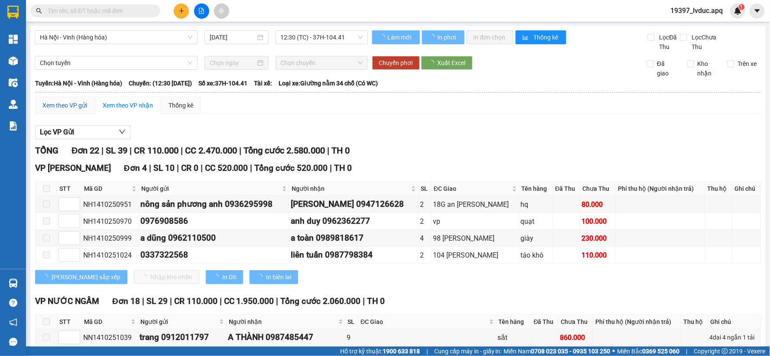
click at [62, 102] on div "Xem theo VP gửi" at bounding box center [64, 106] width 45 height 10
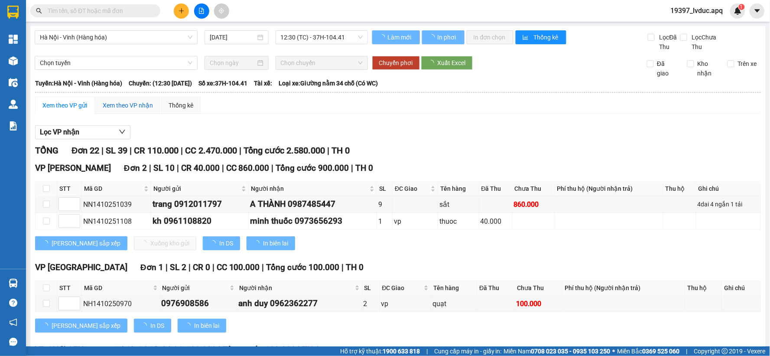
click at [105, 102] on div "Xem theo VP nhận" at bounding box center [128, 106] width 50 height 10
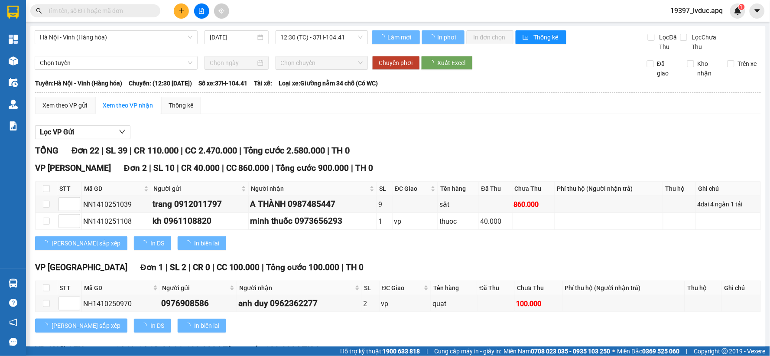
click at [88, 103] on div "Xem theo VP gửi" at bounding box center [64, 105] width 59 height 17
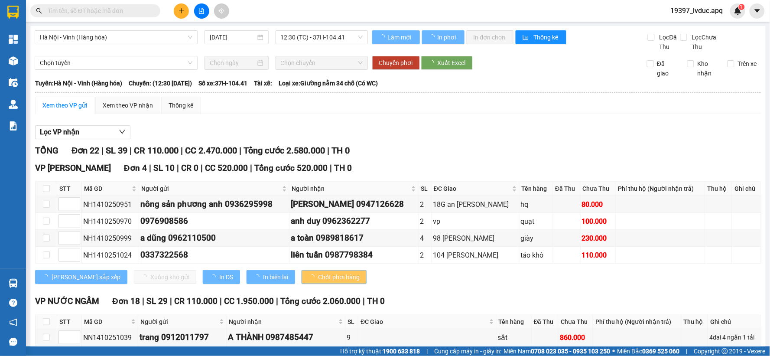
click at [101, 103] on div "Xem theo VP nhận" at bounding box center [127, 105] width 65 height 17
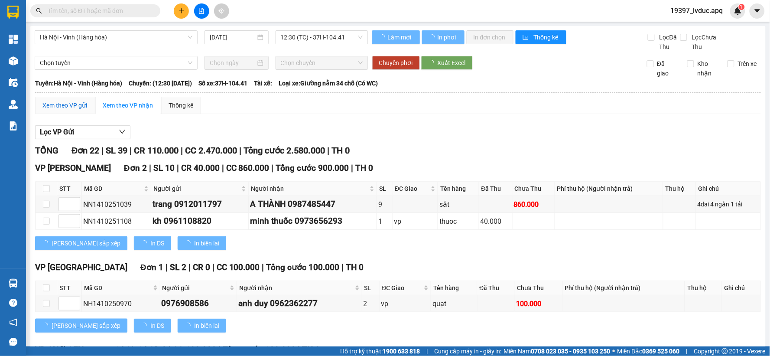
click at [82, 103] on div "Xem theo VP gửi" at bounding box center [64, 106] width 45 height 10
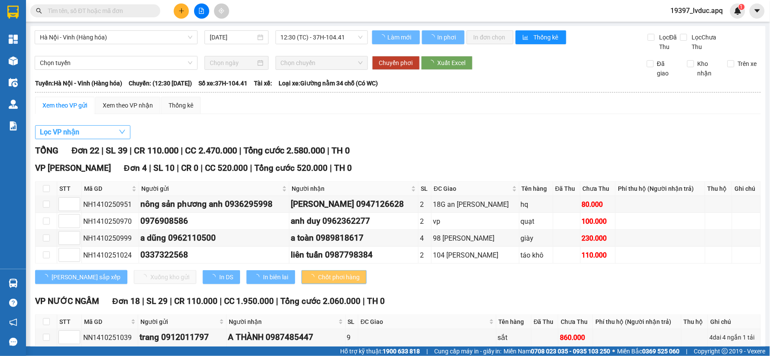
click at [119, 128] on span "button" at bounding box center [122, 132] width 7 height 11
click at [113, 130] on button "Lọc VP nhận" at bounding box center [82, 132] width 95 height 14
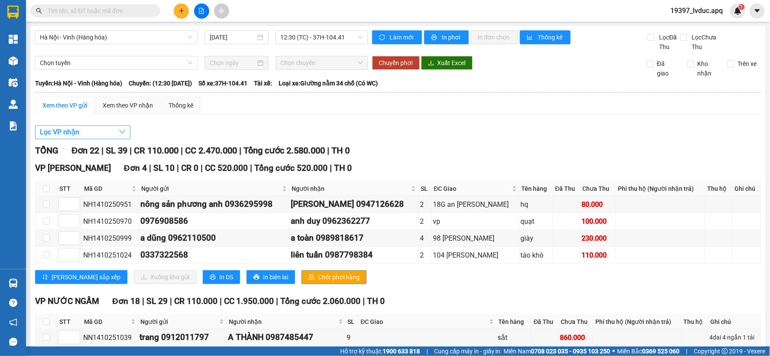
click at [110, 134] on button "Lọc VP nhận" at bounding box center [82, 132] width 95 height 14
click at [127, 131] on button "Lọc VP nhận" at bounding box center [82, 132] width 95 height 14
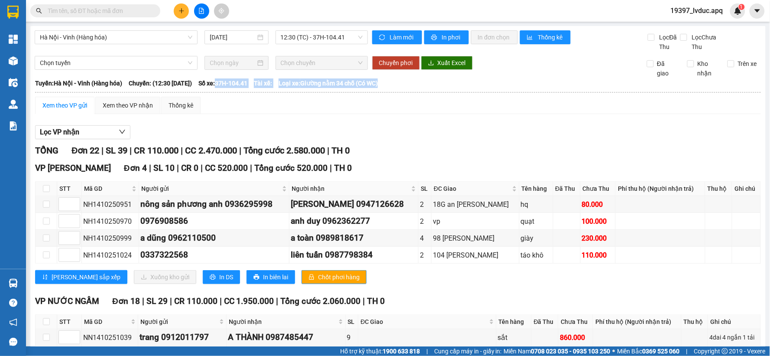
drag, startPoint x: 245, startPoint y: 84, endPoint x: 446, endPoint y: 91, distance: 200.4
click at [446, 91] on thead "An Phú Quý 1900 54 5555 K7 - TT [GEOGRAPHIC_DATA] PHƠI HÀNG 11:16 [DATE] [GEOGR…" at bounding box center [398, 87] width 727 height 18
click at [416, 108] on div "Xem theo VP gửi Xem theo VP nhận Thống kê" at bounding box center [398, 105] width 726 height 17
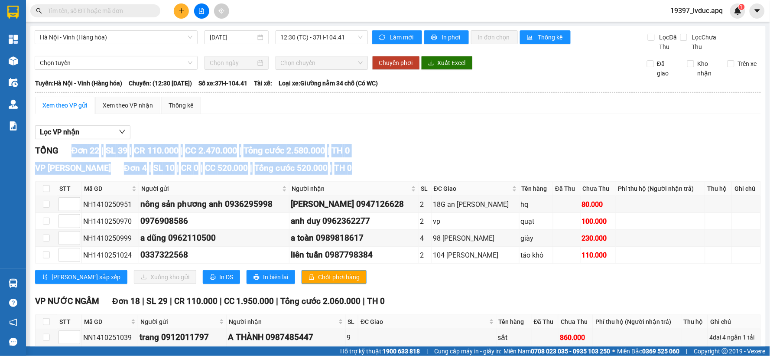
drag, startPoint x: 72, startPoint y: 150, endPoint x: 441, endPoint y: 166, distance: 369.6
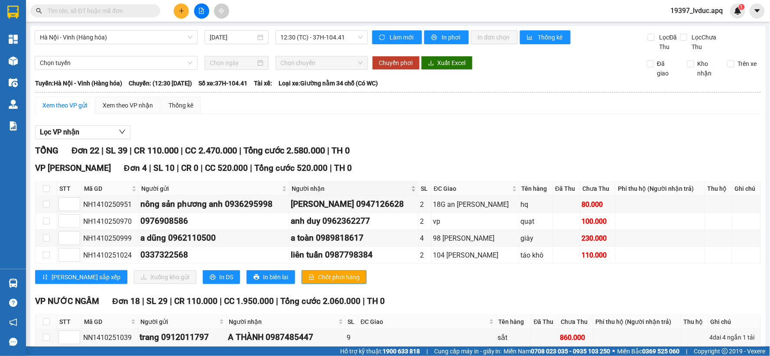
click at [358, 181] on body "Kết quả tìm kiếm ( 0 ) Bộ lọc No Data 19397_lvduc.apq 1 Tổng Quan Kho hàng mới …" at bounding box center [385, 178] width 770 height 356
click at [292, 36] on span "12:30 (TC) - 37H-104.41" at bounding box center [322, 37] width 82 height 13
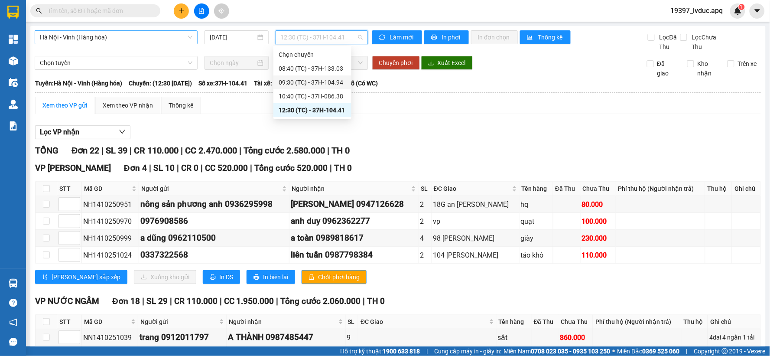
click at [102, 37] on span "Hà Nội - Vinh (Hàng hóa)" at bounding box center [116, 37] width 153 height 13
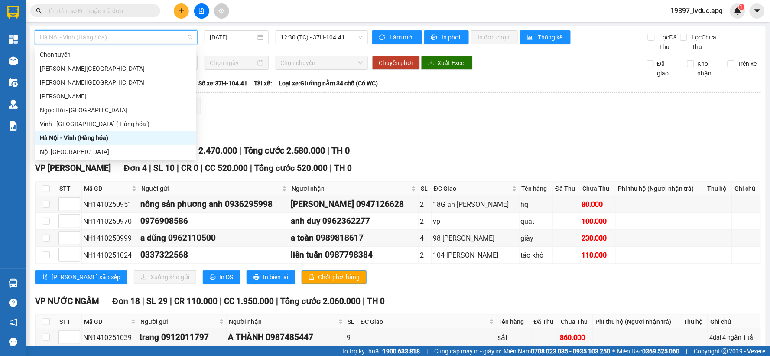
click at [93, 135] on div "Hà Nội - Vinh (Hàng hóa)" at bounding box center [115, 138] width 151 height 10
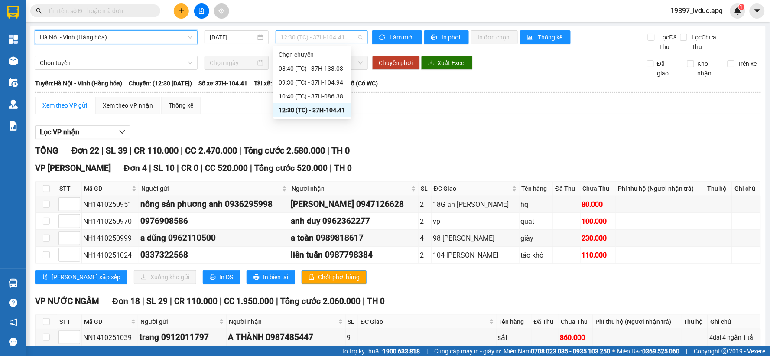
click at [298, 39] on span "12:30 (TC) - 37H-104.41" at bounding box center [322, 37] width 82 height 13
click at [324, 93] on div "10:40 (TC) - 37H-086.38" at bounding box center [313, 96] width 68 height 10
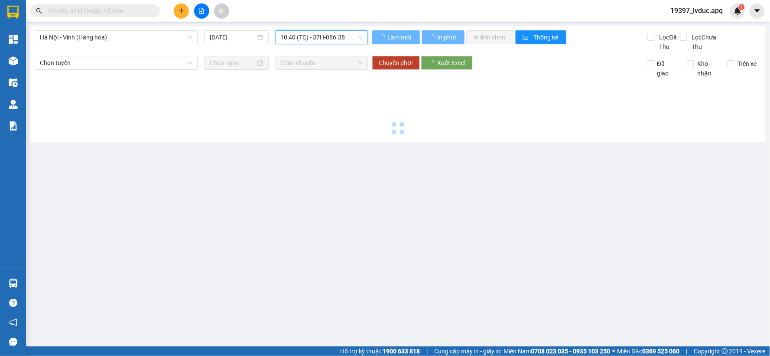
click at [319, 37] on span "10:40 (TC) - 37H-086.38" at bounding box center [322, 37] width 82 height 13
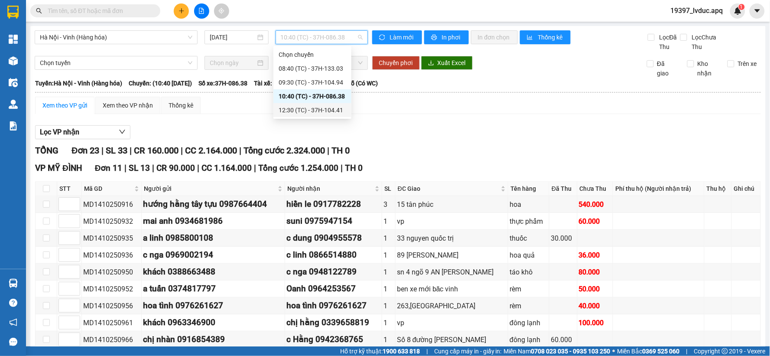
click at [318, 105] on div "12:30 (TC) - 37H-104.41" at bounding box center [313, 110] width 68 height 10
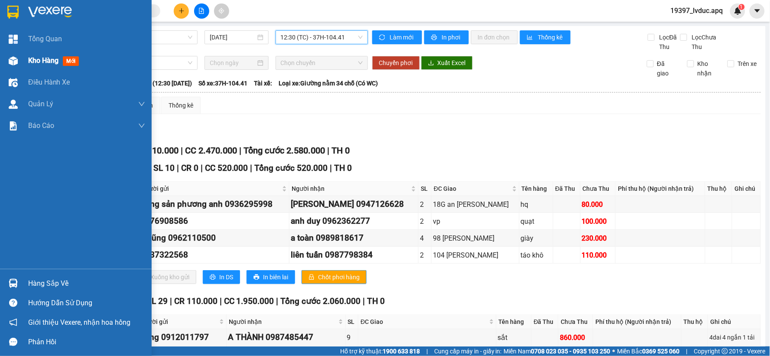
click at [29, 66] on div "Kho hàng mới" at bounding box center [55, 60] width 54 height 11
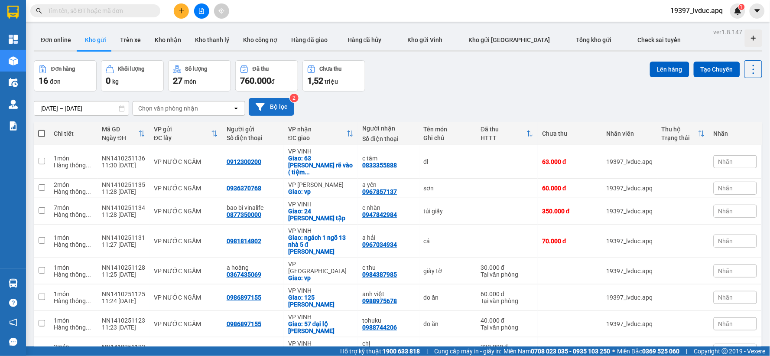
click at [270, 103] on button "Bộ lọc" at bounding box center [272, 107] width 46 height 18
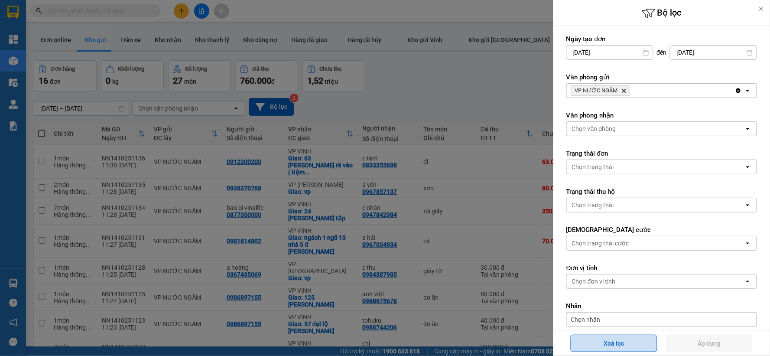
click at [621, 345] on button "Xoá lọc" at bounding box center [614, 343] width 87 height 17
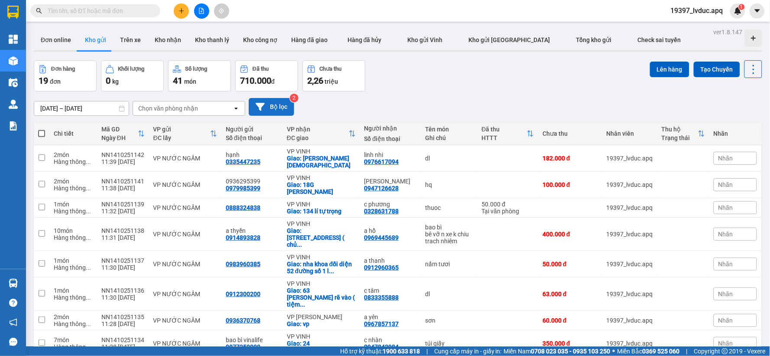
click at [271, 111] on button "Bộ lọc" at bounding box center [272, 107] width 46 height 18
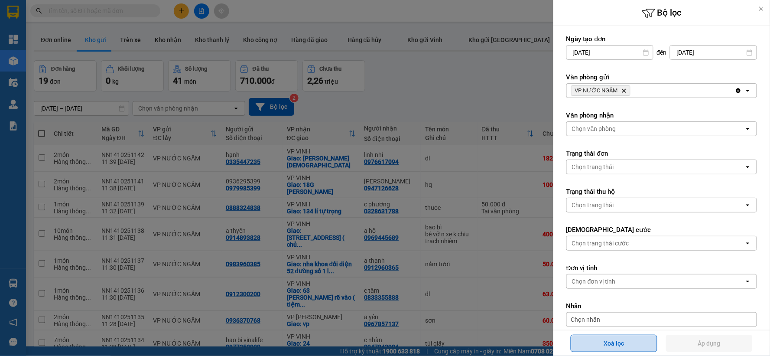
click at [582, 343] on button "Xoá lọc" at bounding box center [614, 343] width 87 height 17
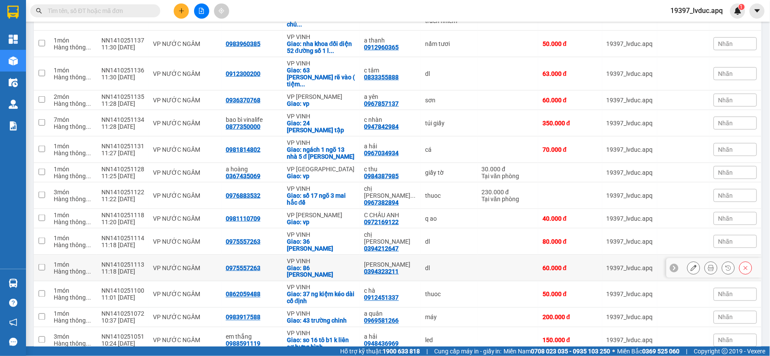
scroll to position [172, 0]
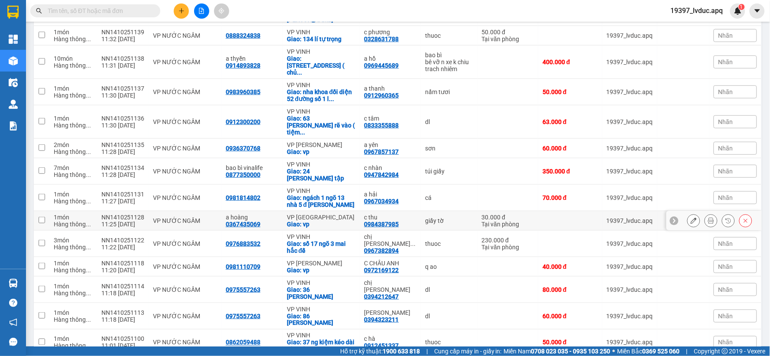
click at [445, 211] on td "giấy tờ" at bounding box center [449, 221] width 56 height 20
checkbox input "true"
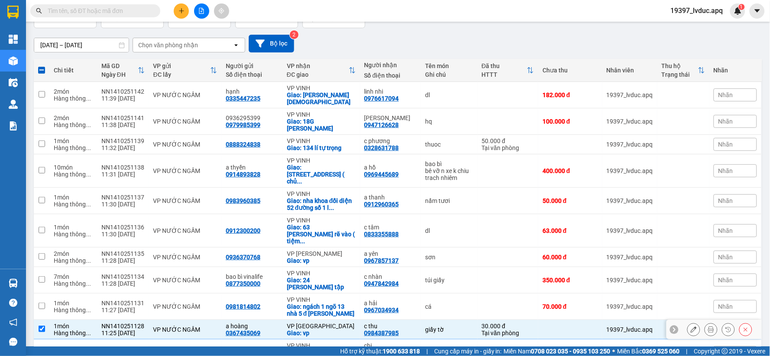
scroll to position [0, 0]
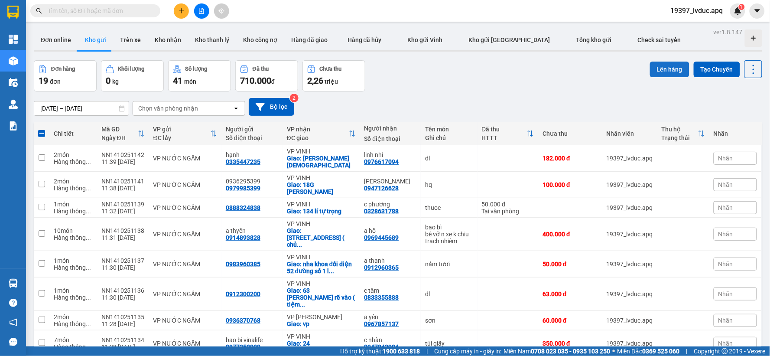
click at [664, 76] on button "Lên hàng" at bounding box center [669, 70] width 39 height 16
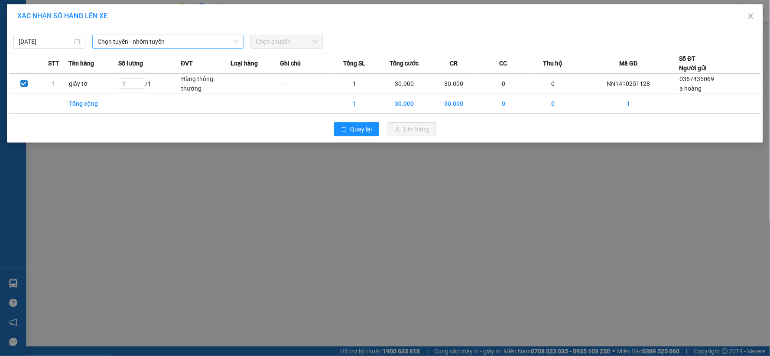
click at [199, 35] on div "Chọn tuyến - nhóm tuyến" at bounding box center [167, 42] width 151 height 14
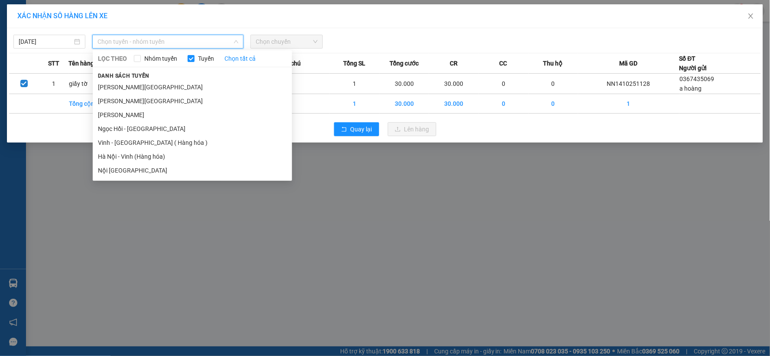
click at [173, 154] on li "Hà Nội - Vinh (Hàng hóa)" at bounding box center [192, 157] width 199 height 14
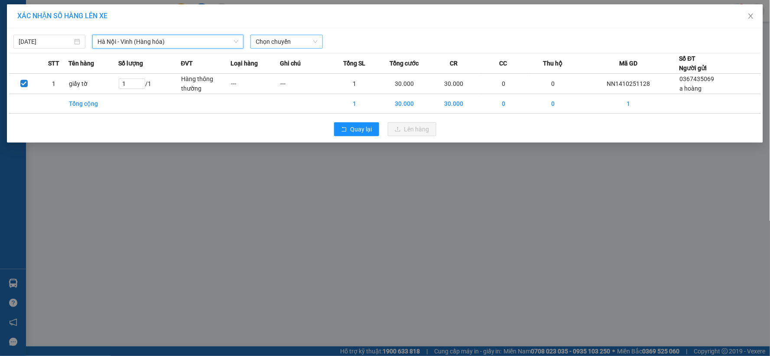
click at [286, 44] on span "Chọn chuyến" at bounding box center [287, 41] width 62 height 13
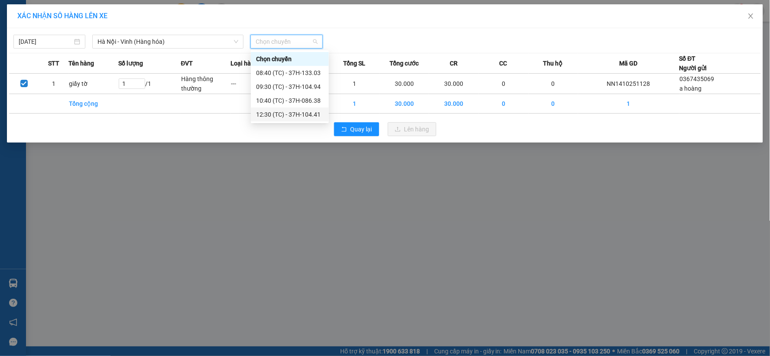
click at [293, 110] on div "12:30 (TC) - 37H-104.41" at bounding box center [290, 115] width 68 height 10
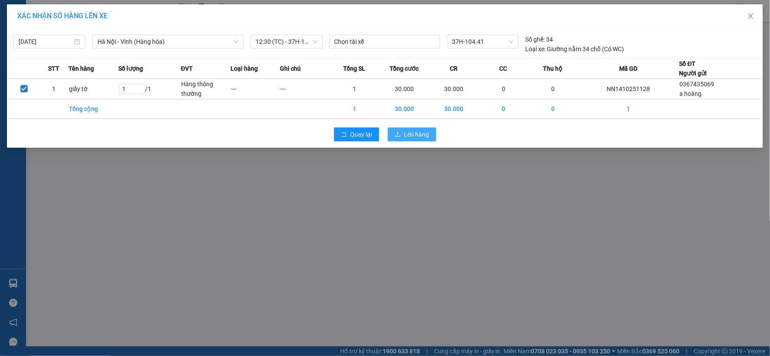
click at [391, 130] on button "Lên hàng" at bounding box center [412, 134] width 49 height 14
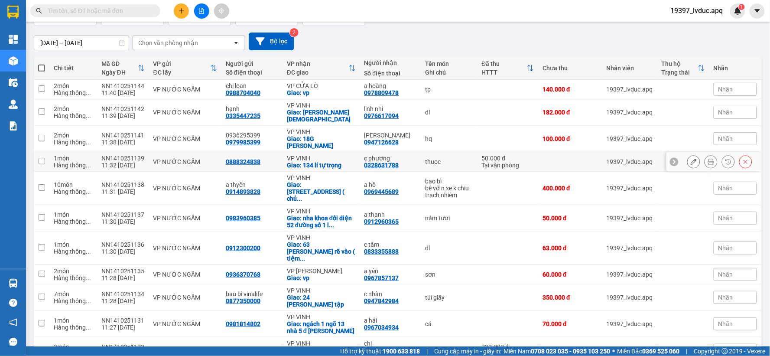
scroll to position [269, 0]
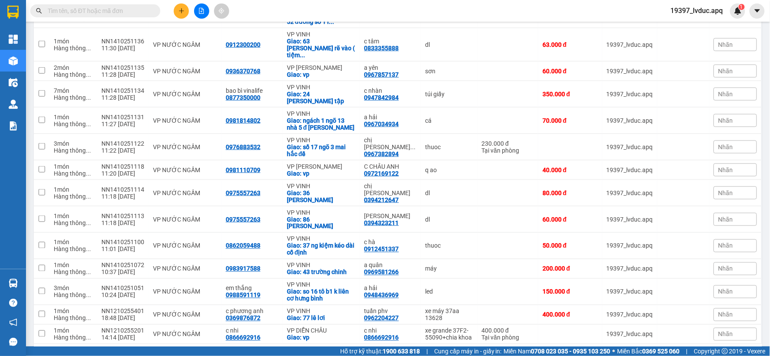
click at [201, 10] on icon "file-add" at bounding box center [202, 11] width 6 height 6
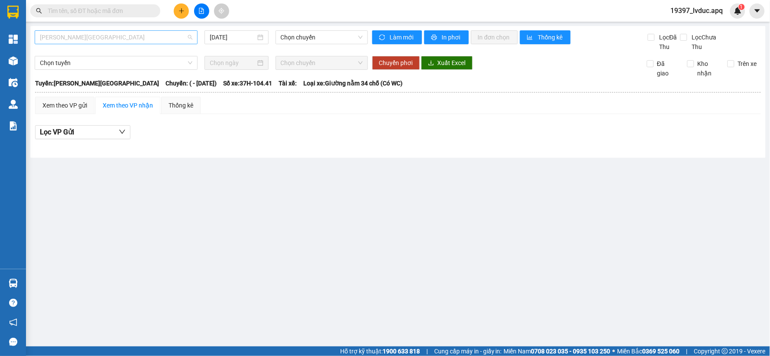
drag, startPoint x: 127, startPoint y: 32, endPoint x: 114, endPoint y: 42, distance: 17.0
click at [127, 33] on span "[PERSON_NAME][GEOGRAPHIC_DATA]" at bounding box center [116, 37] width 153 height 13
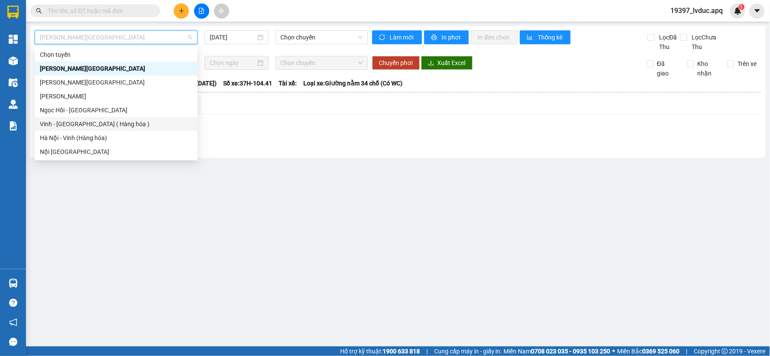
drag, startPoint x: 81, startPoint y: 131, endPoint x: 86, endPoint y: 126, distance: 7.4
click at [85, 127] on div "Chọn tuyến [GEOGRAPHIC_DATA] - [GEOGRAPHIC_DATA] [GEOGRAPHIC_DATA] - [GEOGRAPHI…" at bounding box center [116, 103] width 163 height 111
click at [88, 124] on div "Vinh - [GEOGRAPHIC_DATA] ( Hàng hóa )" at bounding box center [116, 124] width 153 height 10
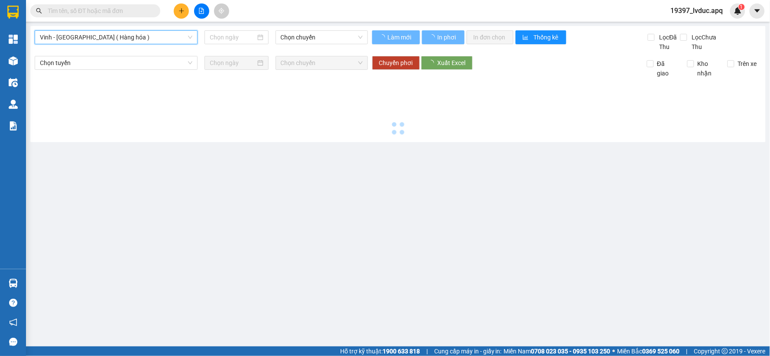
type input "[DATE]"
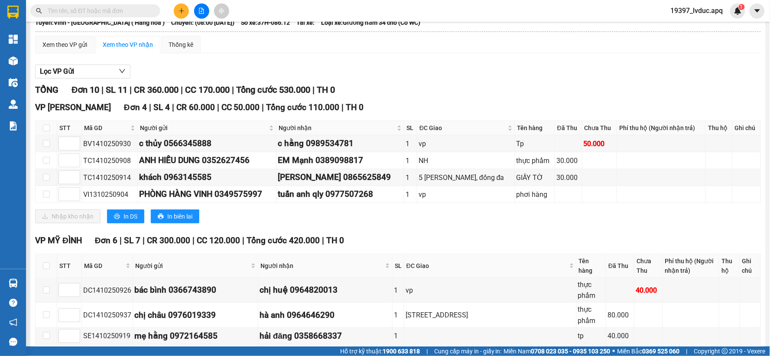
scroll to position [27, 0]
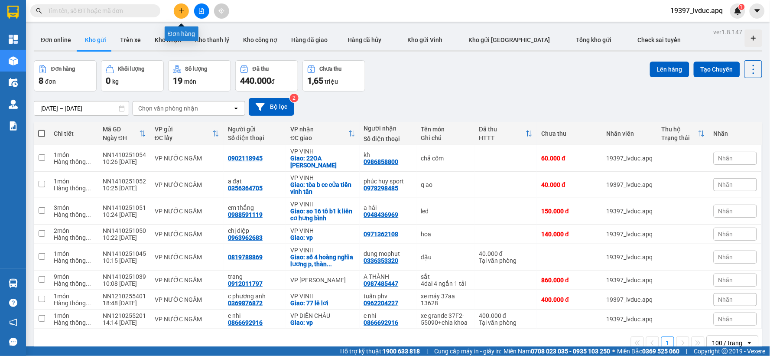
click at [182, 12] on icon "plus" at bounding box center [182, 11] width 6 height 6
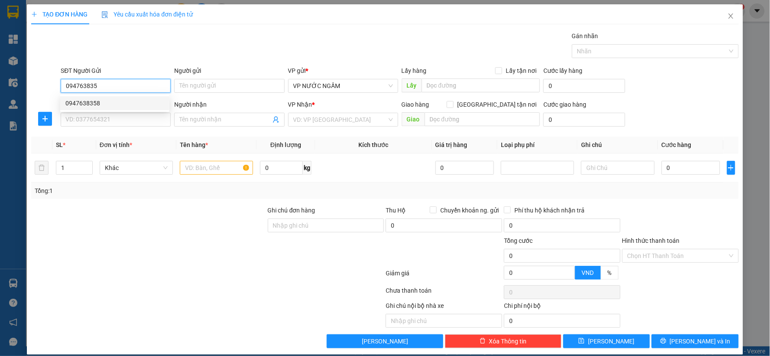
click at [86, 104] on div "0947638358" at bounding box center [114, 103] width 99 height 10
type input "0947638358"
click at [130, 122] on input "SĐT Người Nhận" at bounding box center [116, 120] width 110 height 14
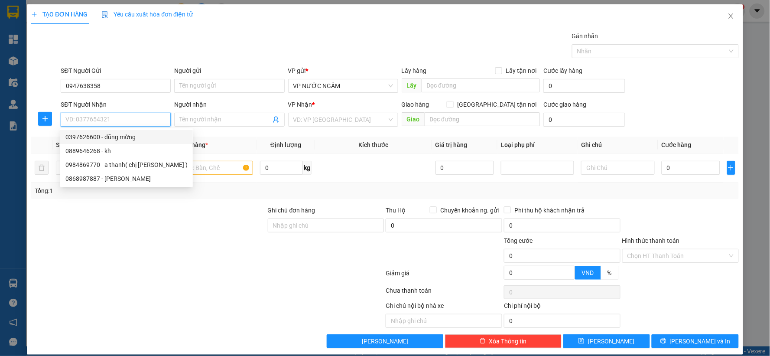
click at [115, 137] on div "0397626600 - dũng mừng" at bounding box center [126, 137] width 122 height 10
type input "0397626600"
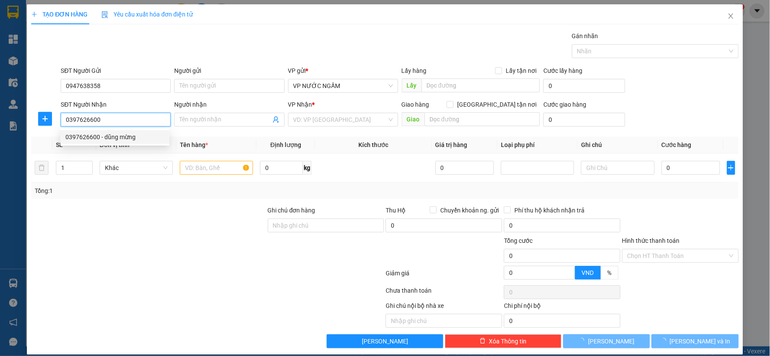
type input "dũng mừng"
checkbox input "true"
type input "vp"
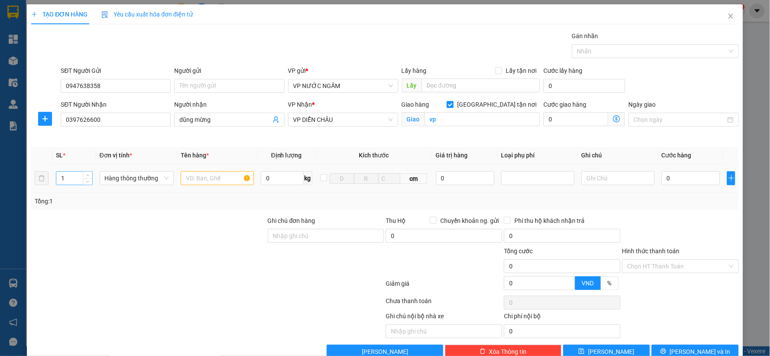
click at [70, 179] on input "1" at bounding box center [74, 178] width 36 height 13
type input "5"
click at [673, 177] on input "0" at bounding box center [691, 178] width 59 height 14
type input "2"
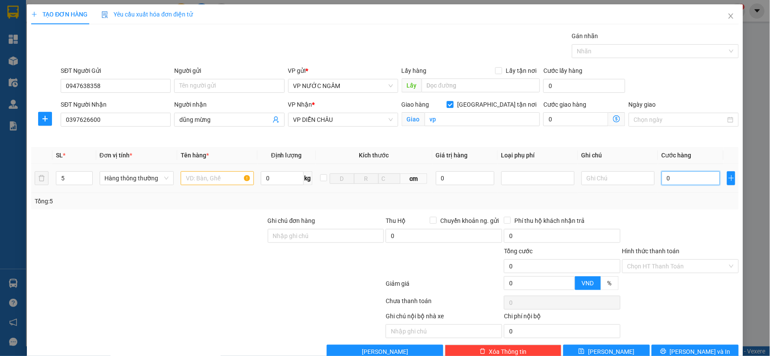
type input "2"
type input "20"
type input "200"
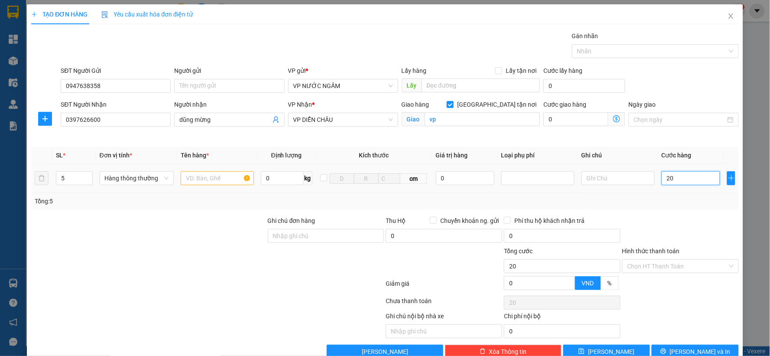
type input "200"
type input "200.000"
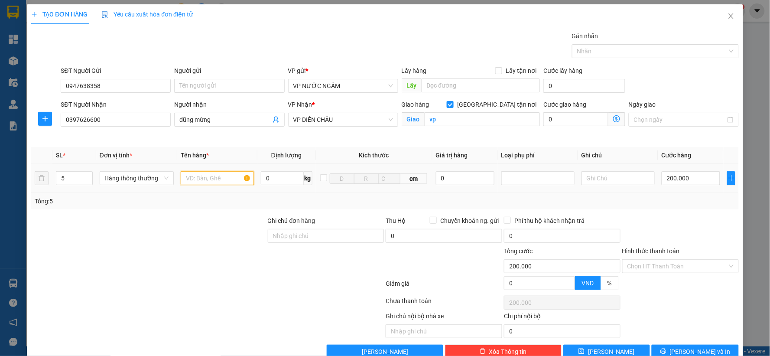
click at [223, 178] on input "text" at bounding box center [217, 178] width 73 height 14
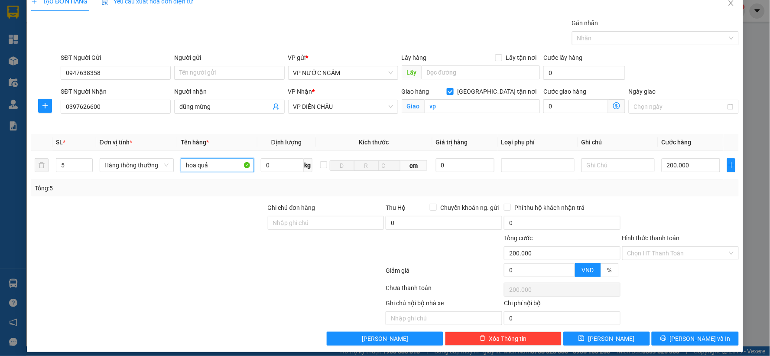
scroll to position [20, 0]
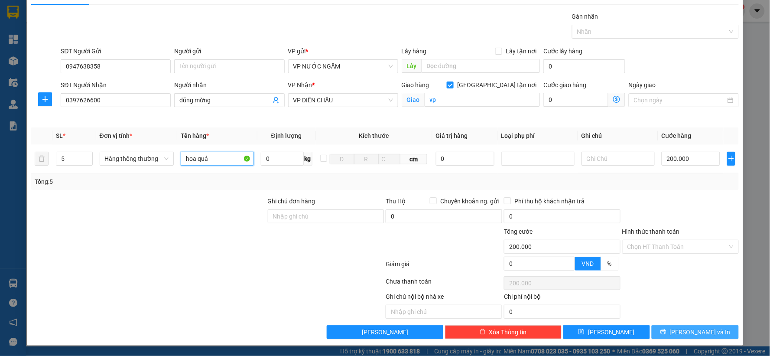
type input "hoa quả"
click at [684, 332] on span "Lưu và In" at bounding box center [700, 332] width 61 height 10
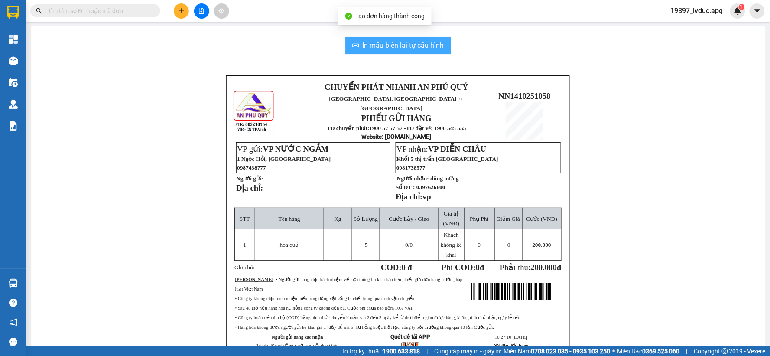
click at [430, 46] on span "In mẫu biên lai tự cấu hình" at bounding box center [403, 45] width 81 height 11
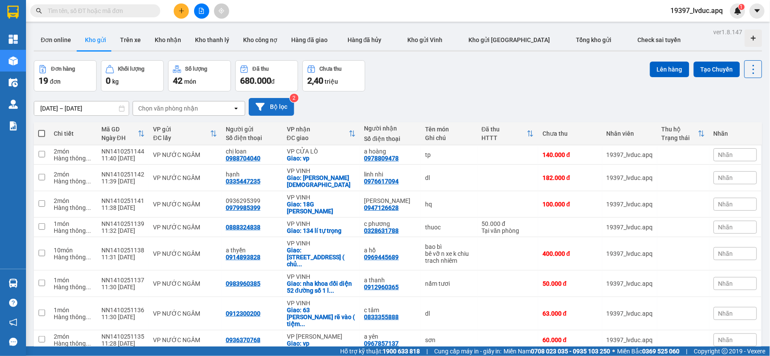
drag, startPoint x: 295, startPoint y: 104, endPoint x: 269, endPoint y: 105, distance: 26.5
click at [285, 105] on div "12/10/2025 – 14/10/2025 Press the down arrow key to interact with the calendar …" at bounding box center [398, 107] width 729 height 18
click at [268, 105] on button "Bộ lọc" at bounding box center [272, 107] width 46 height 18
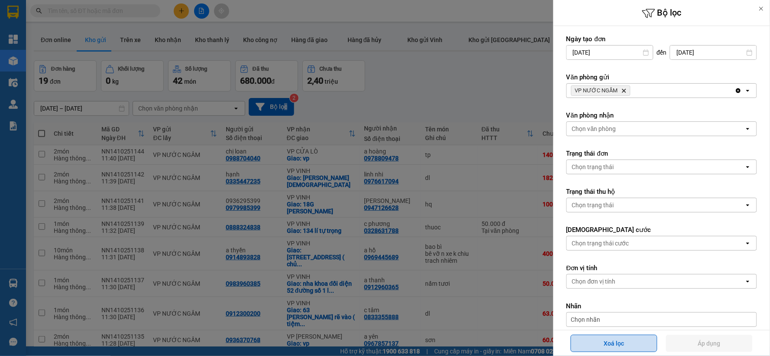
click at [625, 347] on button "Xoá lọc" at bounding box center [614, 343] width 87 height 17
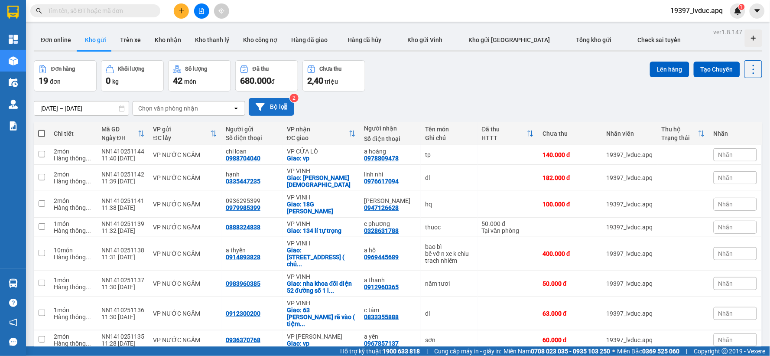
click at [279, 104] on button "Bộ lọc" at bounding box center [272, 107] width 46 height 18
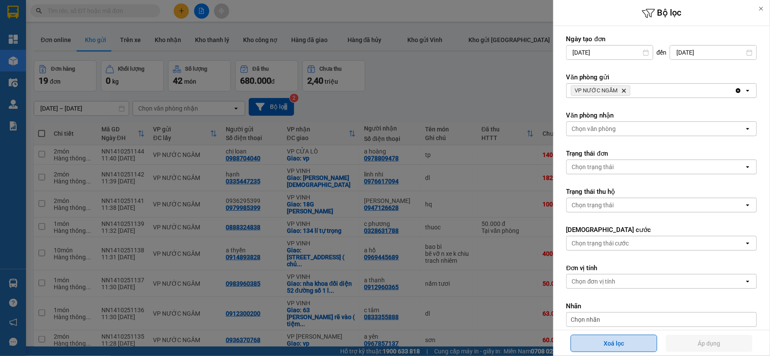
click at [608, 341] on button "Xoá lọc" at bounding box center [614, 343] width 87 height 17
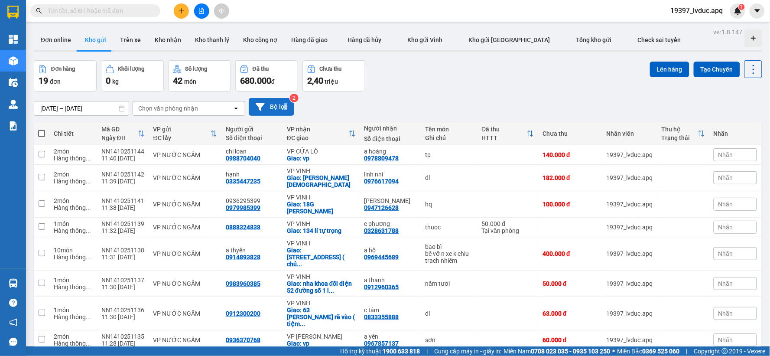
click at [269, 111] on button "Bộ lọc" at bounding box center [272, 107] width 46 height 18
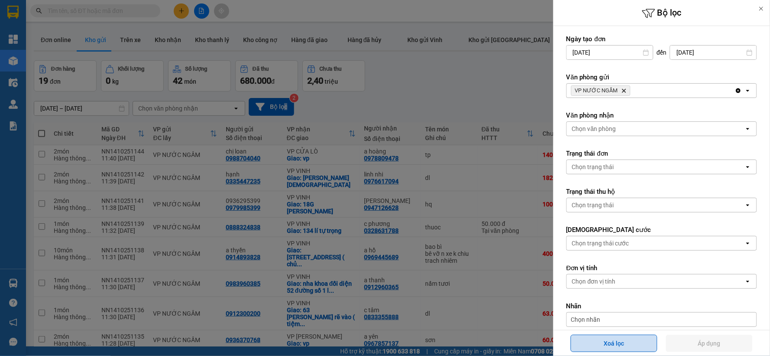
click at [608, 343] on button "Xoá lọc" at bounding box center [614, 343] width 87 height 17
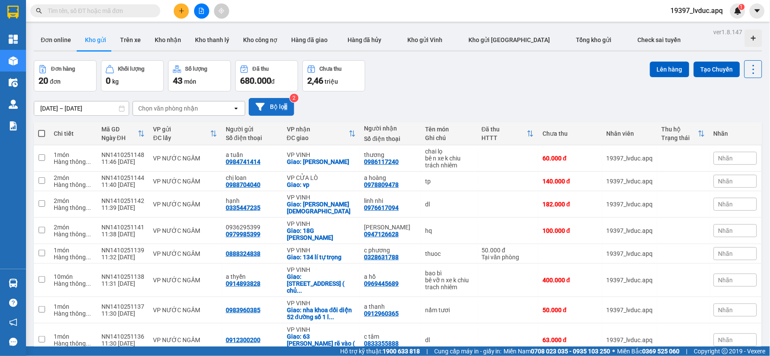
click at [292, 110] on button "Bộ lọc" at bounding box center [272, 107] width 46 height 18
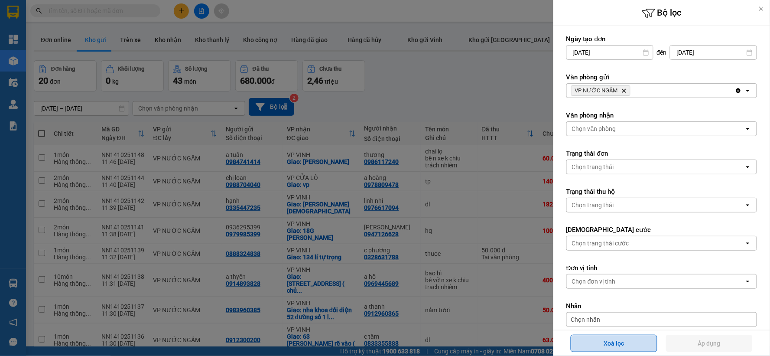
drag, startPoint x: 630, startPoint y: 350, endPoint x: 631, endPoint y: 342, distance: 8.7
click at [630, 349] on button "Xoá lọc" at bounding box center [614, 343] width 87 height 17
click at [631, 342] on button "Xoá lọc" at bounding box center [614, 343] width 87 height 17
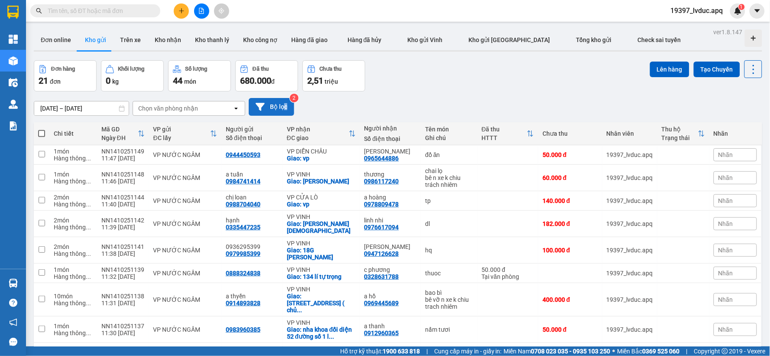
click at [277, 106] on button "Bộ lọc" at bounding box center [272, 107] width 46 height 18
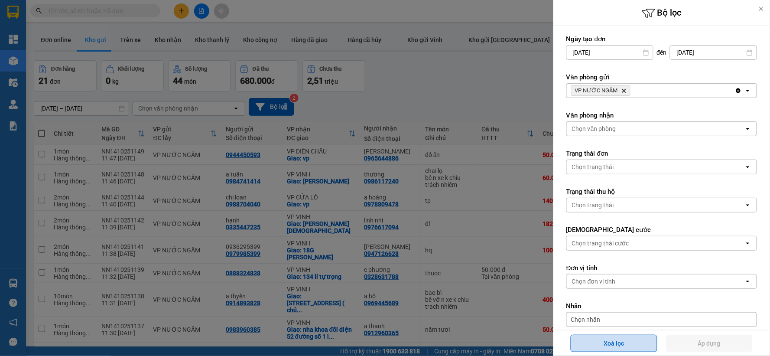
click at [621, 344] on button "Xoá lọc" at bounding box center [614, 343] width 87 height 17
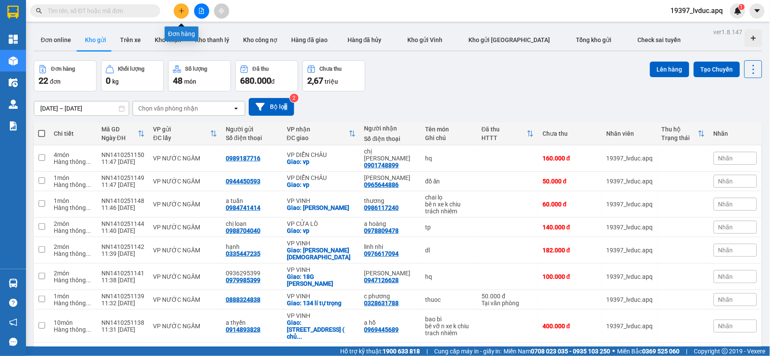
click at [177, 10] on button at bounding box center [181, 10] width 15 height 15
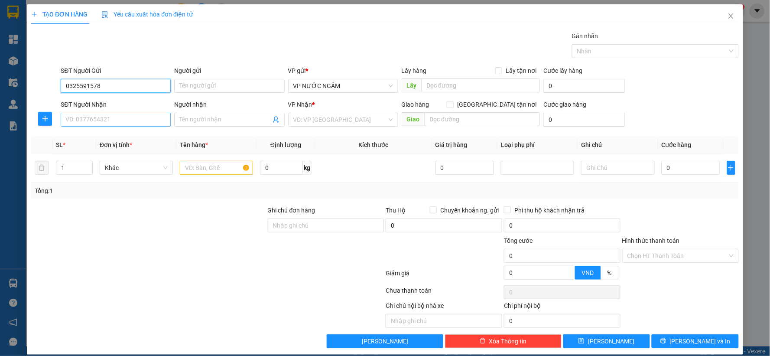
type input "0325591578"
click at [120, 120] on input "SĐT Người Nhận" at bounding box center [116, 120] width 110 height 14
click at [107, 135] on div "0785471999 - kh" at bounding box center [114, 137] width 99 height 10
type input "0785471999"
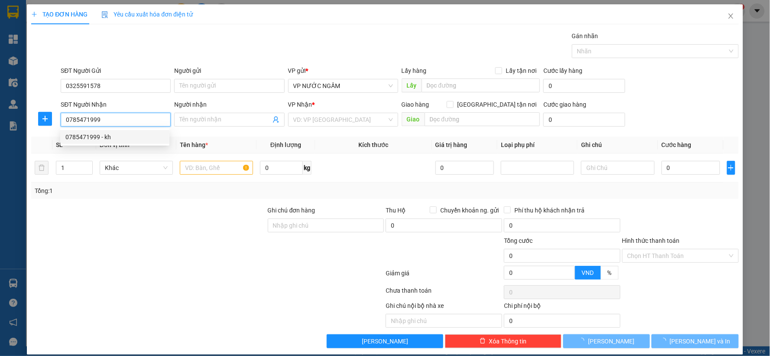
type input "kh"
checkbox input "true"
type input "275 ng văn cừ"
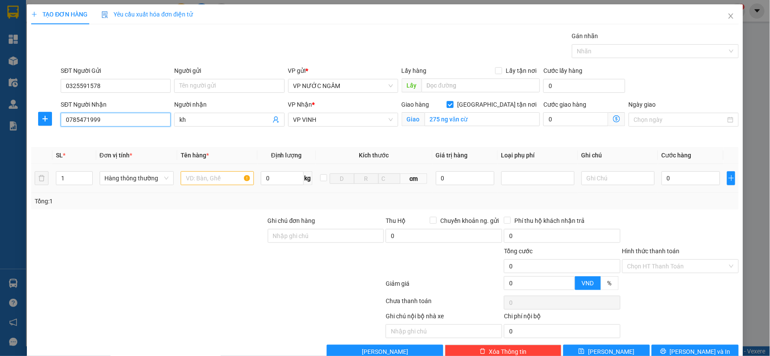
type input "0785471999"
click at [201, 179] on input "text" at bounding box center [217, 178] width 73 height 14
click at [116, 80] on input "0325591578" at bounding box center [116, 86] width 110 height 14
type input "0"
type input "0898233013"
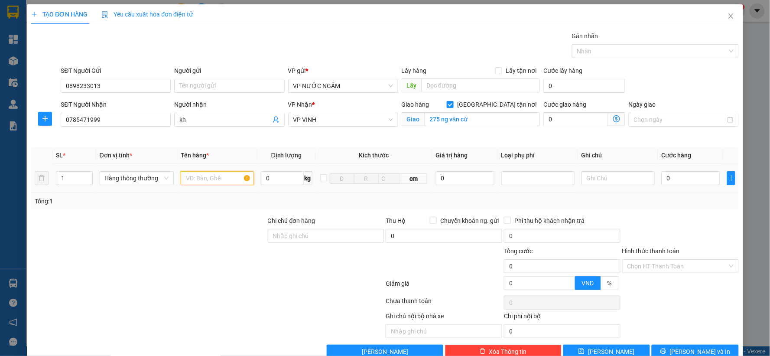
click at [206, 179] on input "text" at bounding box center [217, 178] width 73 height 14
type input "t"
type input "s"
type input "bánh sầu riêng"
click at [675, 183] on input "0" at bounding box center [691, 178] width 59 height 14
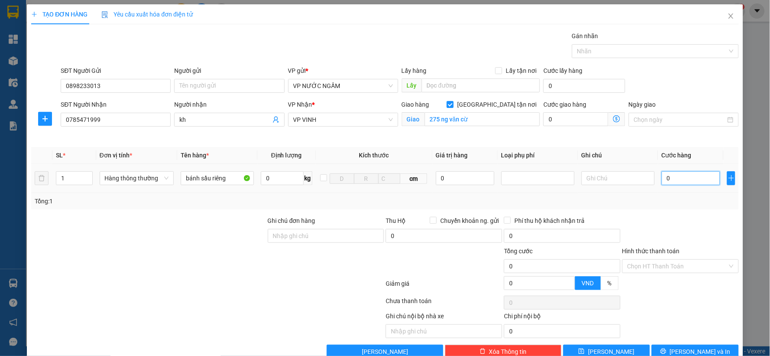
type input "8"
type input "80"
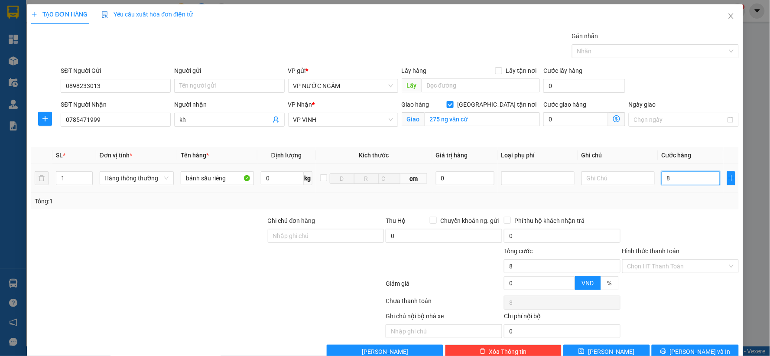
type input "80"
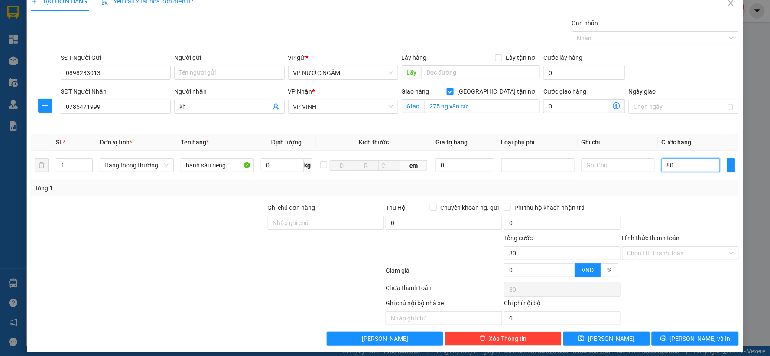
scroll to position [20, 0]
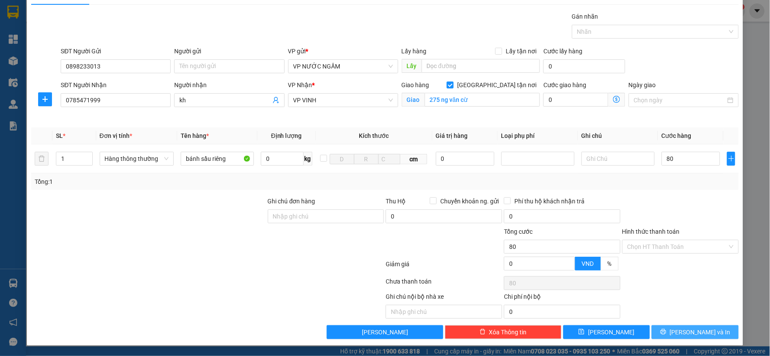
type input "80.000"
click at [687, 330] on span "Lưu và In" at bounding box center [700, 332] width 61 height 10
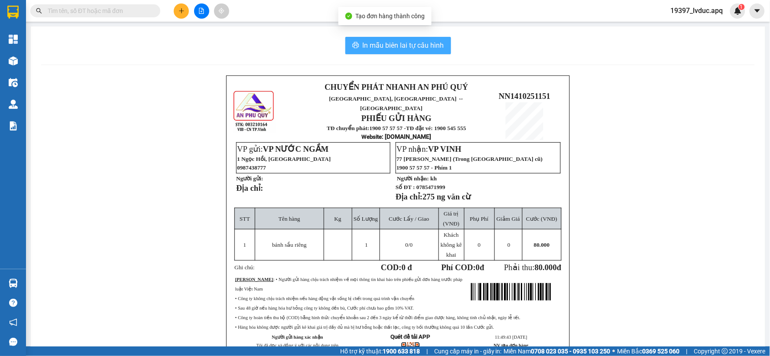
click at [417, 50] on button "In mẫu biên lai tự cấu hình" at bounding box center [398, 45] width 106 height 17
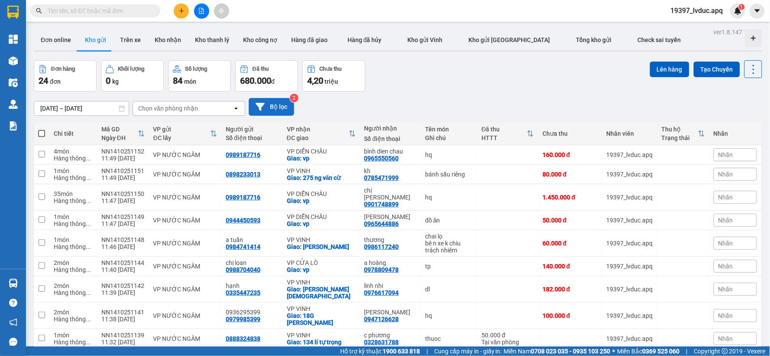
click at [282, 107] on button "Bộ lọc" at bounding box center [272, 107] width 46 height 18
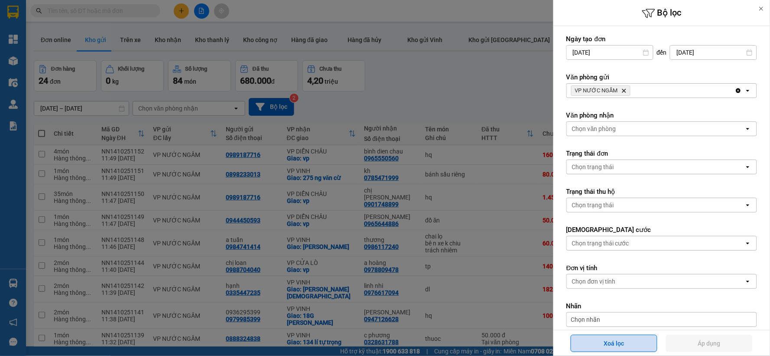
click at [627, 351] on button "Xoá lọc" at bounding box center [614, 343] width 87 height 17
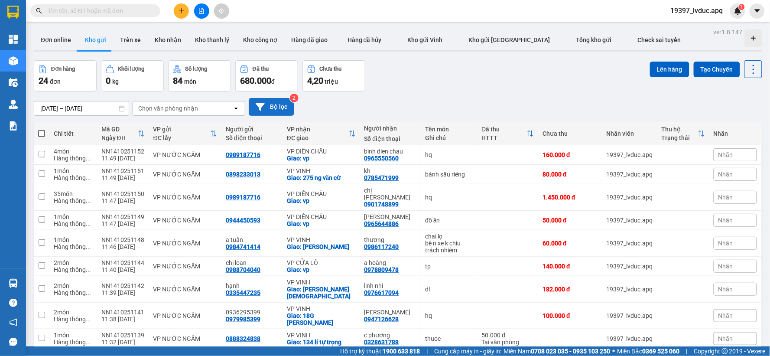
click at [270, 111] on button "Bộ lọc" at bounding box center [272, 107] width 46 height 18
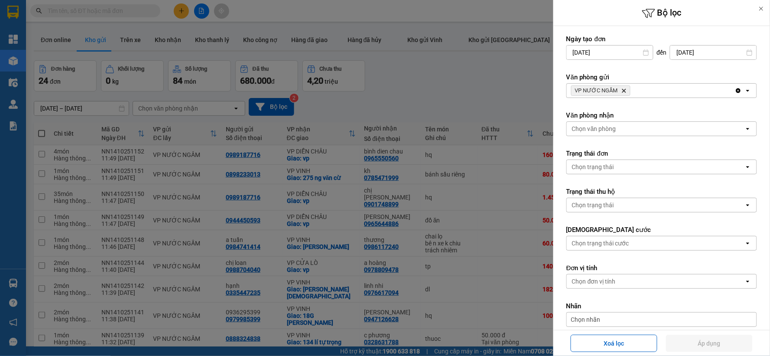
click at [625, 92] on icon "VP NƯỚC NGẦM, close by backspace" at bounding box center [624, 91] width 4 height 4
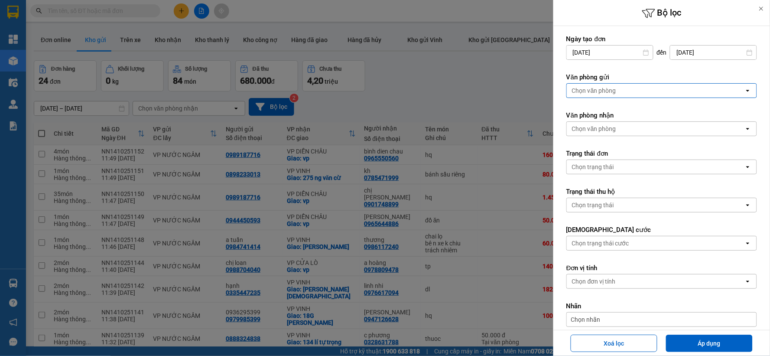
click at [625, 92] on div "Chọn văn phòng" at bounding box center [656, 91] width 178 height 14
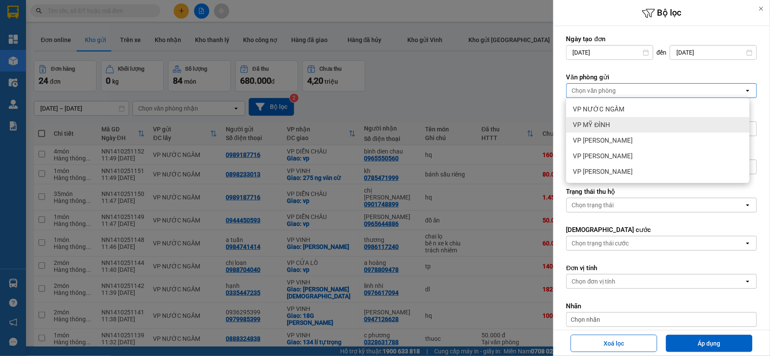
click at [605, 122] on span "VP MỸ ĐÌNH" at bounding box center [591, 124] width 37 height 9
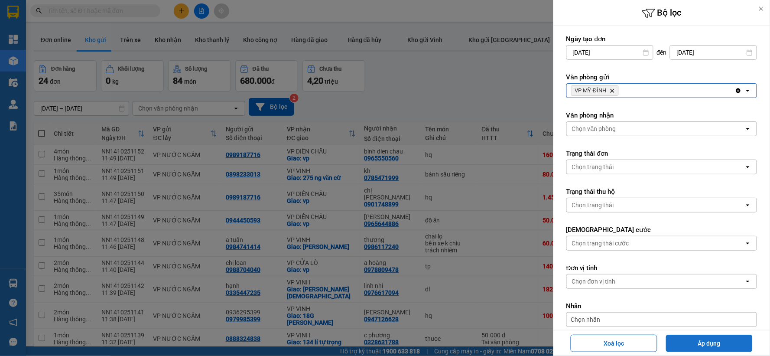
click at [697, 339] on button "Áp dụng" at bounding box center [709, 343] width 87 height 17
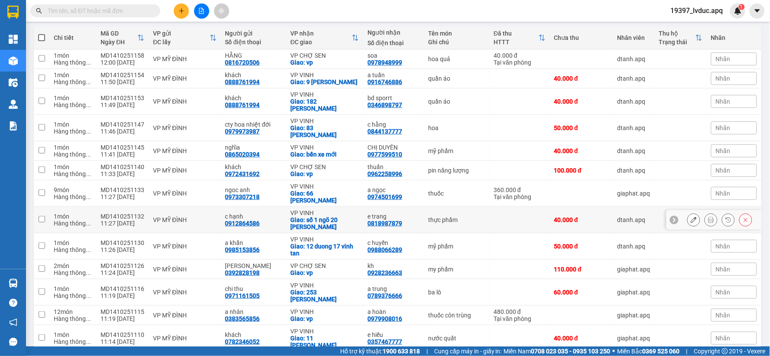
scroll to position [96, 0]
